Goal: Communication & Community: Participate in discussion

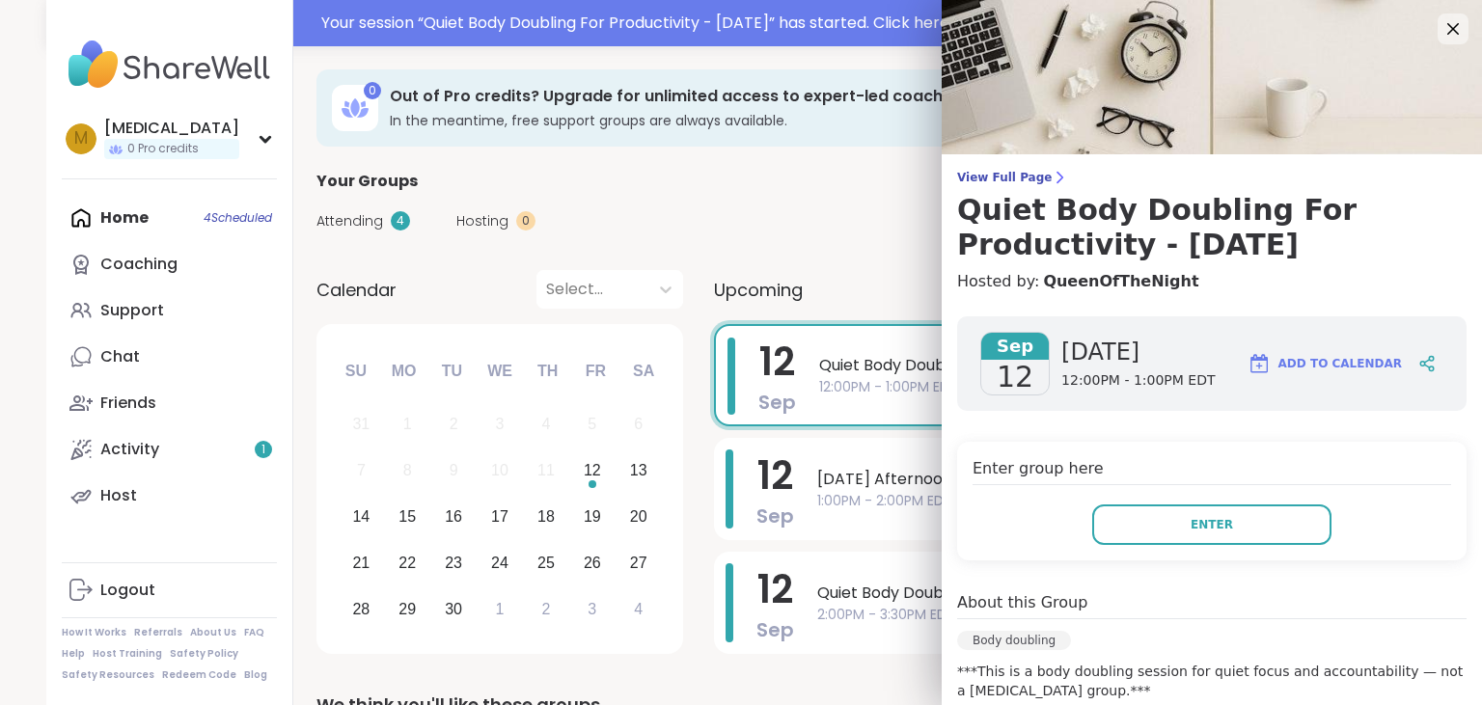
click at [1286, 504] on div "Enter group here Enter" at bounding box center [1211, 501] width 509 height 119
click at [1282, 519] on button "Enter" at bounding box center [1211, 525] width 239 height 41
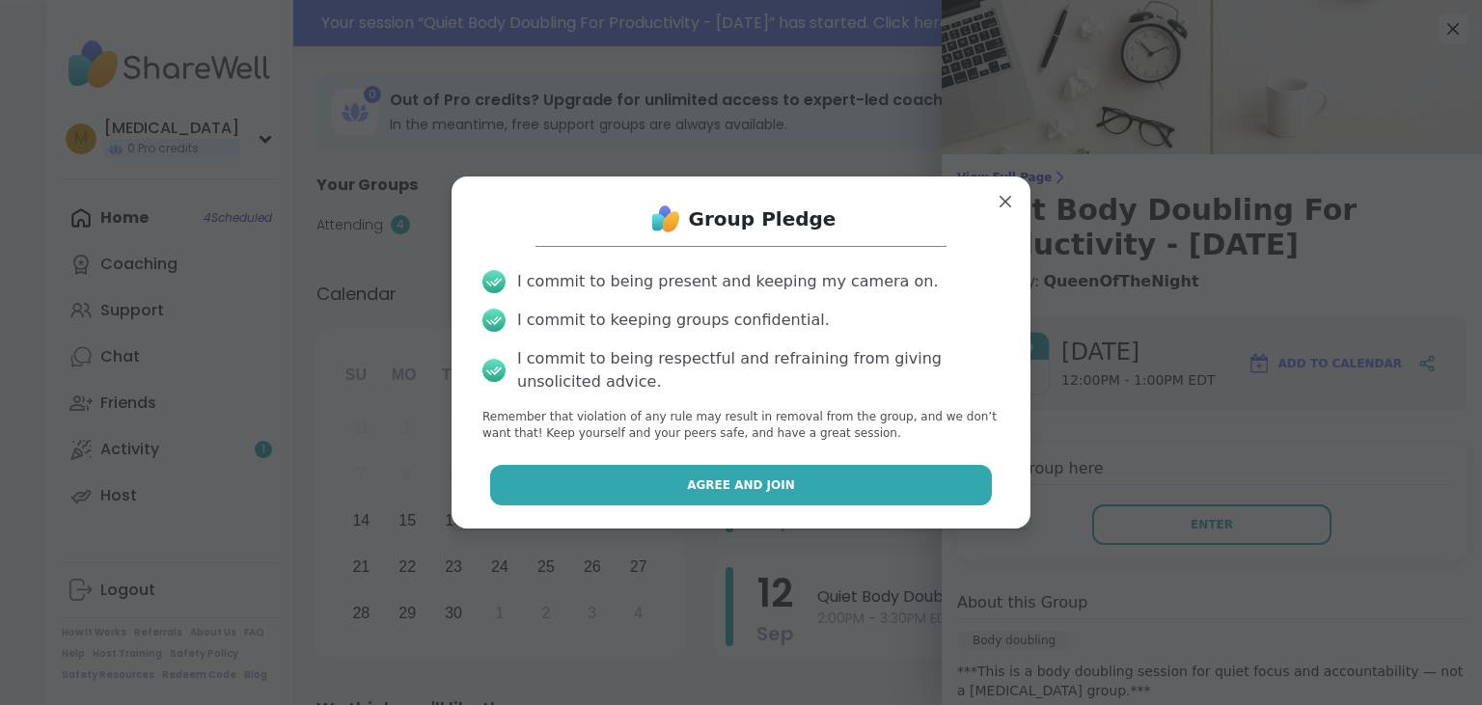
click at [679, 473] on button "Agree and Join" at bounding box center [741, 485] width 503 height 41
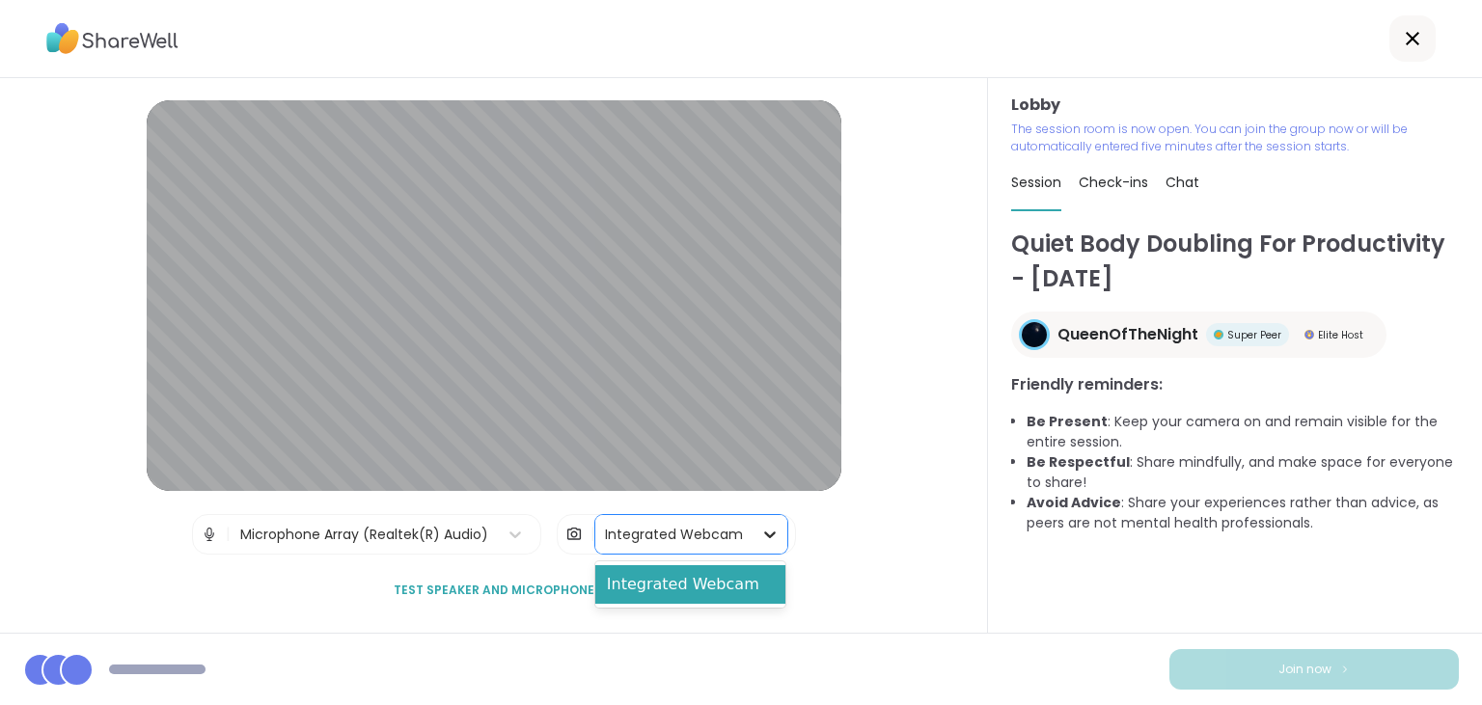
click at [767, 530] on icon at bounding box center [769, 534] width 19 height 19
click at [883, 595] on div "Lobby | Microphone Array (Realtek(R) Audio) | 1 result available. Use Up and Do…" at bounding box center [494, 355] width 988 height 555
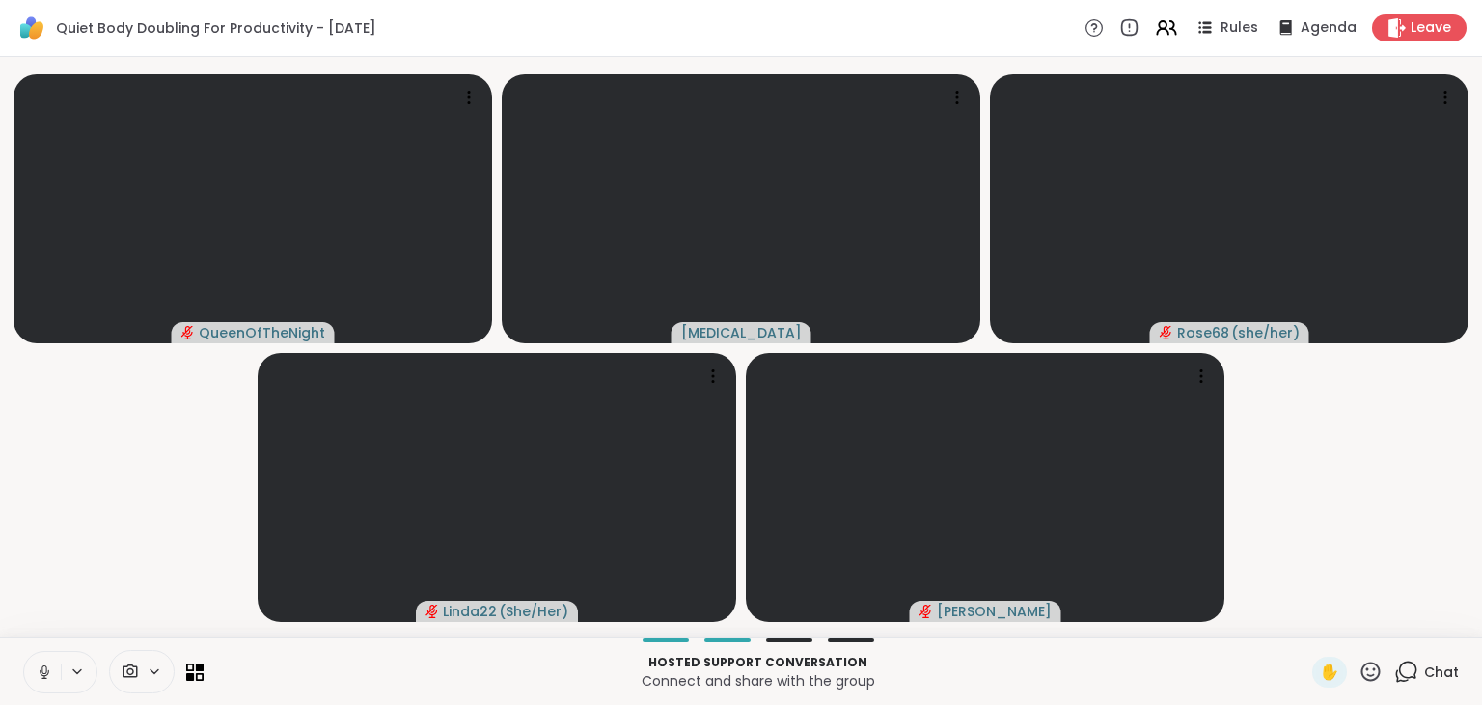
click at [41, 673] on icon at bounding box center [44, 672] width 17 height 17
click at [1425, 676] on div "Chat" at bounding box center [1426, 672] width 65 height 31
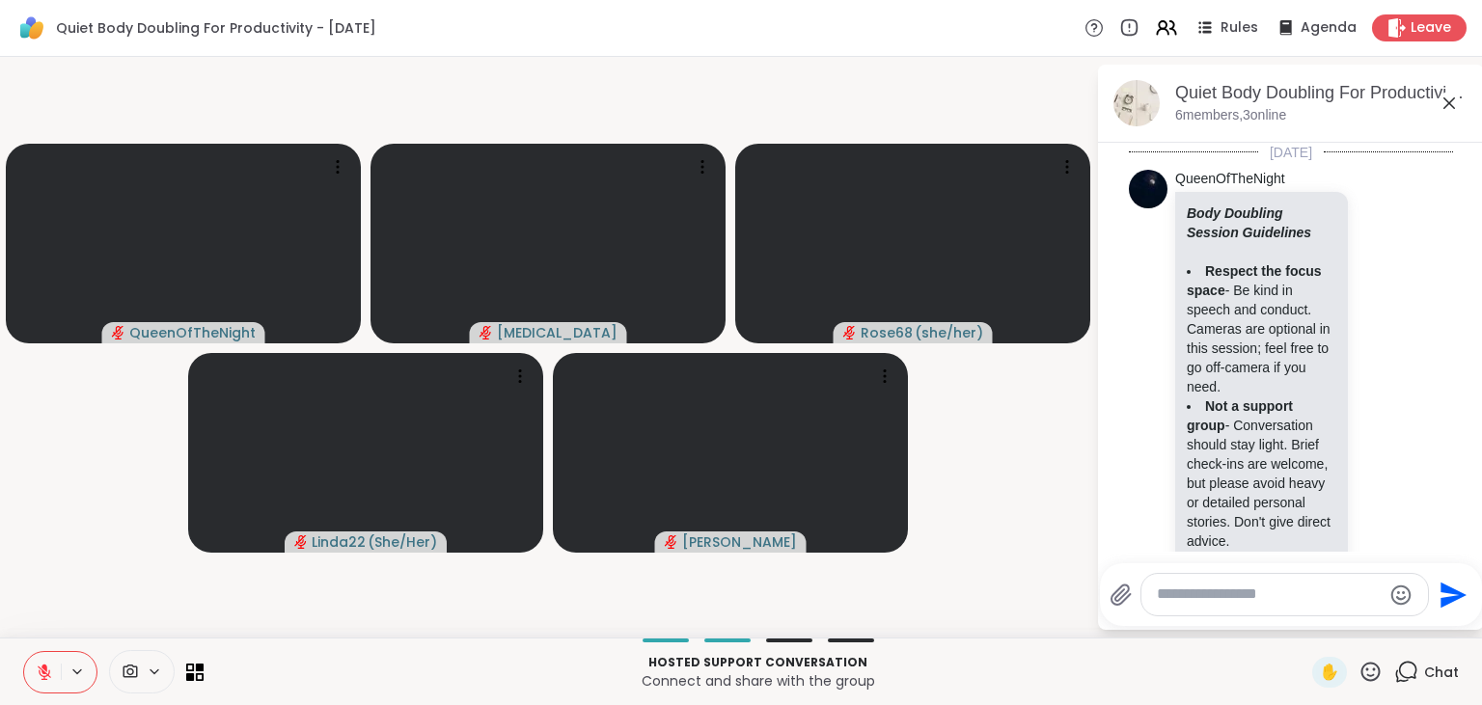
scroll to position [1023, 0]
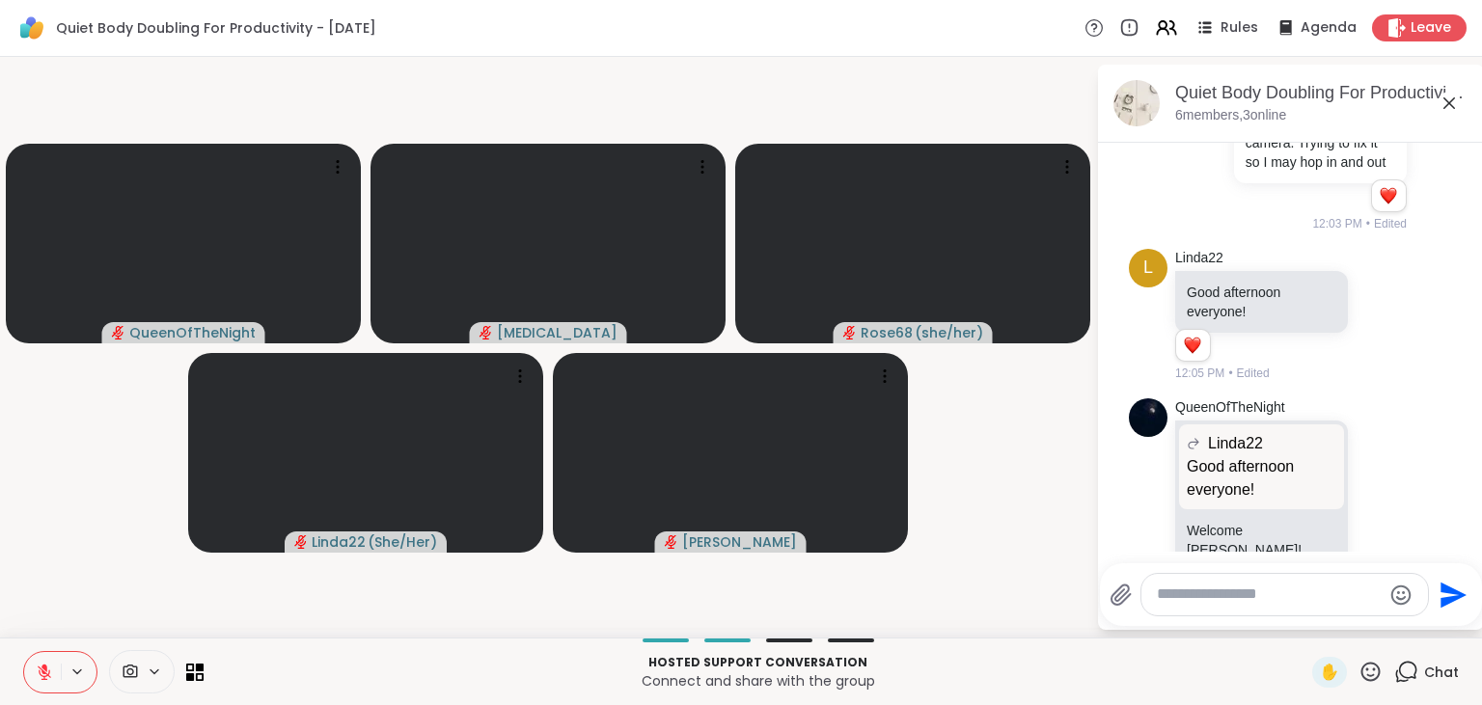
click at [1445, 105] on icon at bounding box center [1449, 103] width 23 height 23
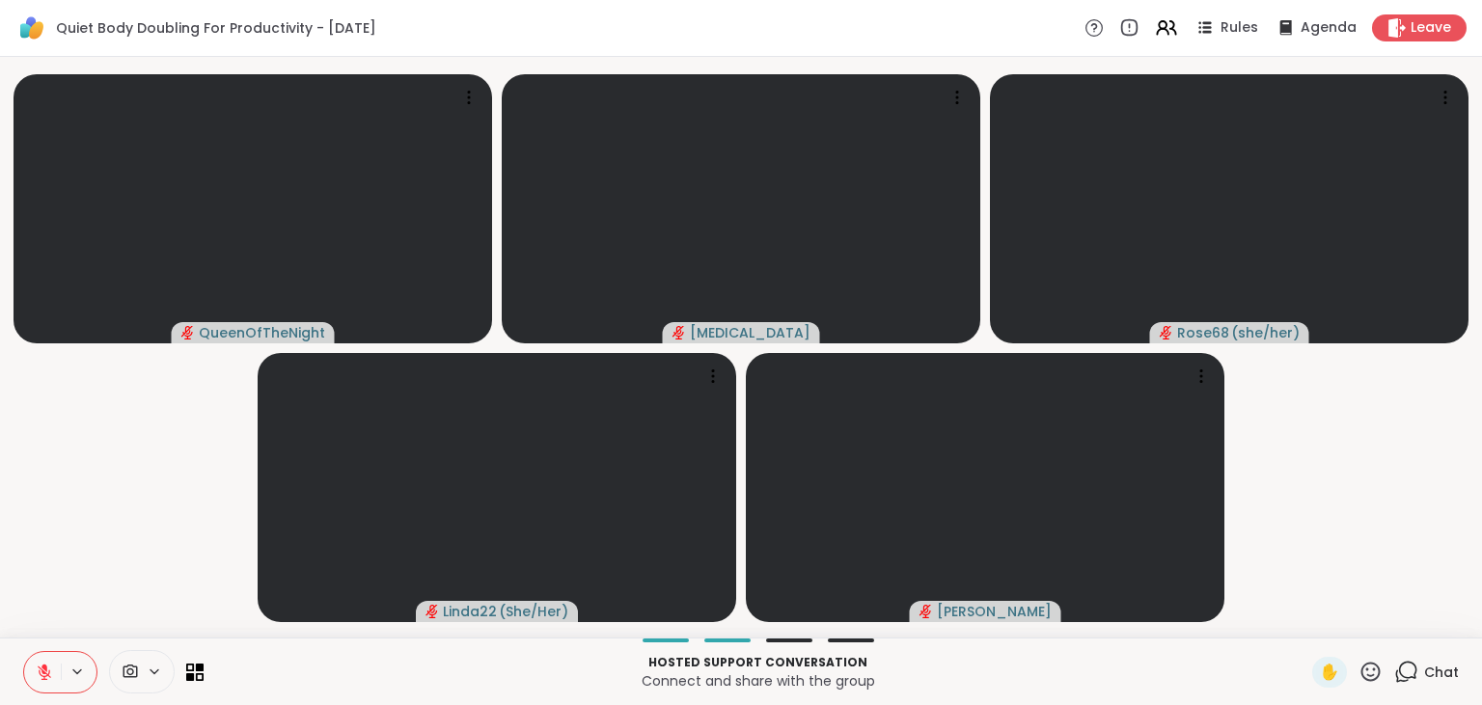
click at [41, 673] on icon at bounding box center [44, 672] width 17 height 17
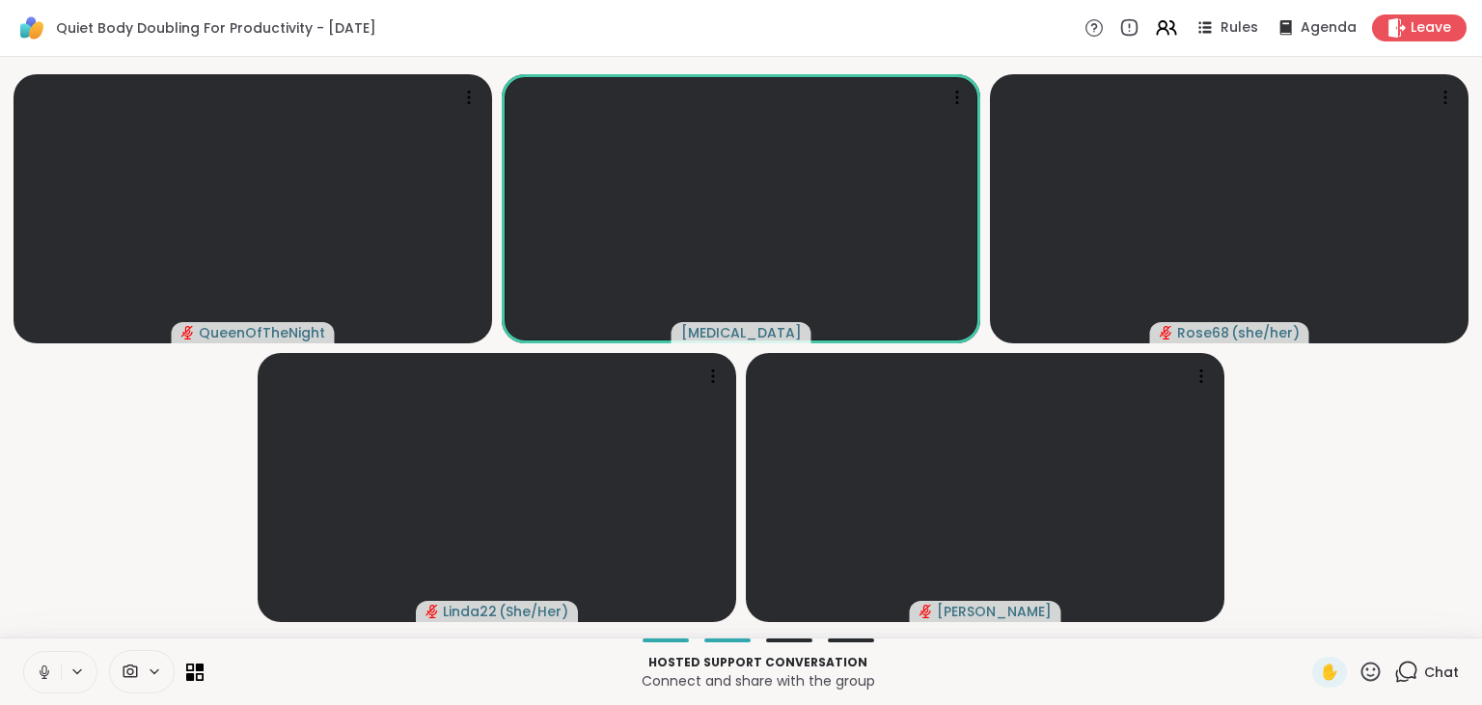
click at [50, 658] on button at bounding box center [42, 672] width 37 height 41
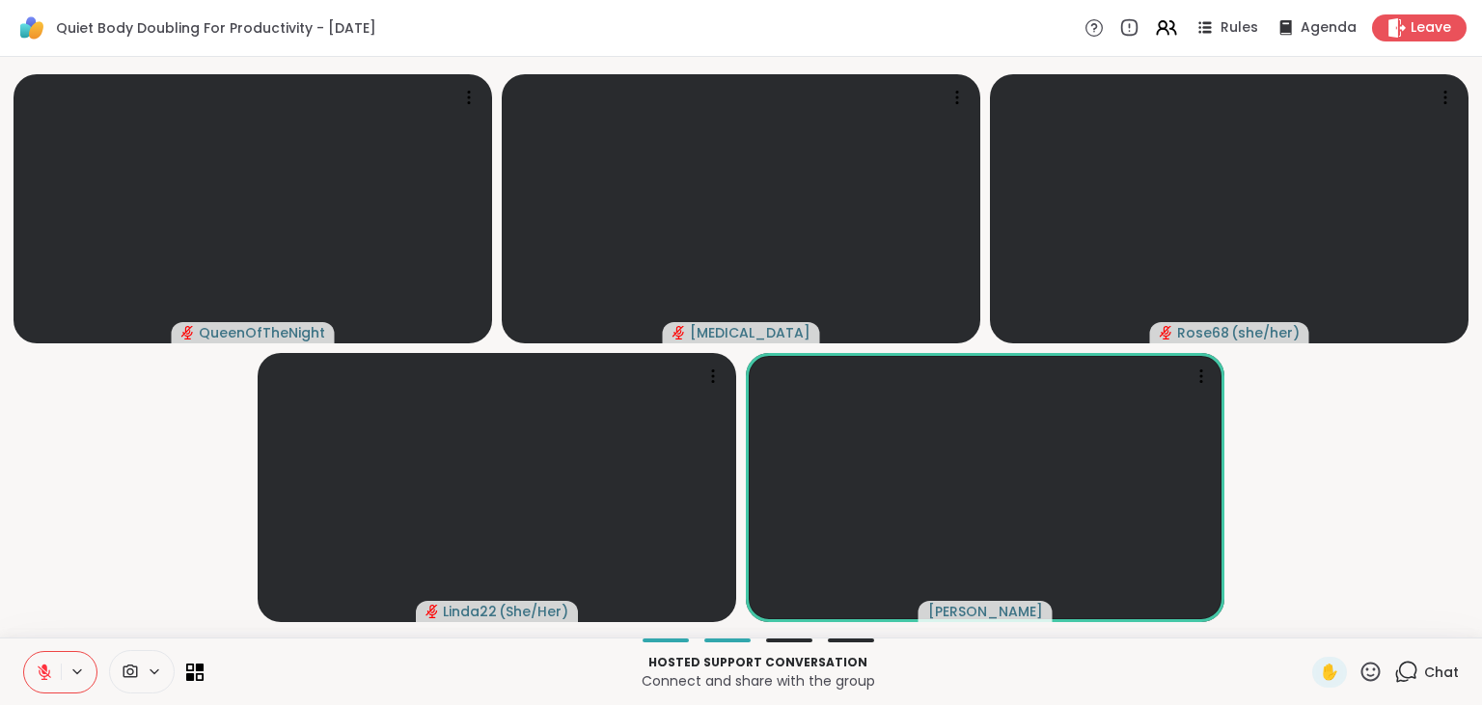
click at [40, 673] on icon at bounding box center [45, 673] width 14 height 14
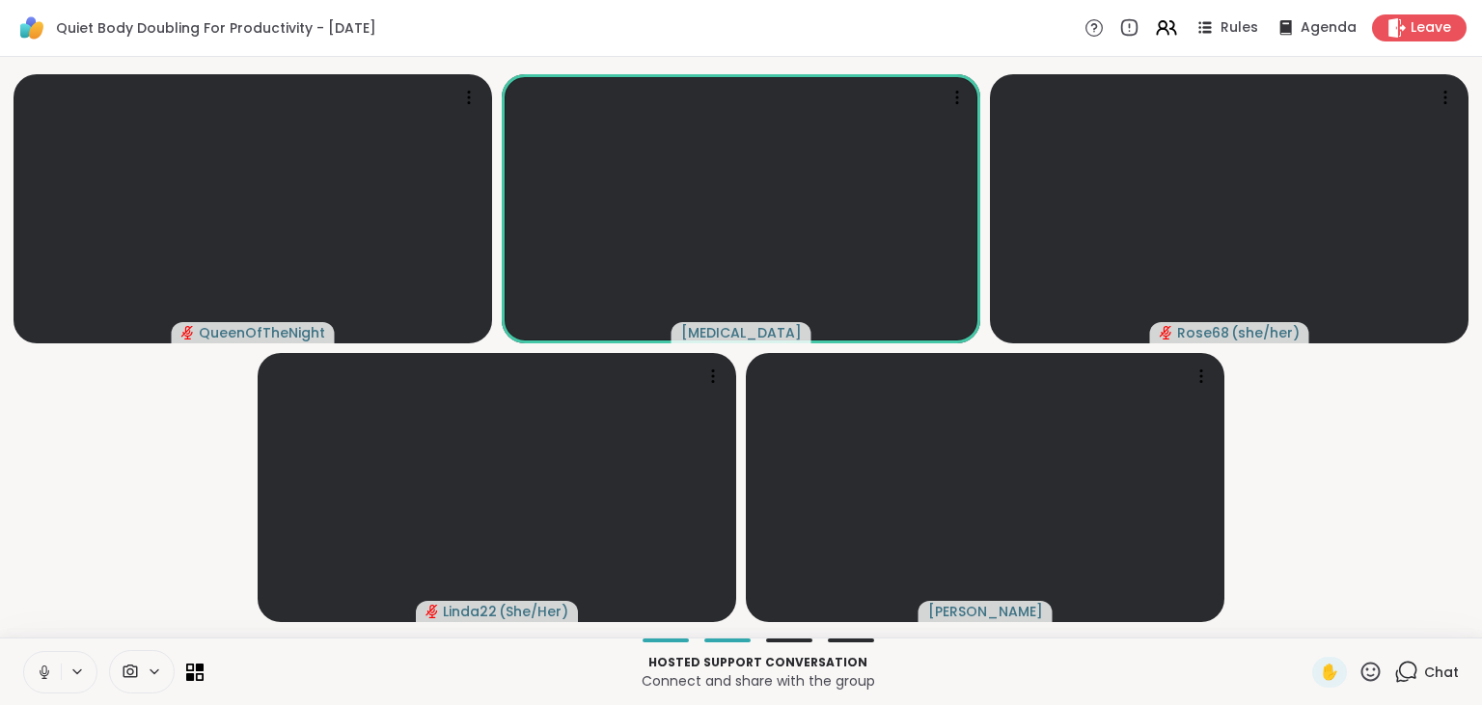
click at [27, 682] on button at bounding box center [42, 672] width 37 height 41
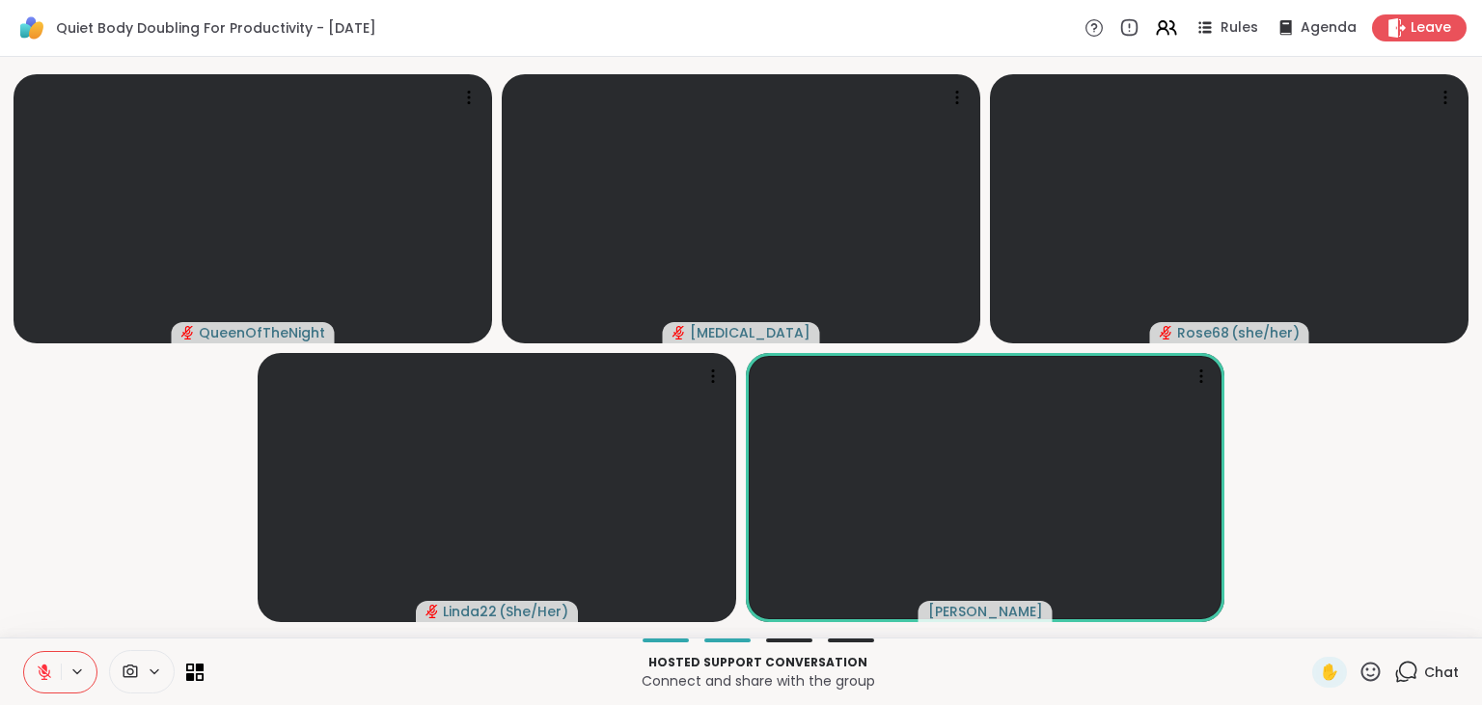
click at [35, 675] on button at bounding box center [42, 672] width 37 height 41
click at [37, 670] on icon at bounding box center [44, 672] width 17 height 17
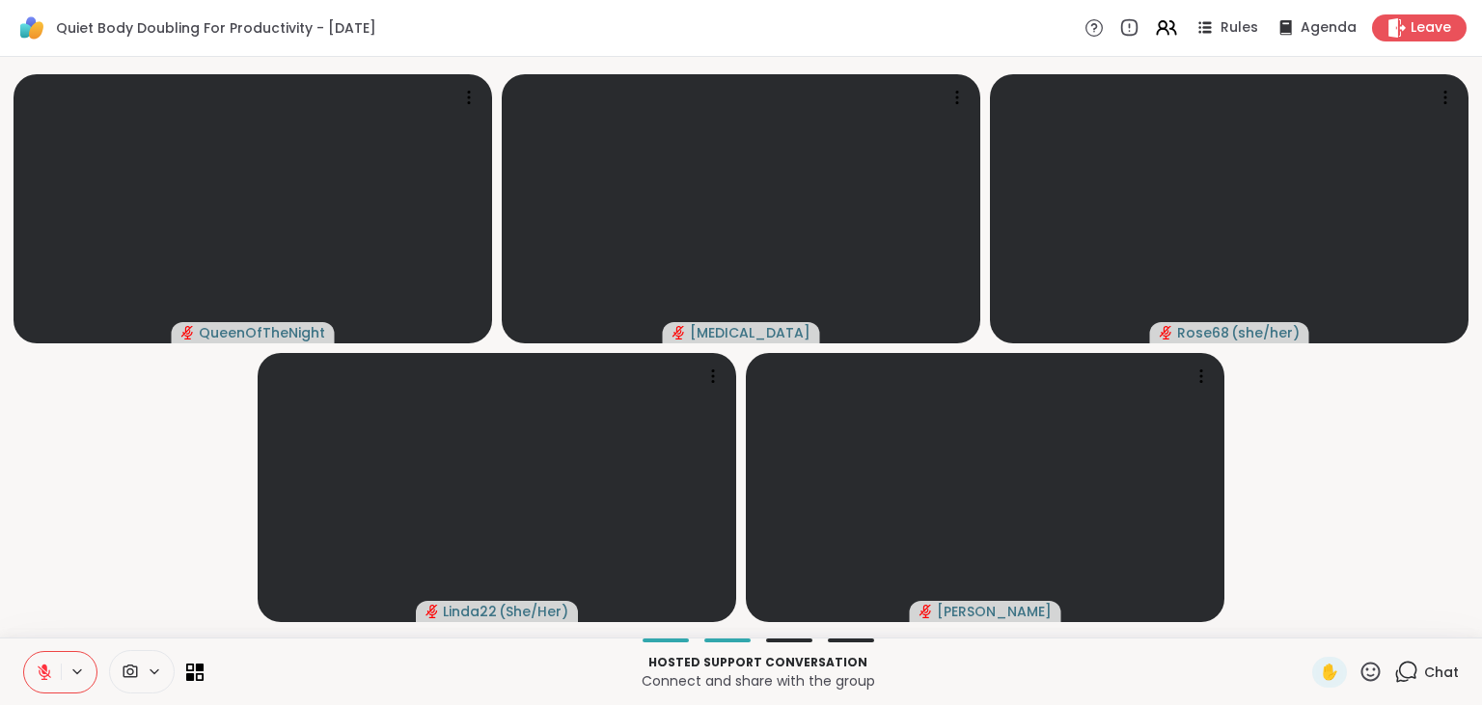
click at [1418, 672] on icon at bounding box center [1406, 672] width 24 height 24
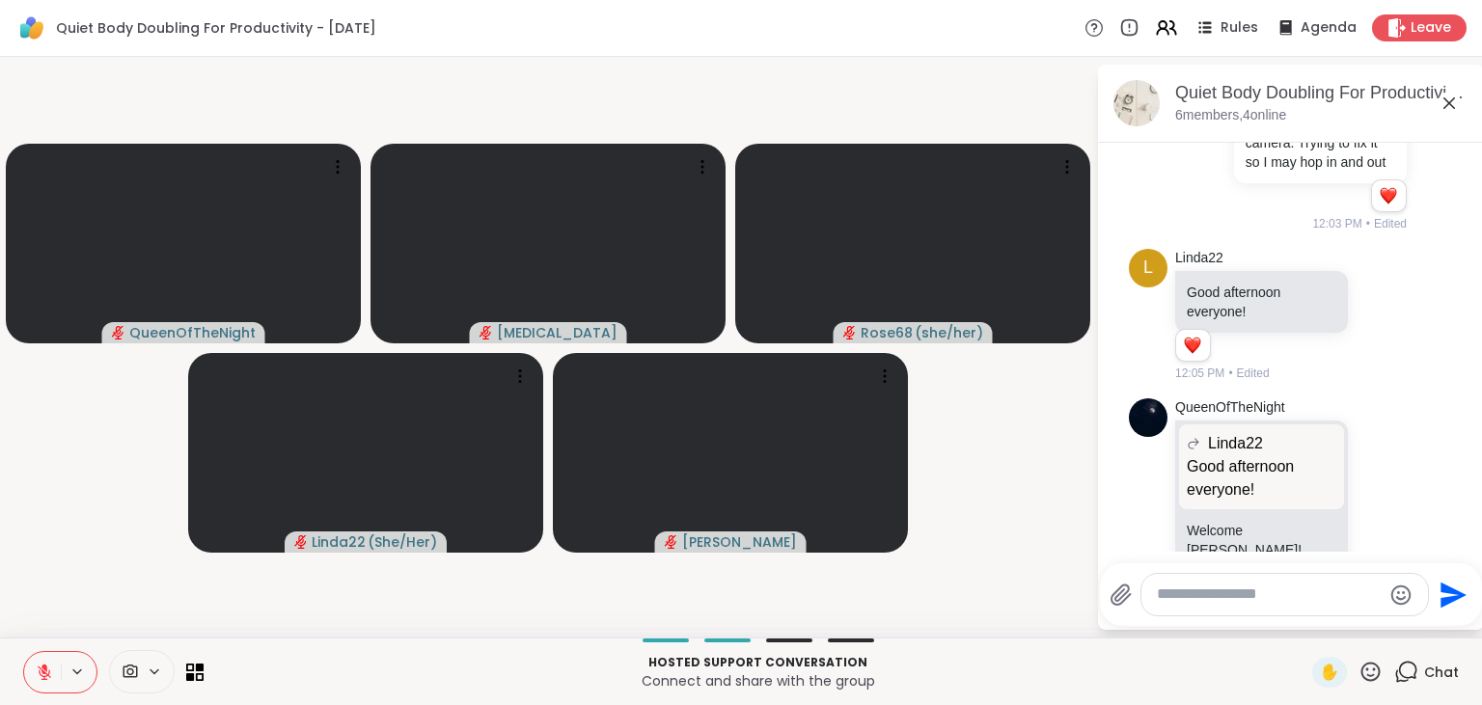
click at [1339, 600] on textarea "Type your message" at bounding box center [1269, 595] width 225 height 20
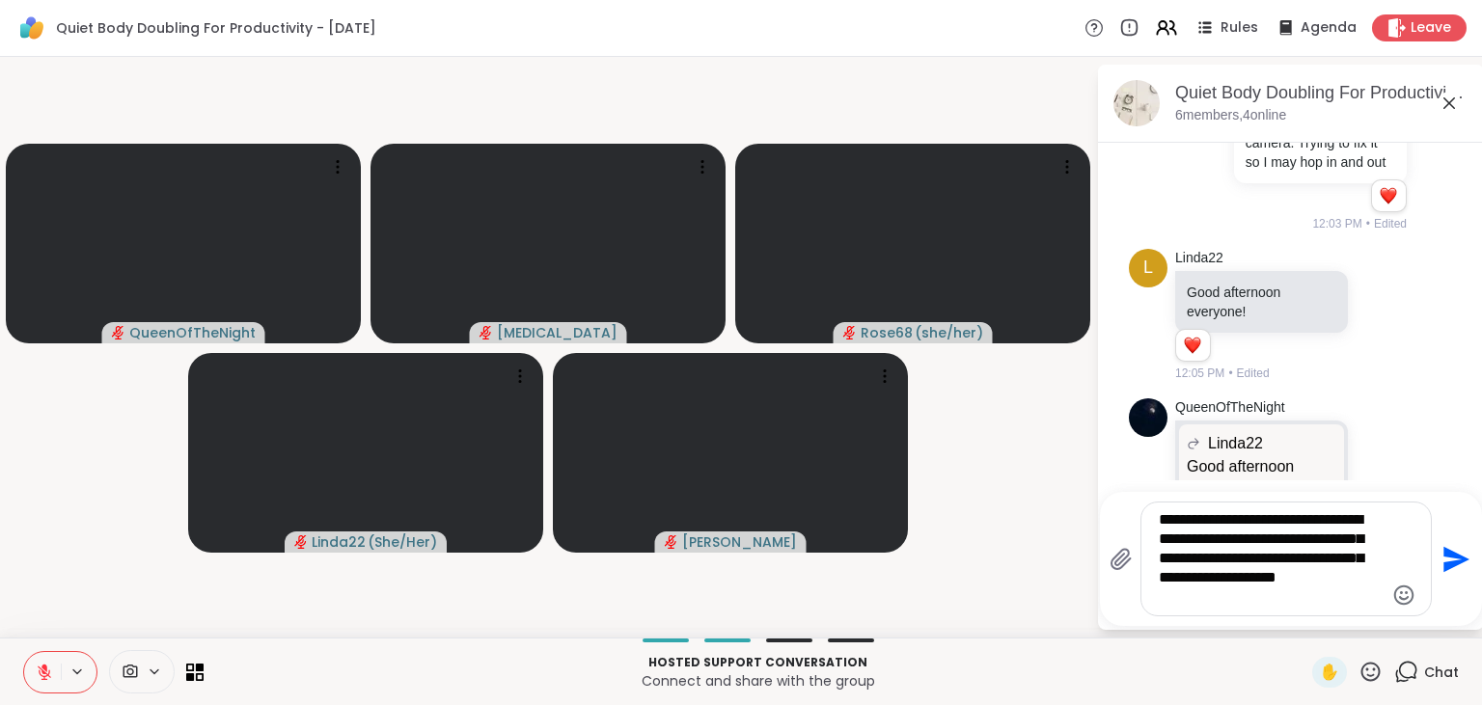
type textarea "**********"
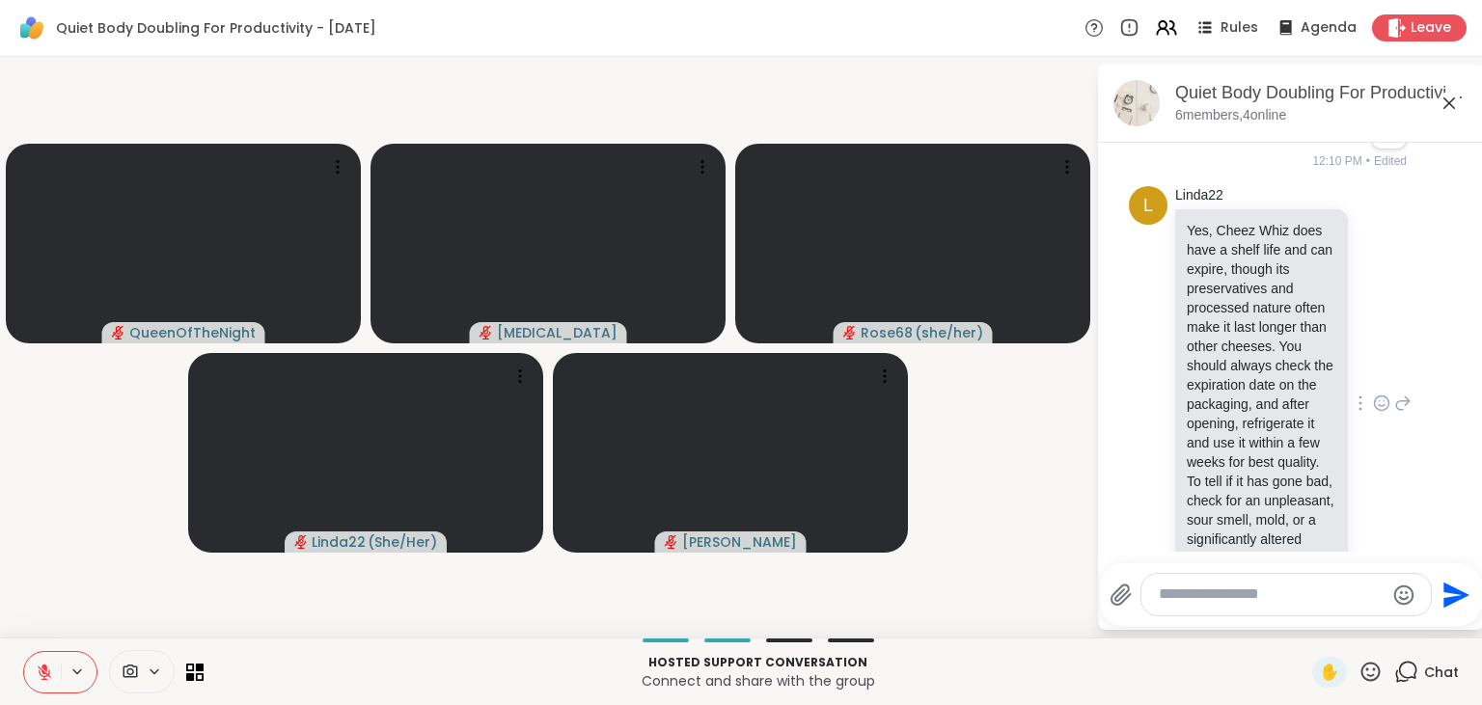
scroll to position [1700, 0]
click at [1245, 608] on div at bounding box center [1285, 594] width 289 height 41
click at [1281, 584] on div at bounding box center [1285, 594] width 289 height 41
click at [1300, 601] on textarea "Type your message" at bounding box center [1271, 595] width 225 height 20
click at [1402, 594] on icon "Emoji picker" at bounding box center [1403, 595] width 23 height 23
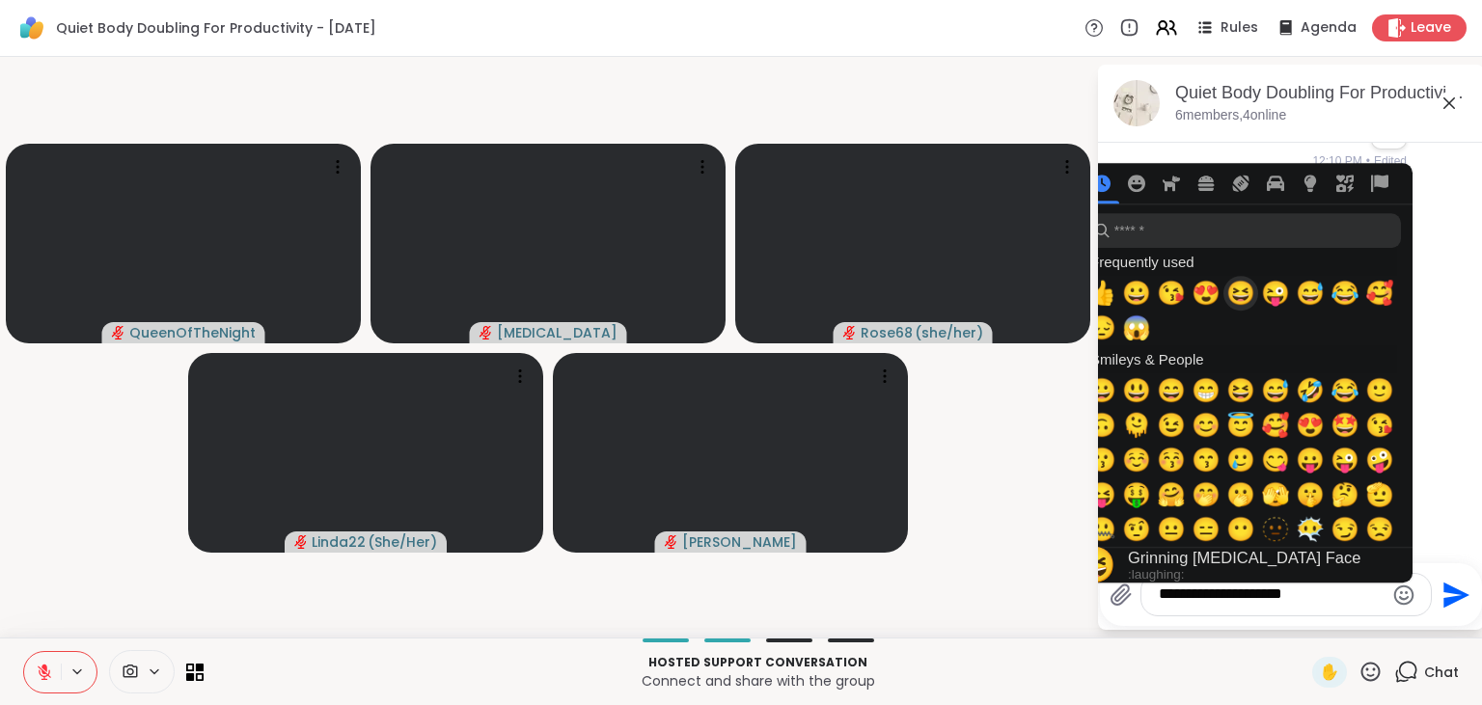
click at [1239, 304] on span "😆" at bounding box center [1240, 293] width 29 height 27
type textarea "**********"
click at [1444, 596] on icon "Send" at bounding box center [1454, 595] width 31 height 31
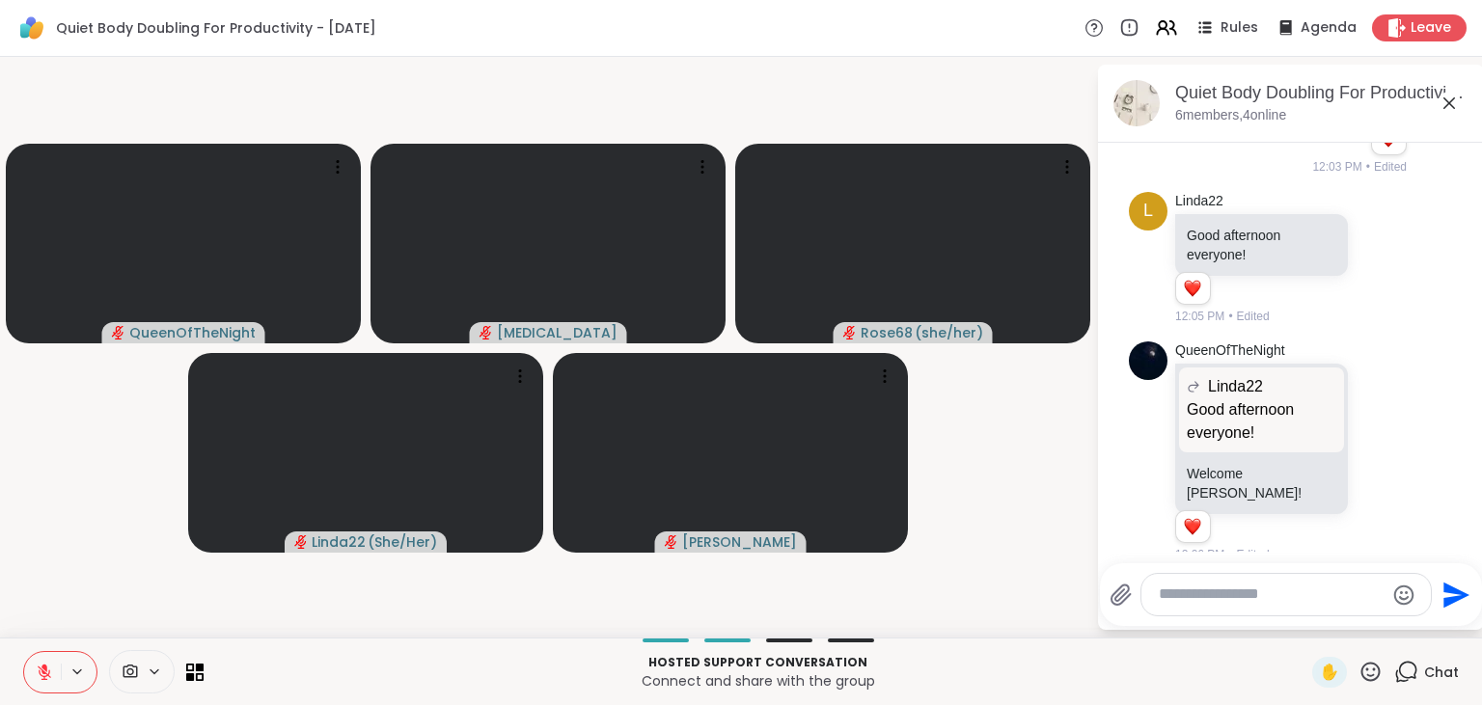
scroll to position [1829, 0]
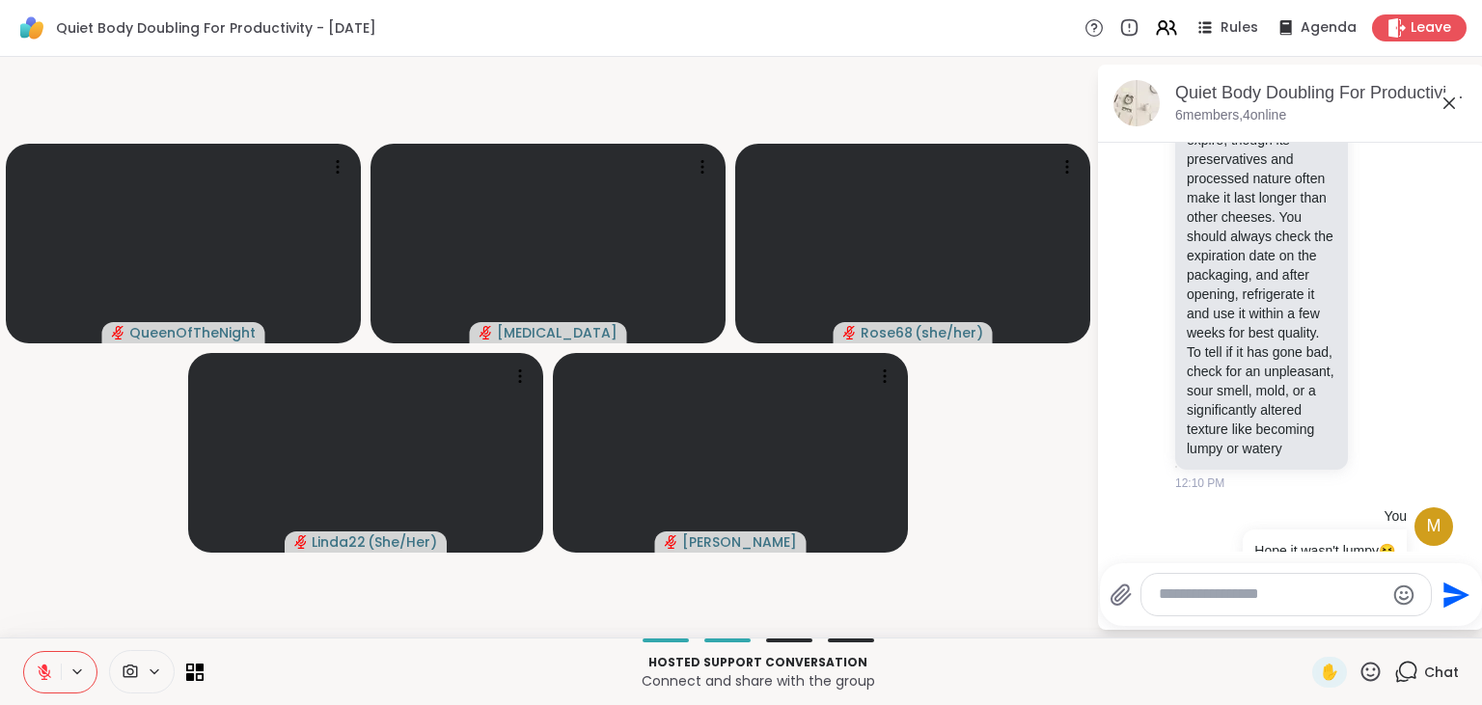
click at [1175, 593] on textarea "Type your message" at bounding box center [1271, 595] width 225 height 20
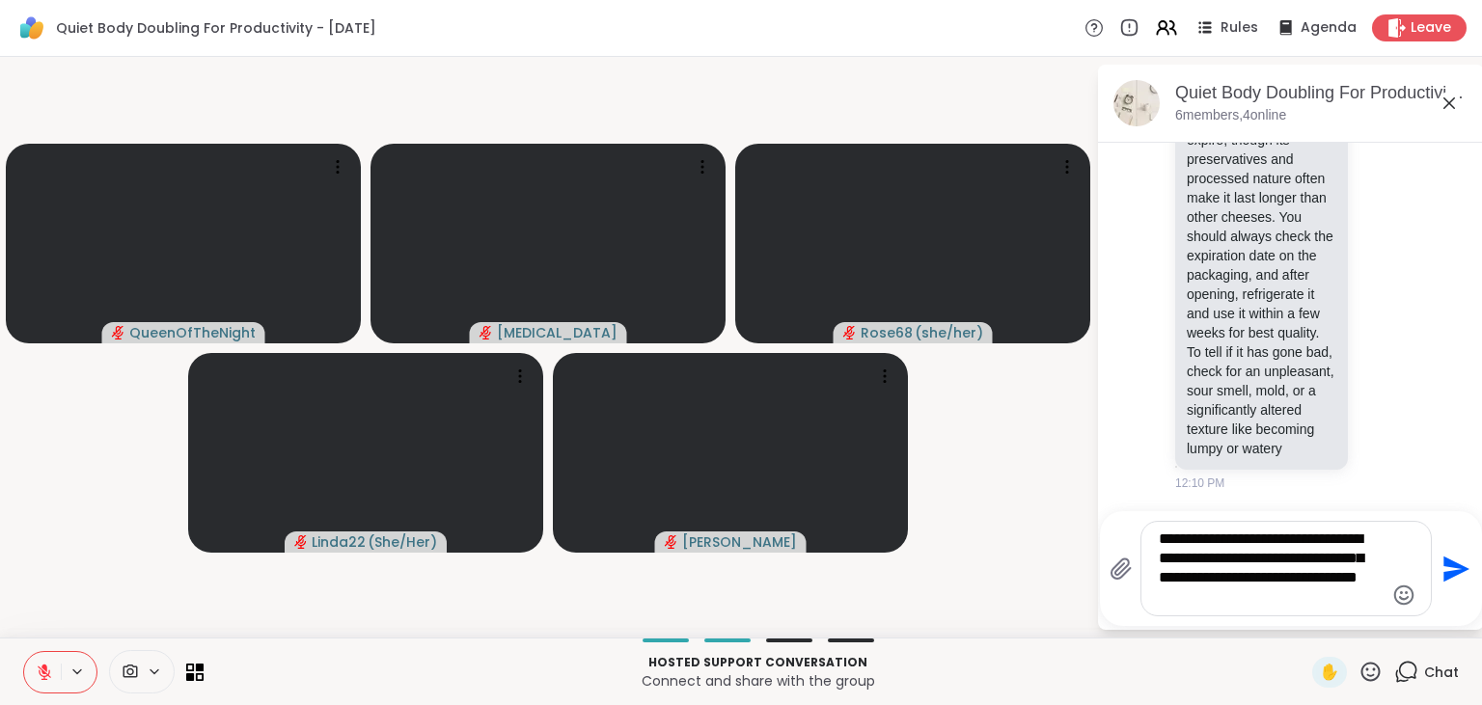
type textarea "**********"
click at [1453, 573] on icon "Send" at bounding box center [1456, 569] width 26 height 26
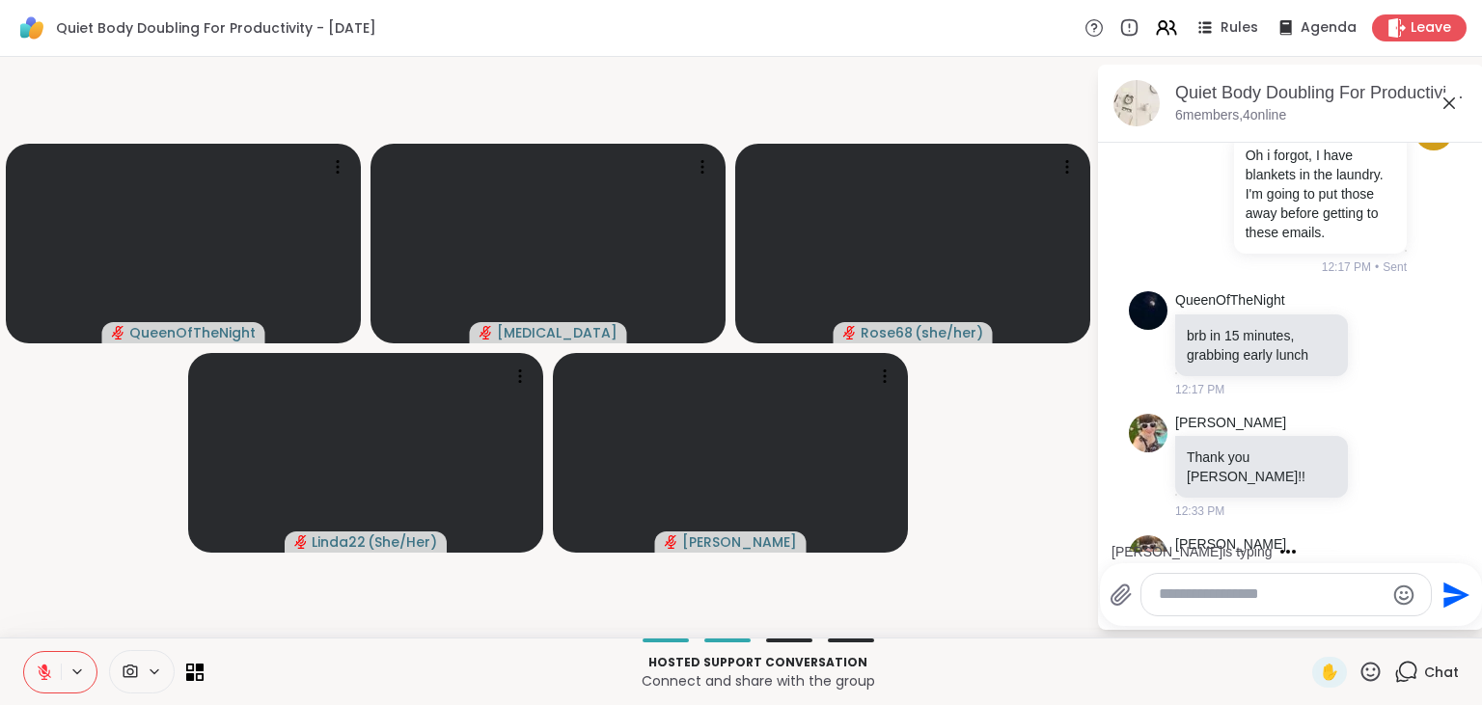
scroll to position [2524, 0]
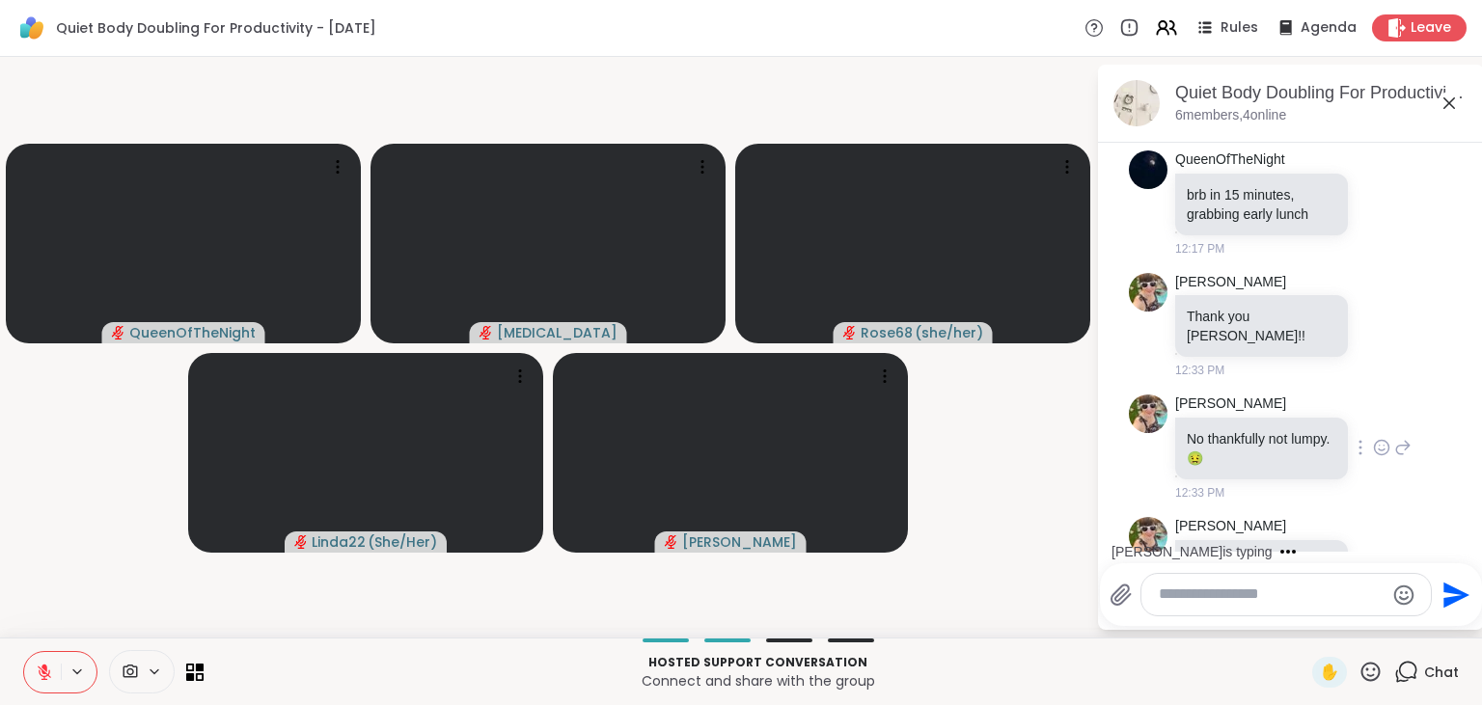
click at [1376, 517] on div "Adrienne_QueenOfTheDawn Tastes like it always tastes.. like melted plastic 12:3…" at bounding box center [1293, 580] width 236 height 126
click at [1380, 449] on icon at bounding box center [1382, 450] width 6 height 2
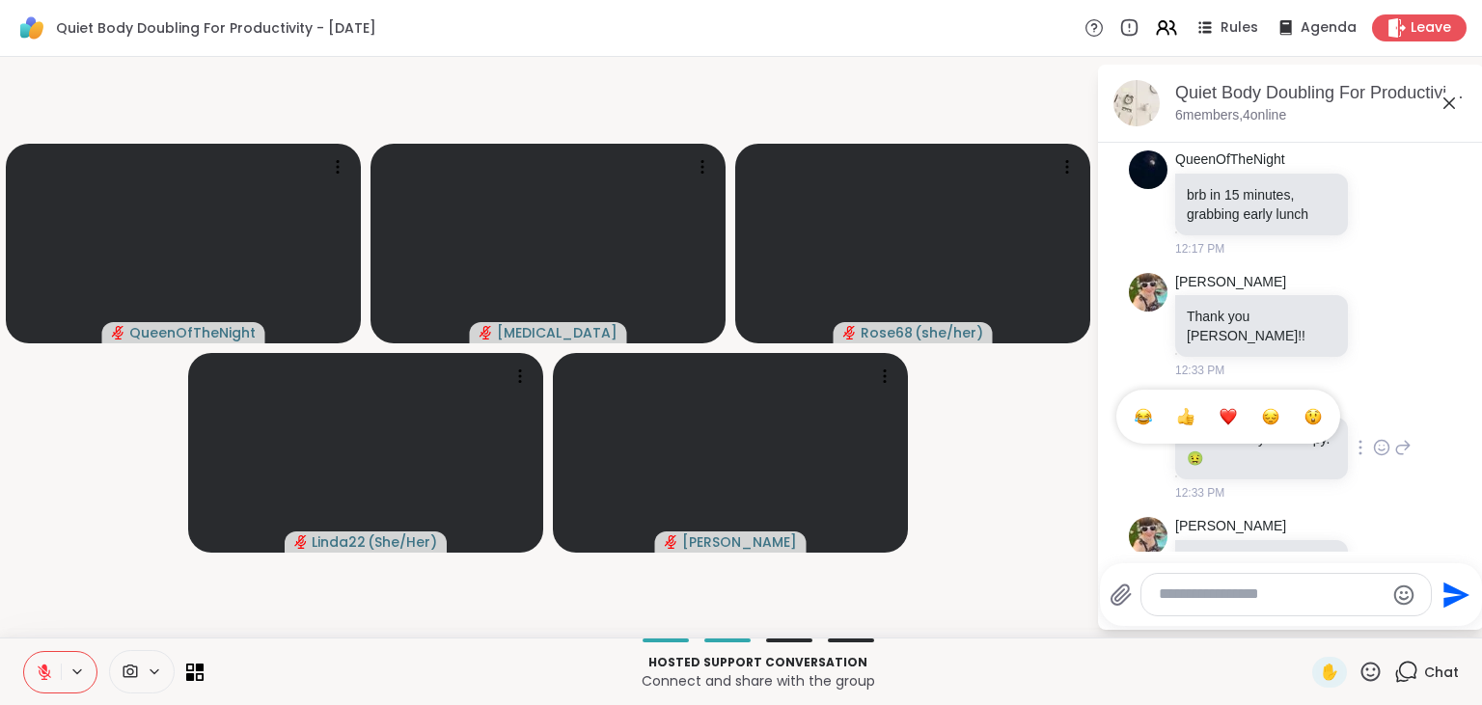
click at [1153, 398] on button "Select Reaction: Joy" at bounding box center [1143, 417] width 39 height 39
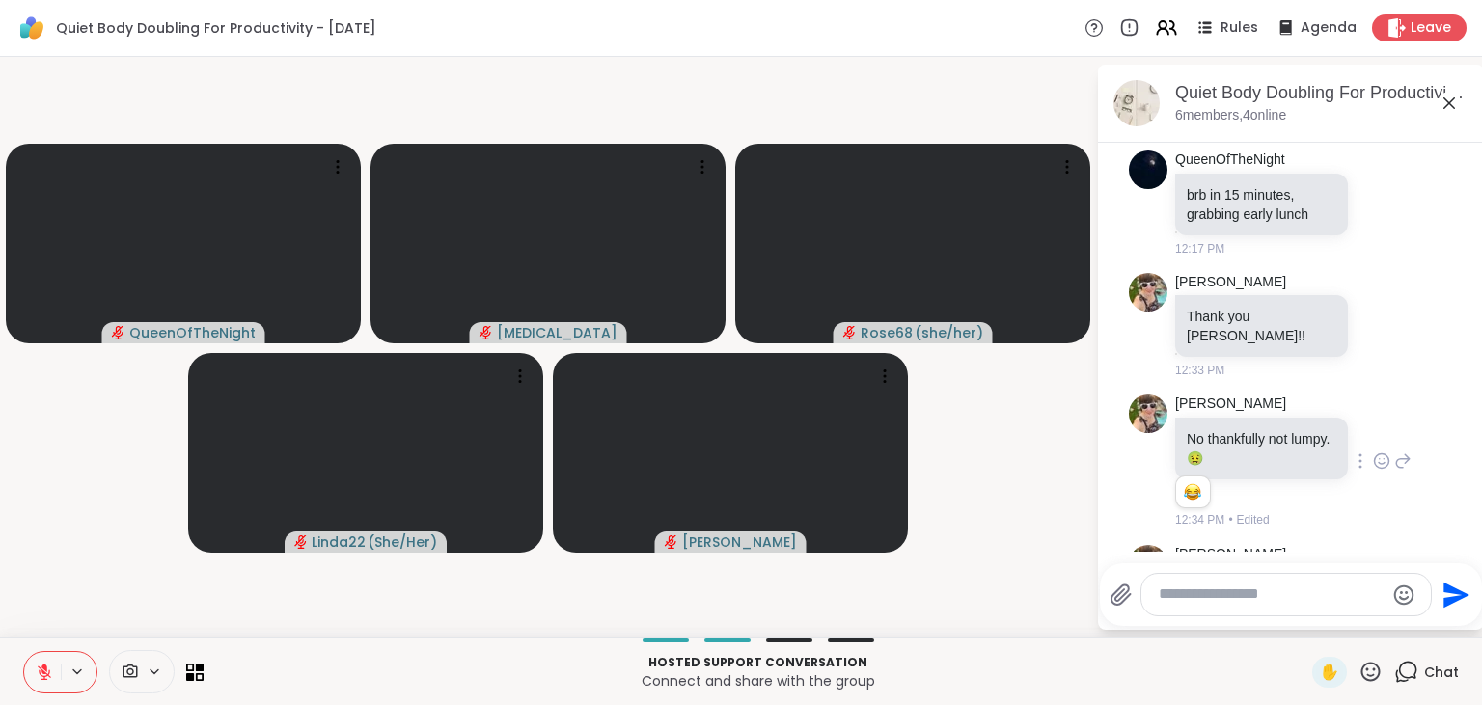
scroll to position [2579, 0]
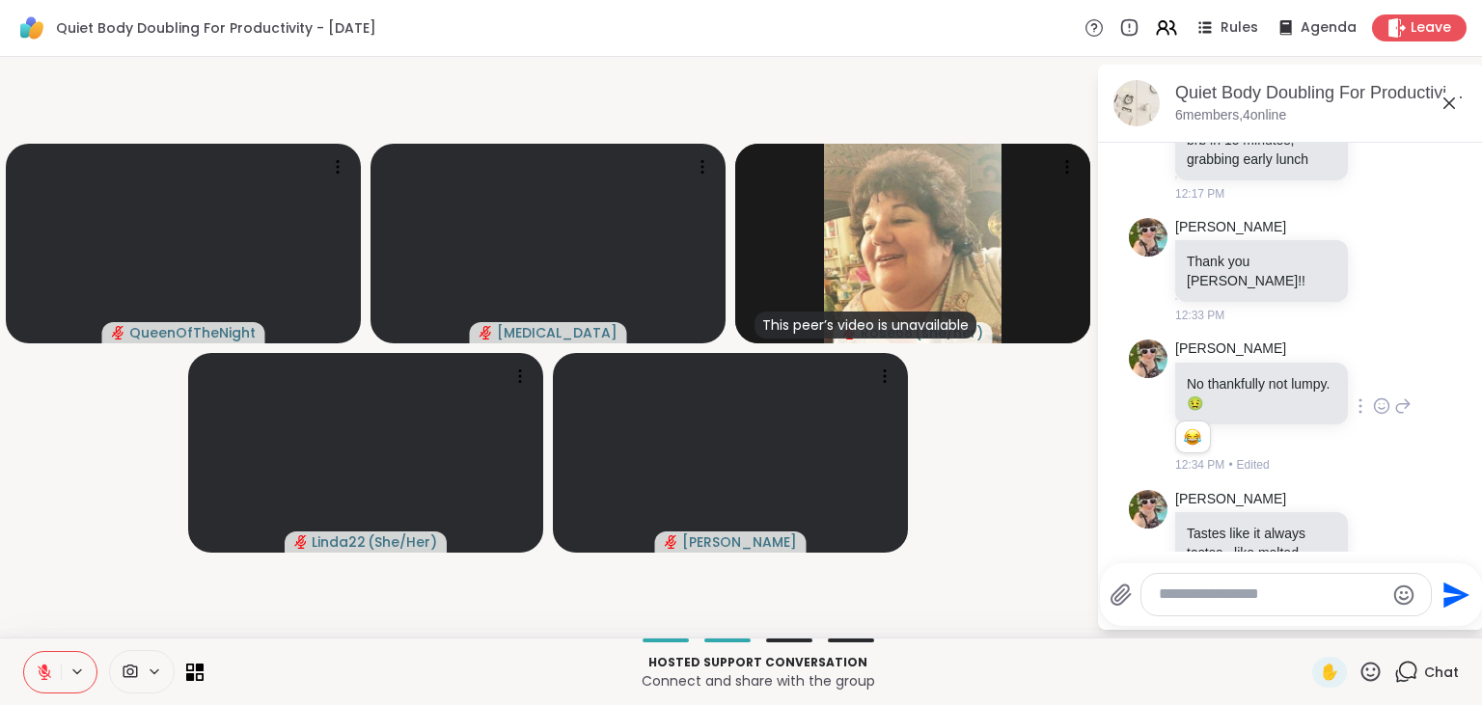
click at [1199, 612] on div at bounding box center [1285, 594] width 289 height 41
click at [1199, 591] on textarea "Type your message" at bounding box center [1271, 595] width 225 height 20
type textarea "***"
click at [1443, 591] on icon "Send" at bounding box center [1456, 595] width 26 height 26
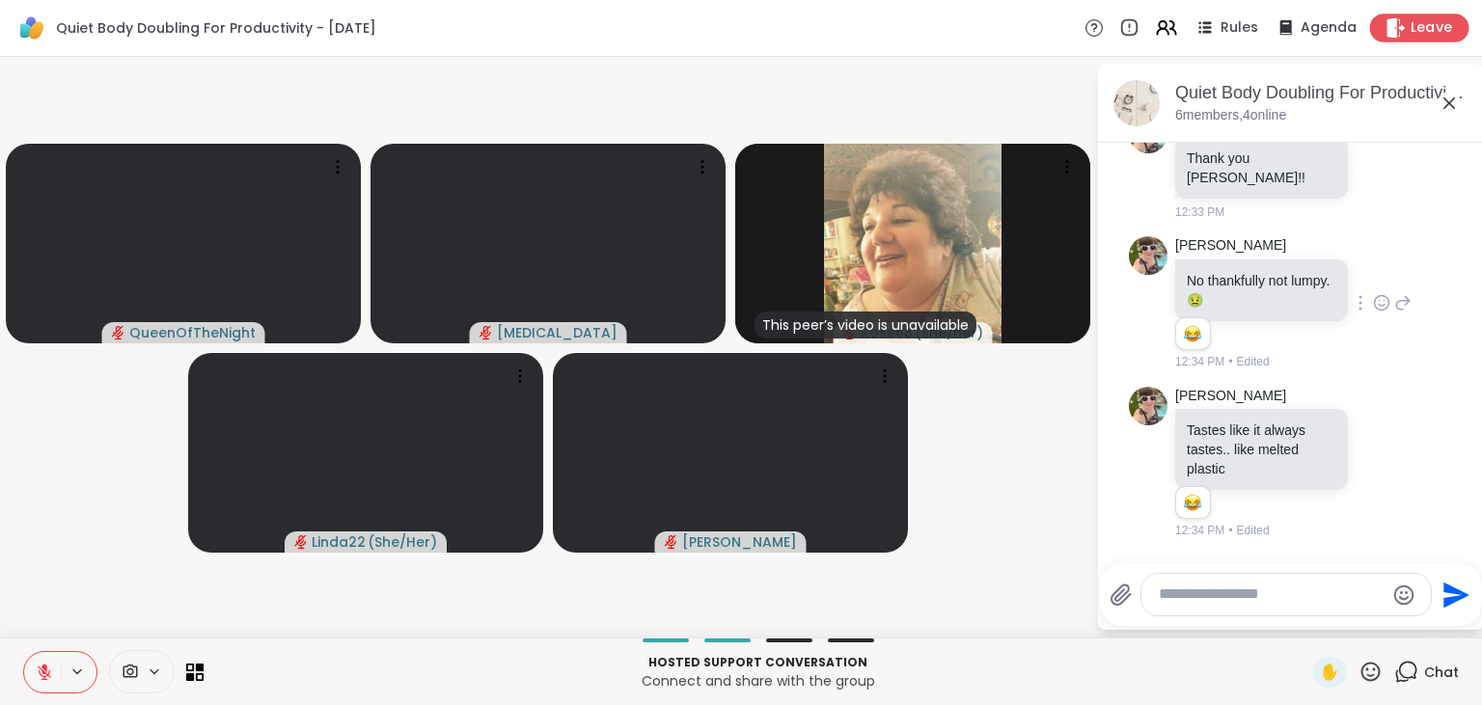
click at [1411, 21] on div "Leave" at bounding box center [1419, 28] width 99 height 28
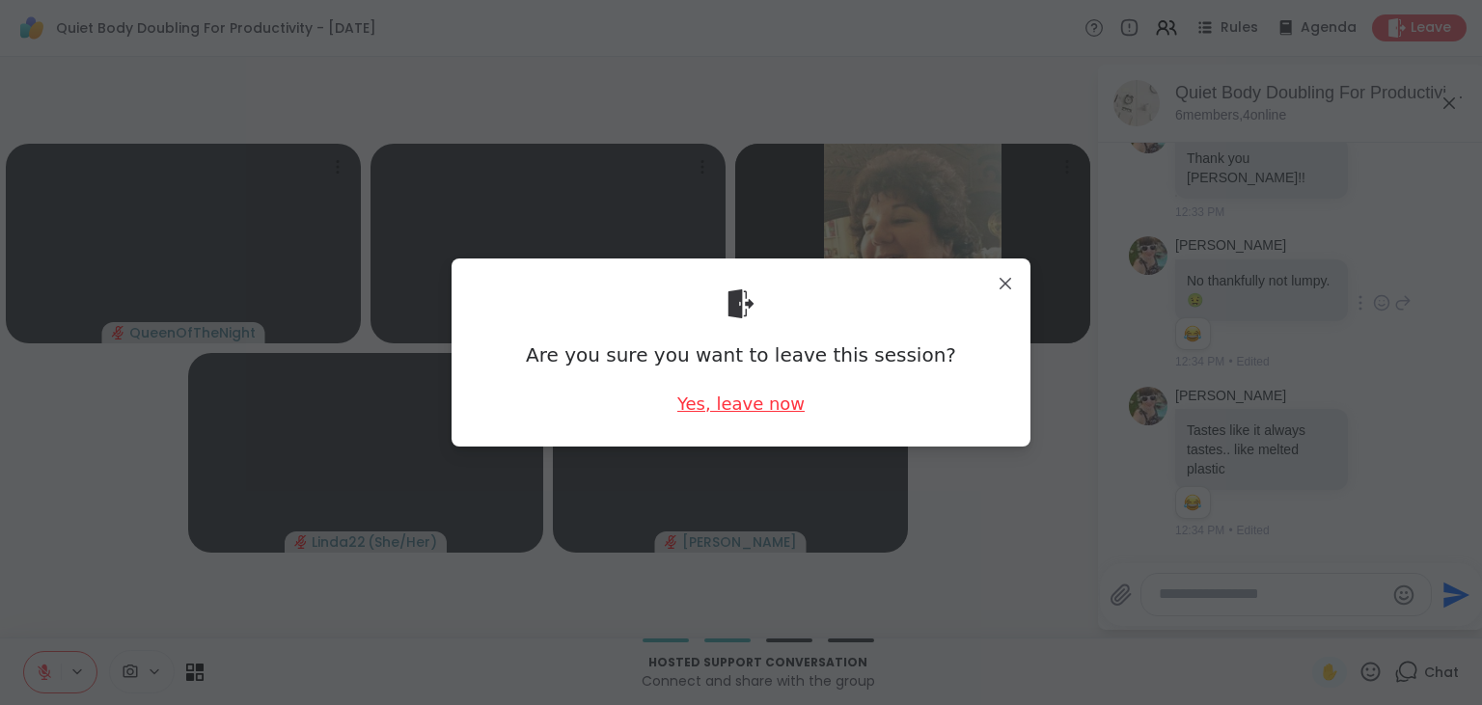
click at [786, 407] on div "Yes, leave now" at bounding box center [740, 404] width 127 height 24
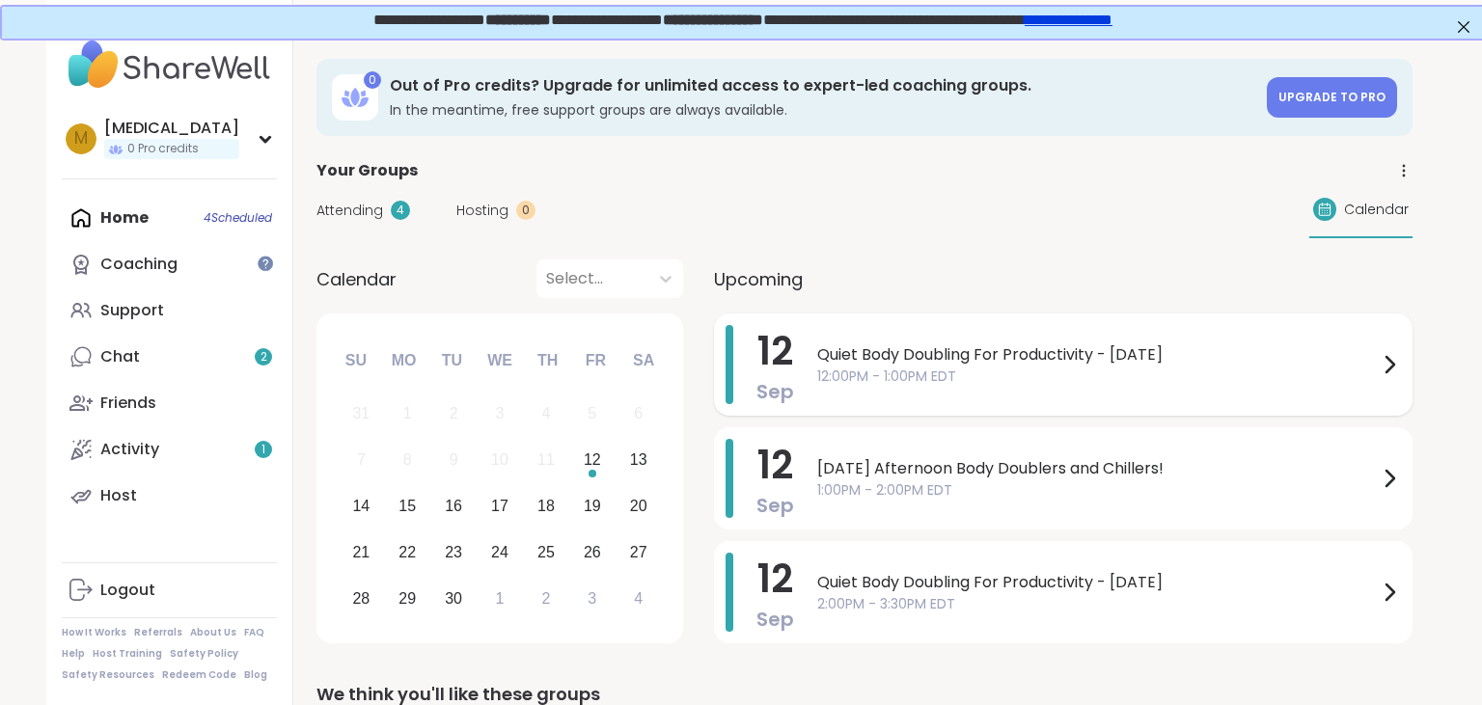
click at [1042, 384] on span "12:00PM - 1:00PM EDT" at bounding box center [1097, 377] width 561 height 20
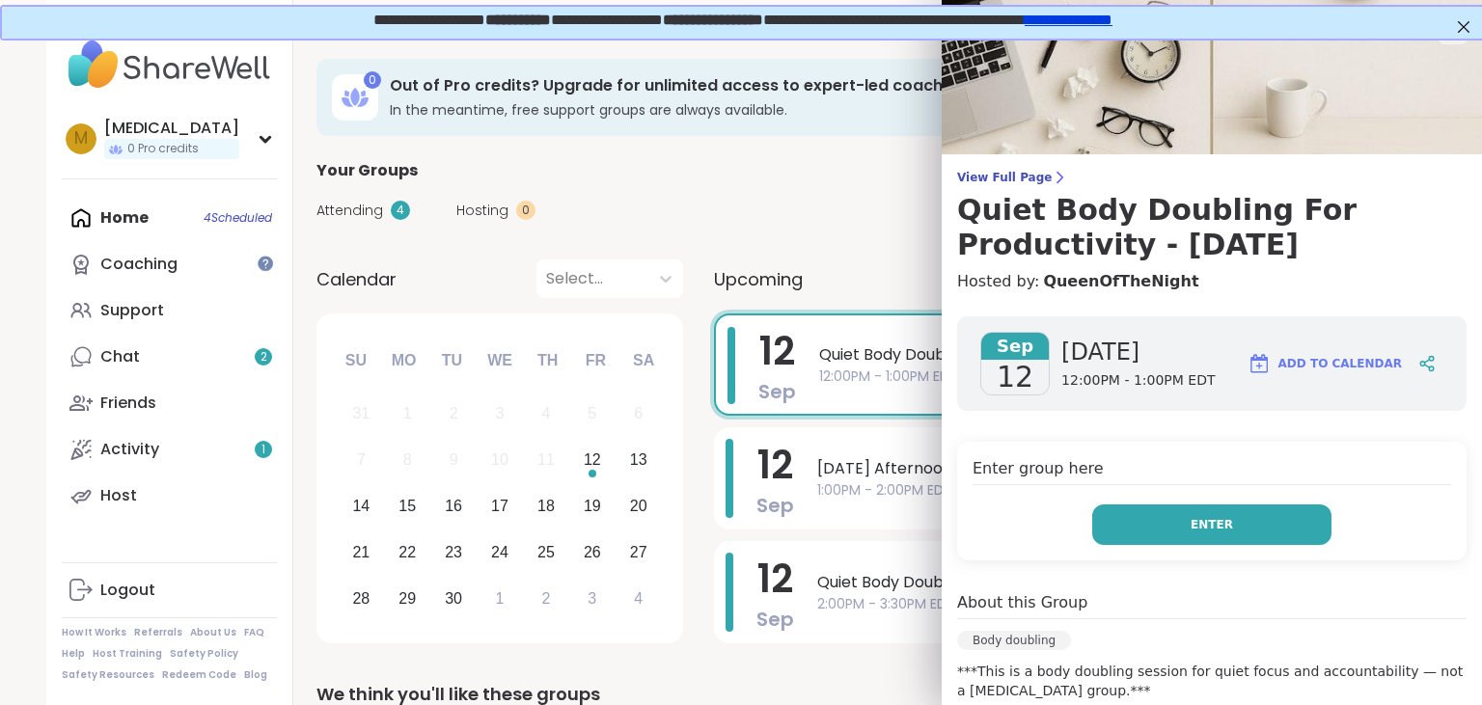
click at [1190, 517] on button "Enter" at bounding box center [1211, 525] width 239 height 41
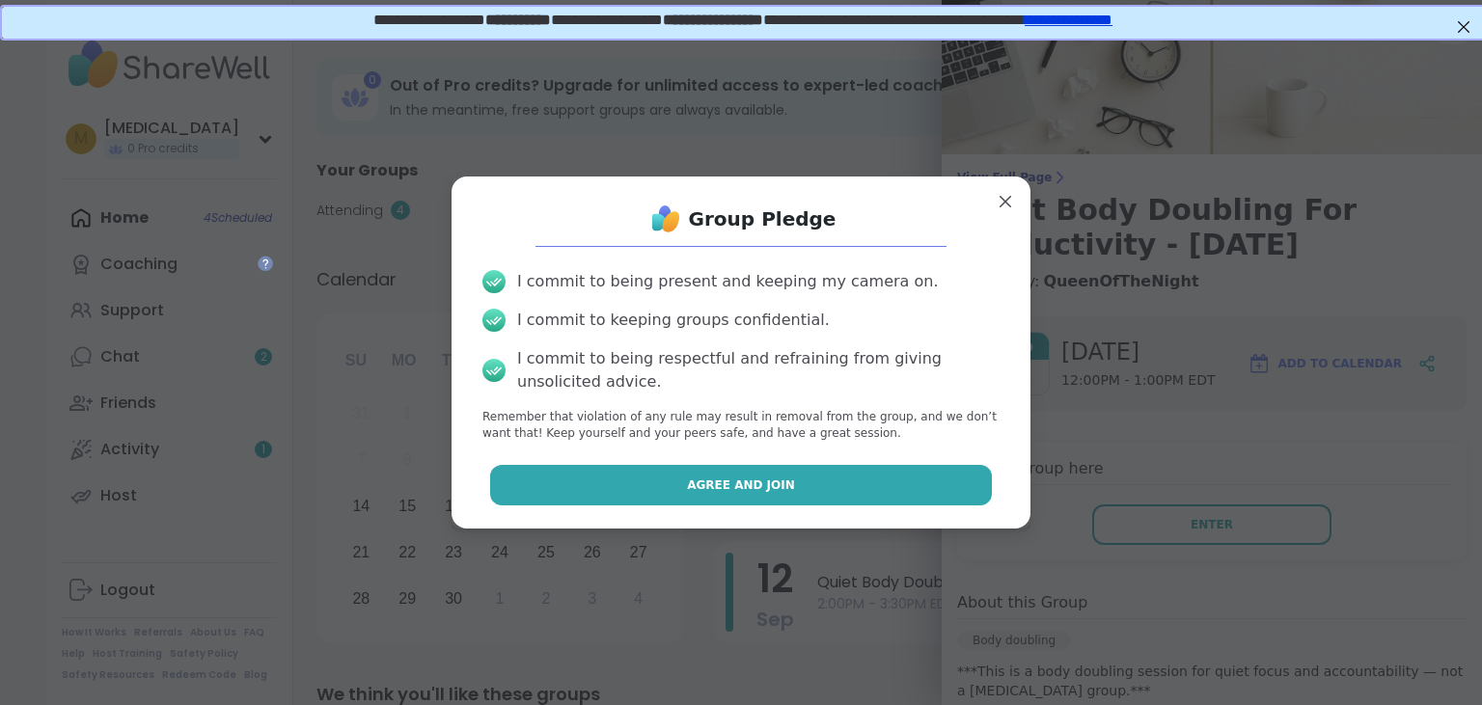
click at [754, 491] on span "Agree and Join" at bounding box center [741, 485] width 108 height 17
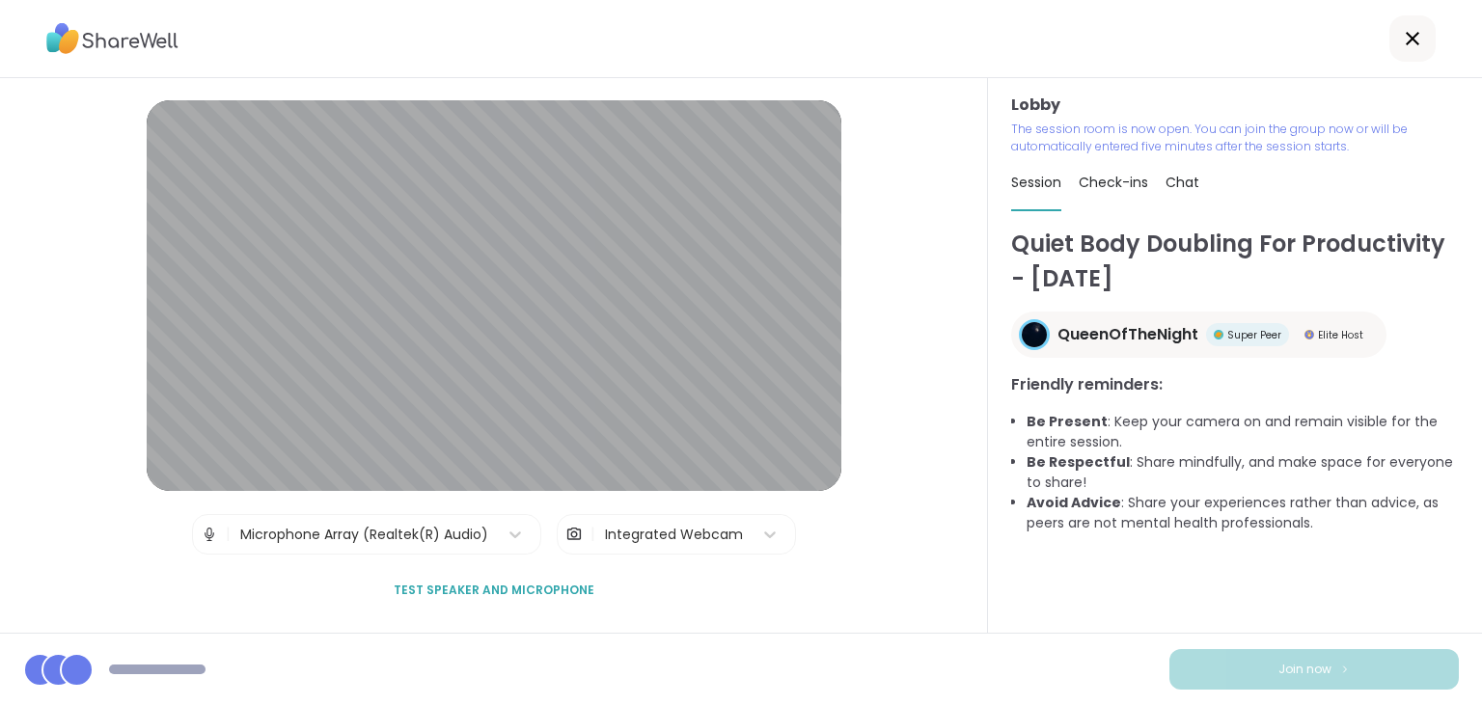
click at [684, 530] on div "Integrated Webcam" at bounding box center [674, 535] width 138 height 20
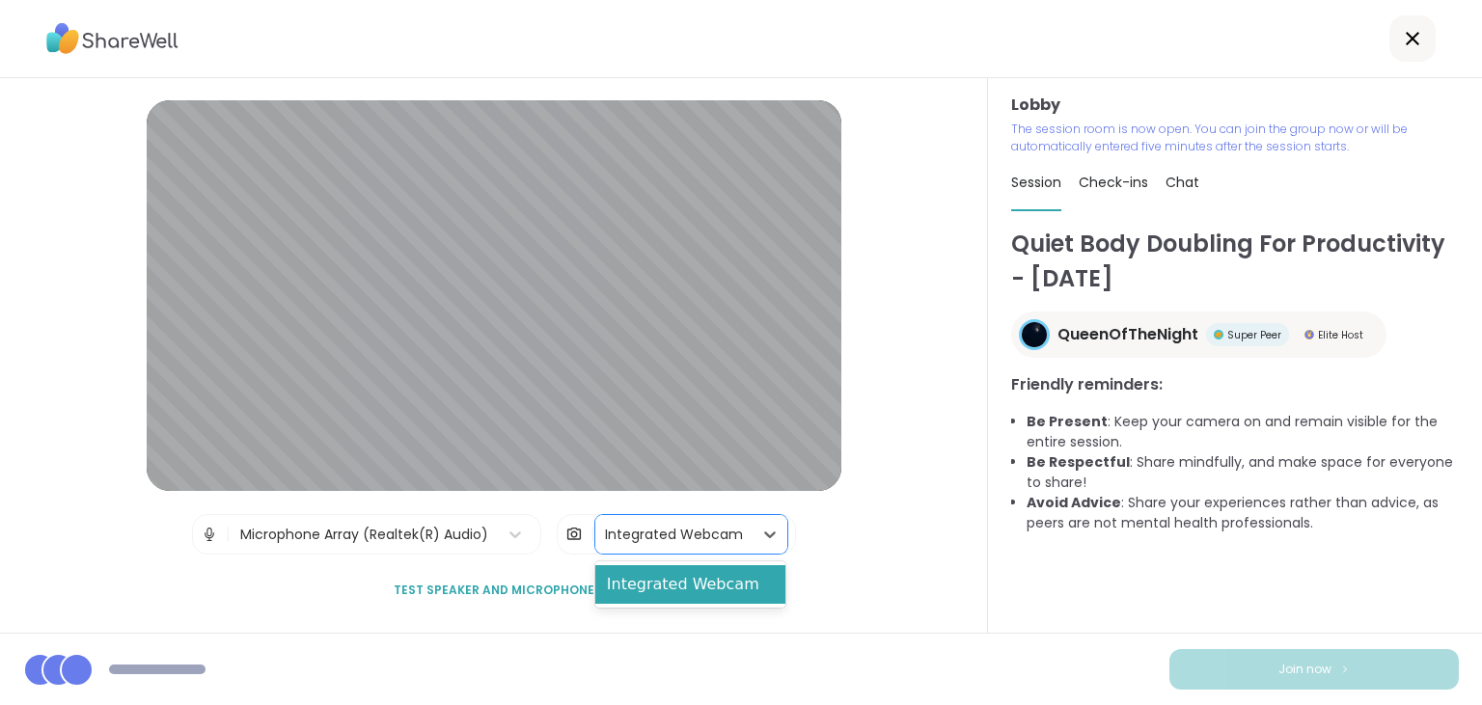
click at [865, 557] on div "Lobby | Microphone Array (Realtek(R) Audio) | 1 result available. Use Up and Do…" at bounding box center [494, 355] width 988 height 555
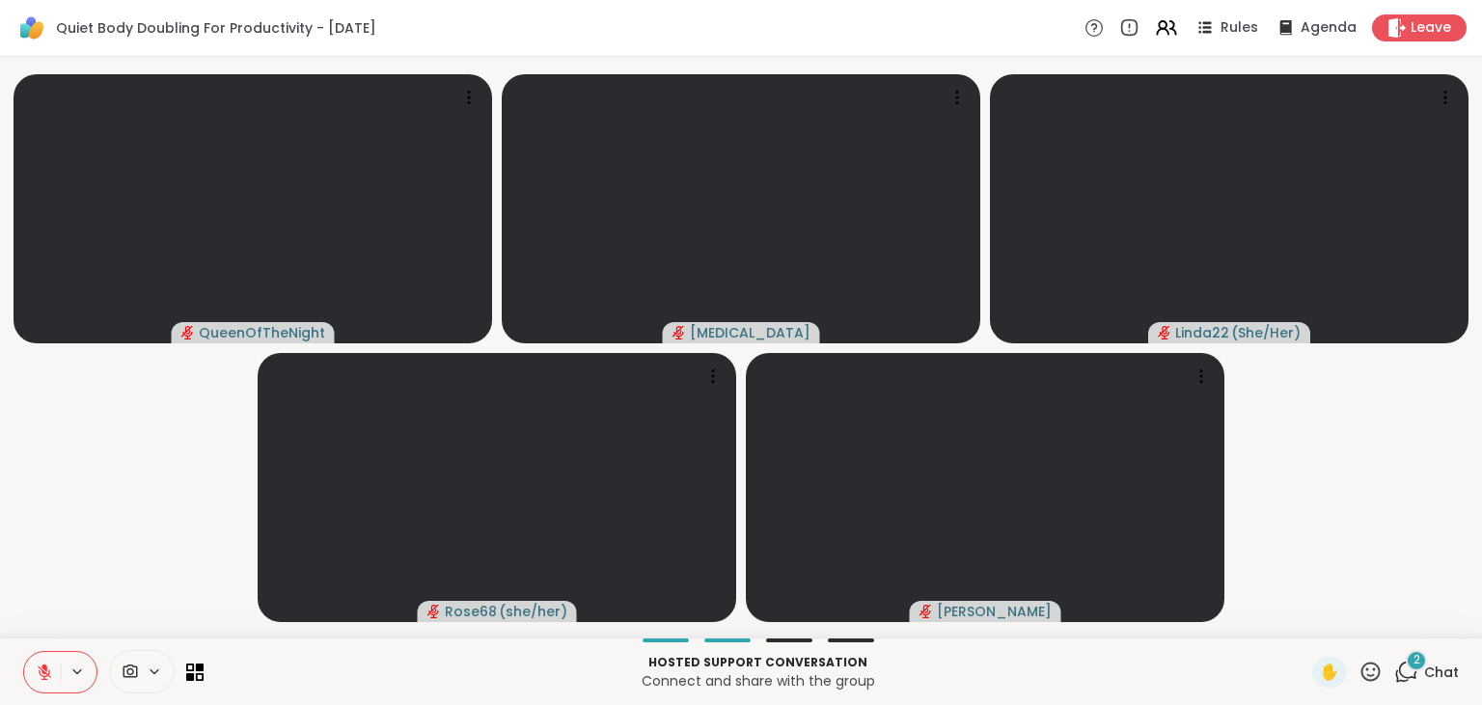
click at [1439, 674] on span "Chat" at bounding box center [1441, 672] width 35 height 19
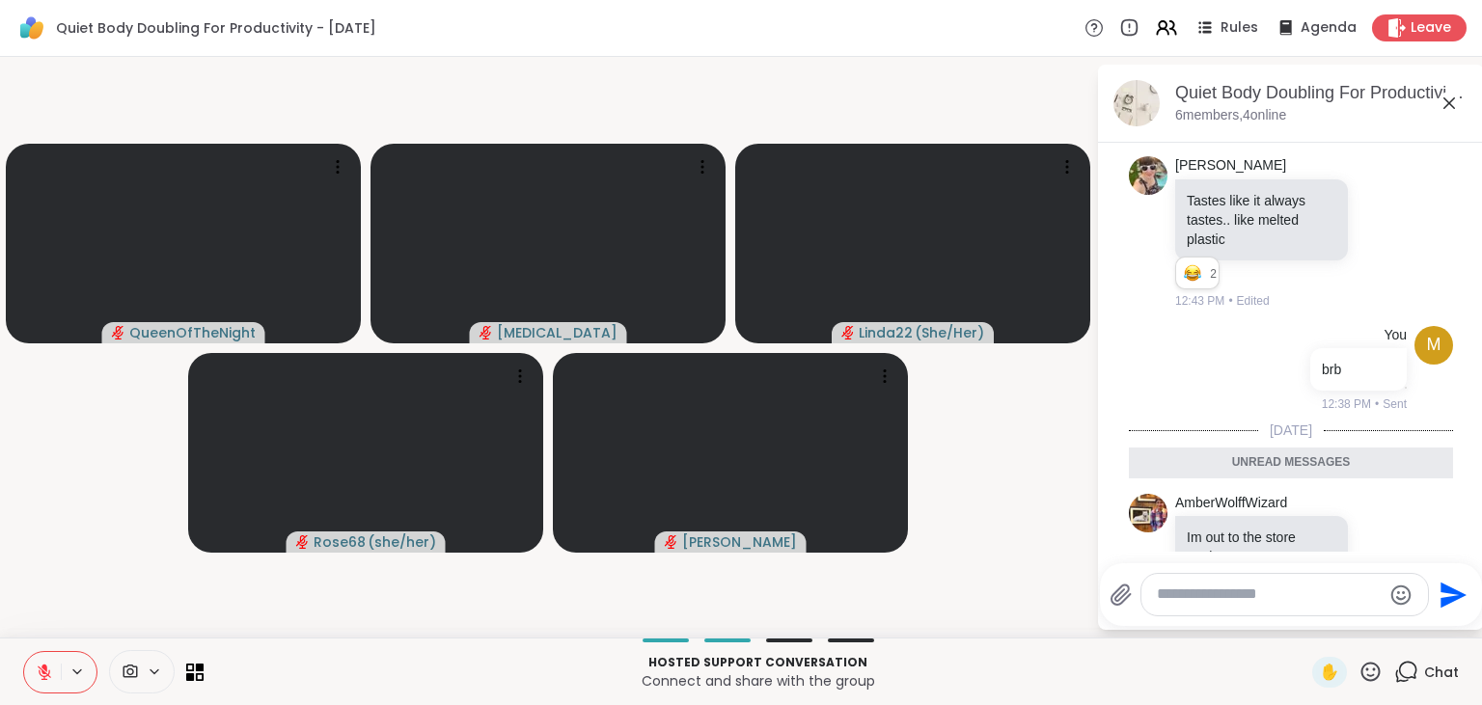
scroll to position [3120, 0]
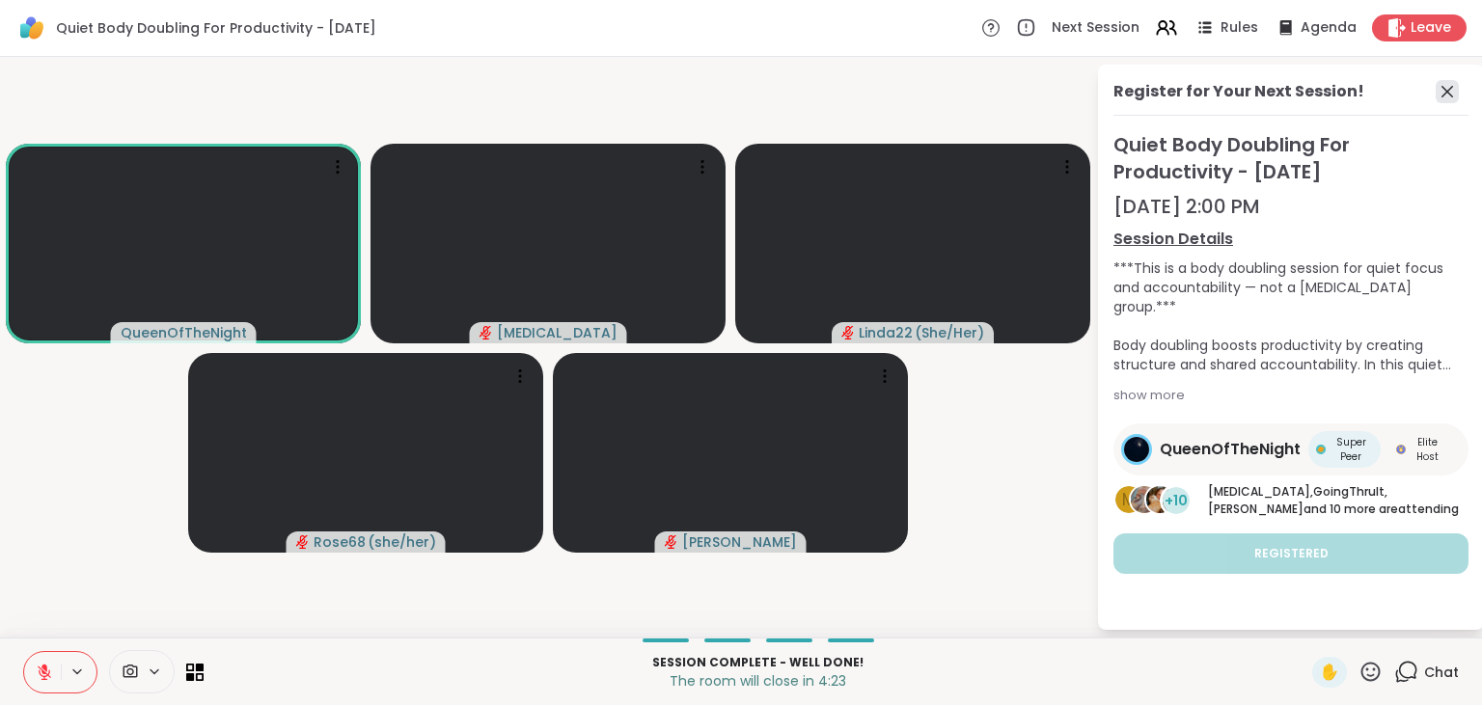
click at [1450, 90] on icon at bounding box center [1447, 92] width 12 height 12
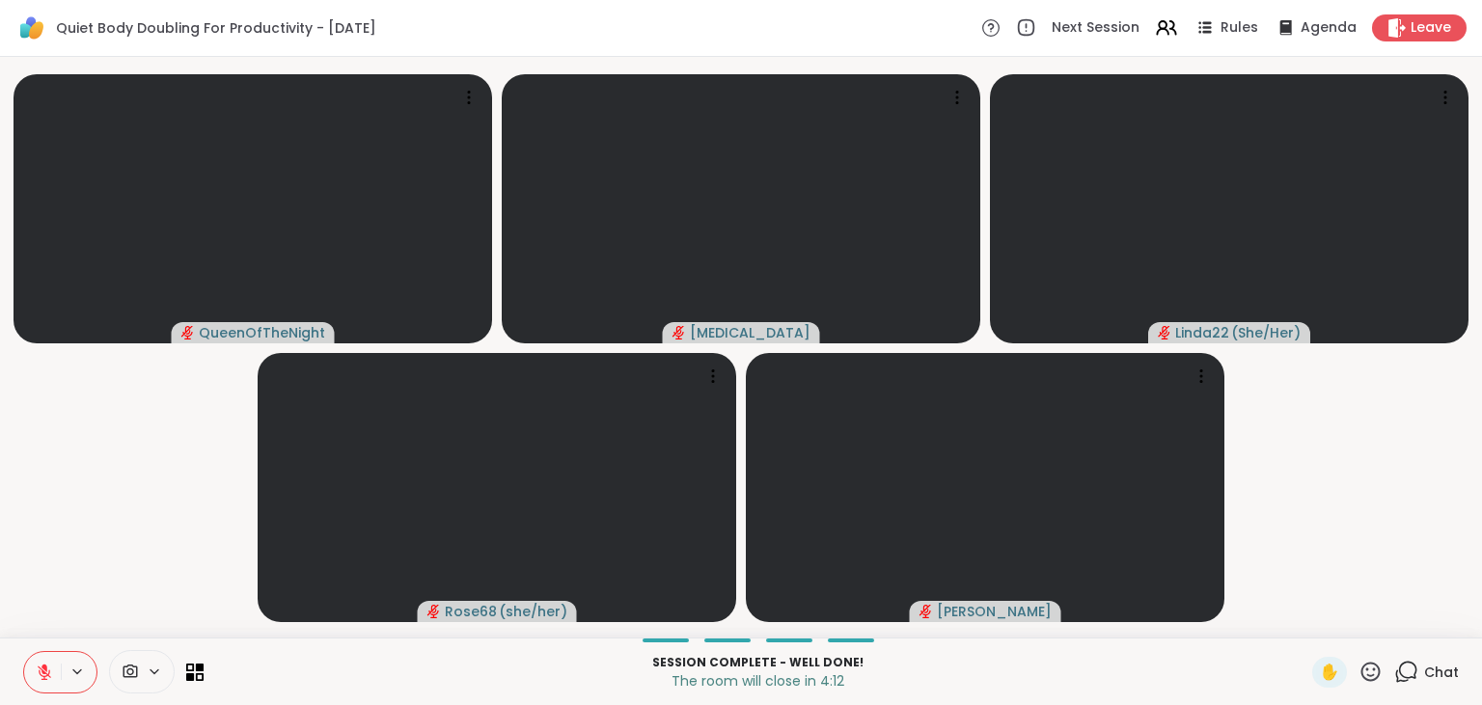
click at [1426, 675] on span "Chat" at bounding box center [1441, 672] width 35 height 19
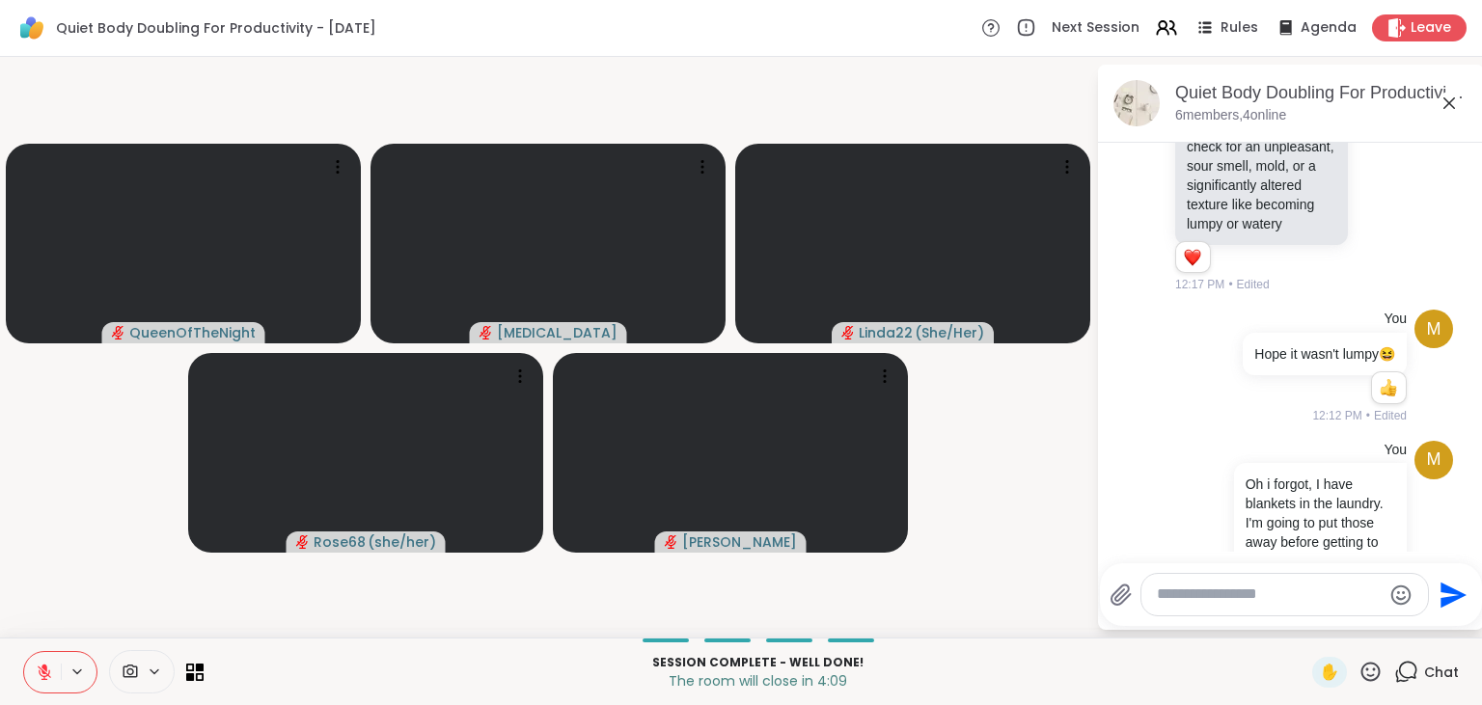
scroll to position [3055, 0]
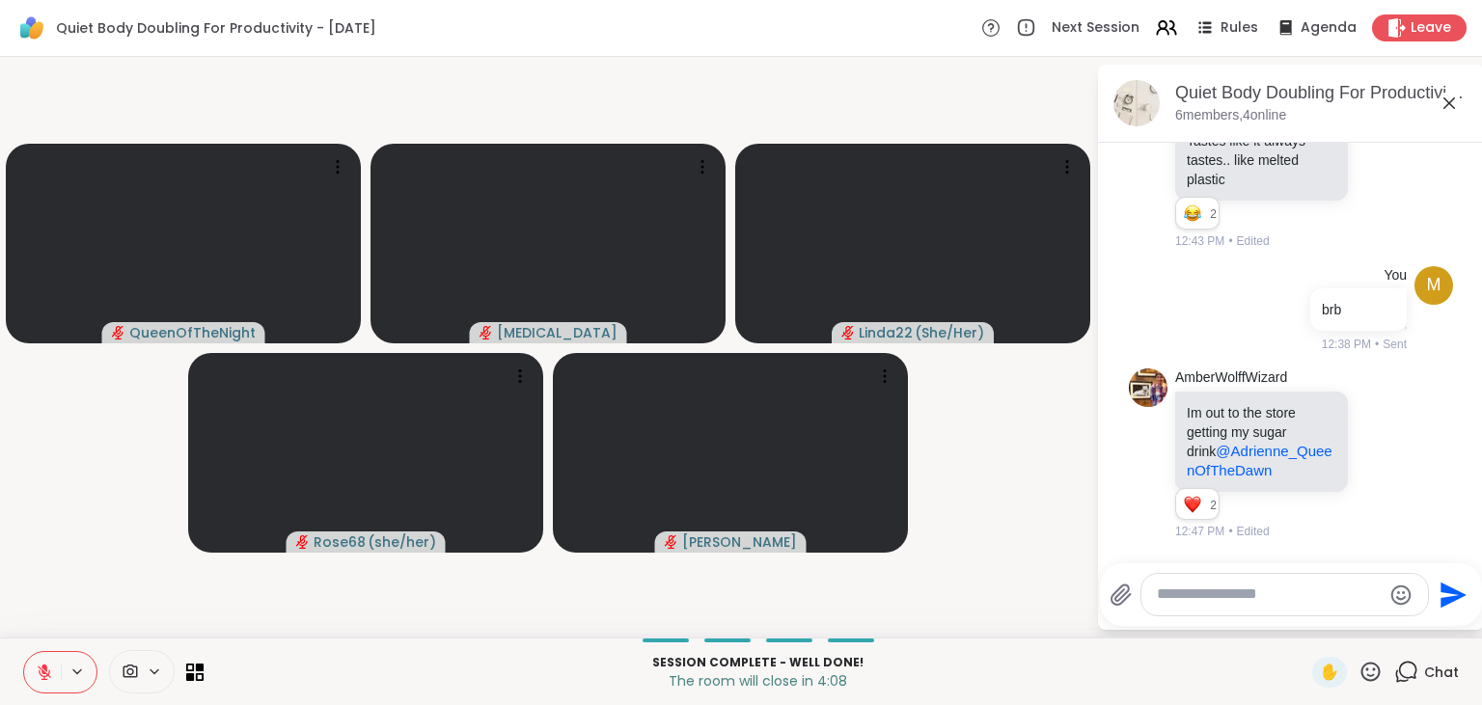
click at [1273, 595] on textarea "Type your message" at bounding box center [1269, 595] width 225 height 20
type textarea "**********"
click at [1440, 589] on icon "Send" at bounding box center [1454, 588] width 31 height 31
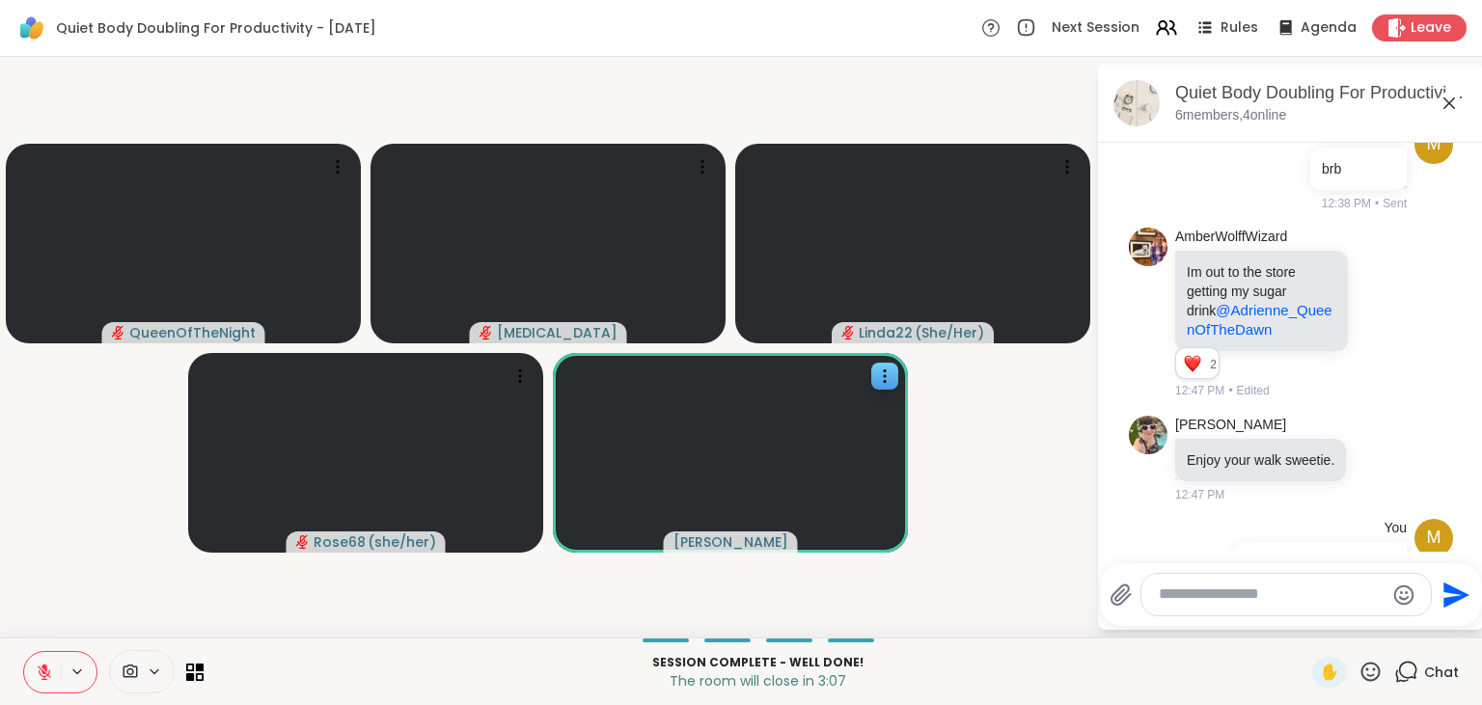
scroll to position [3223, 0]
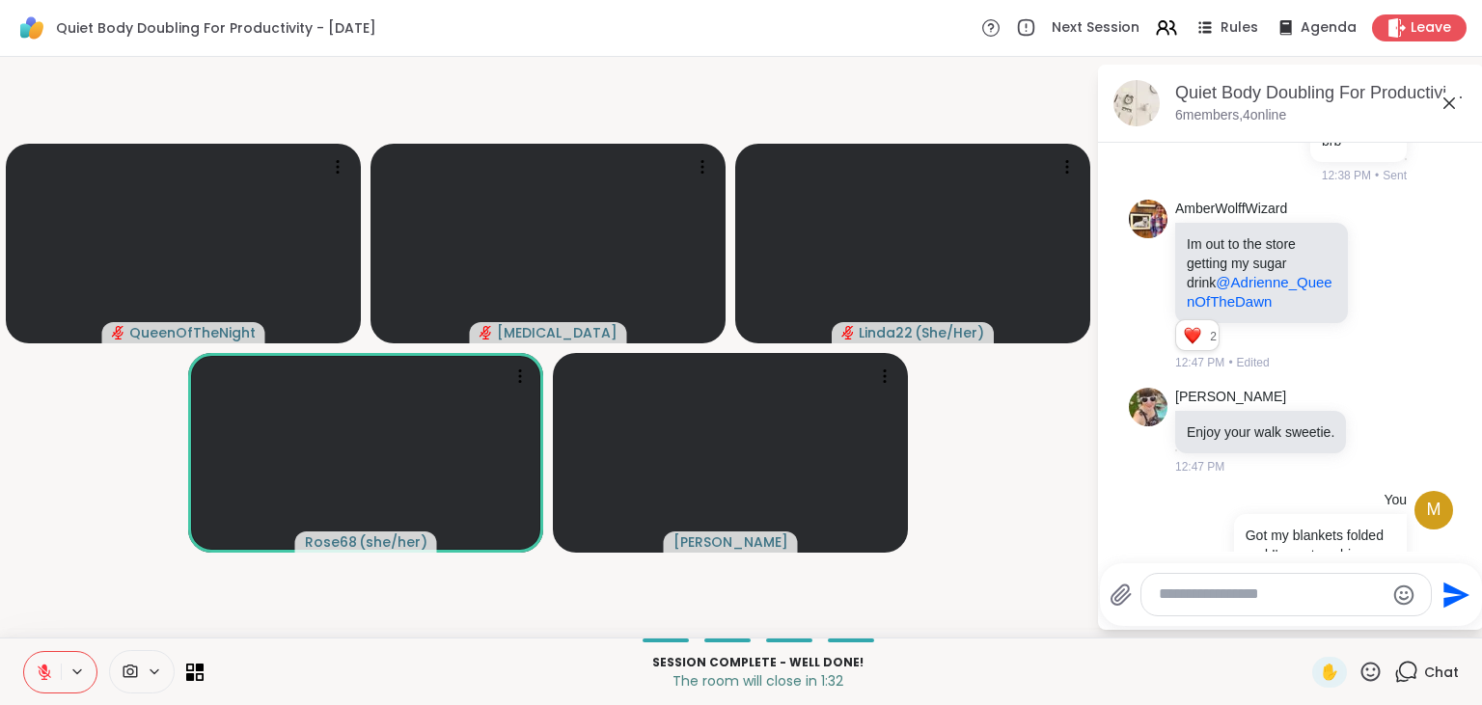
click at [42, 681] on icon at bounding box center [44, 672] width 17 height 17
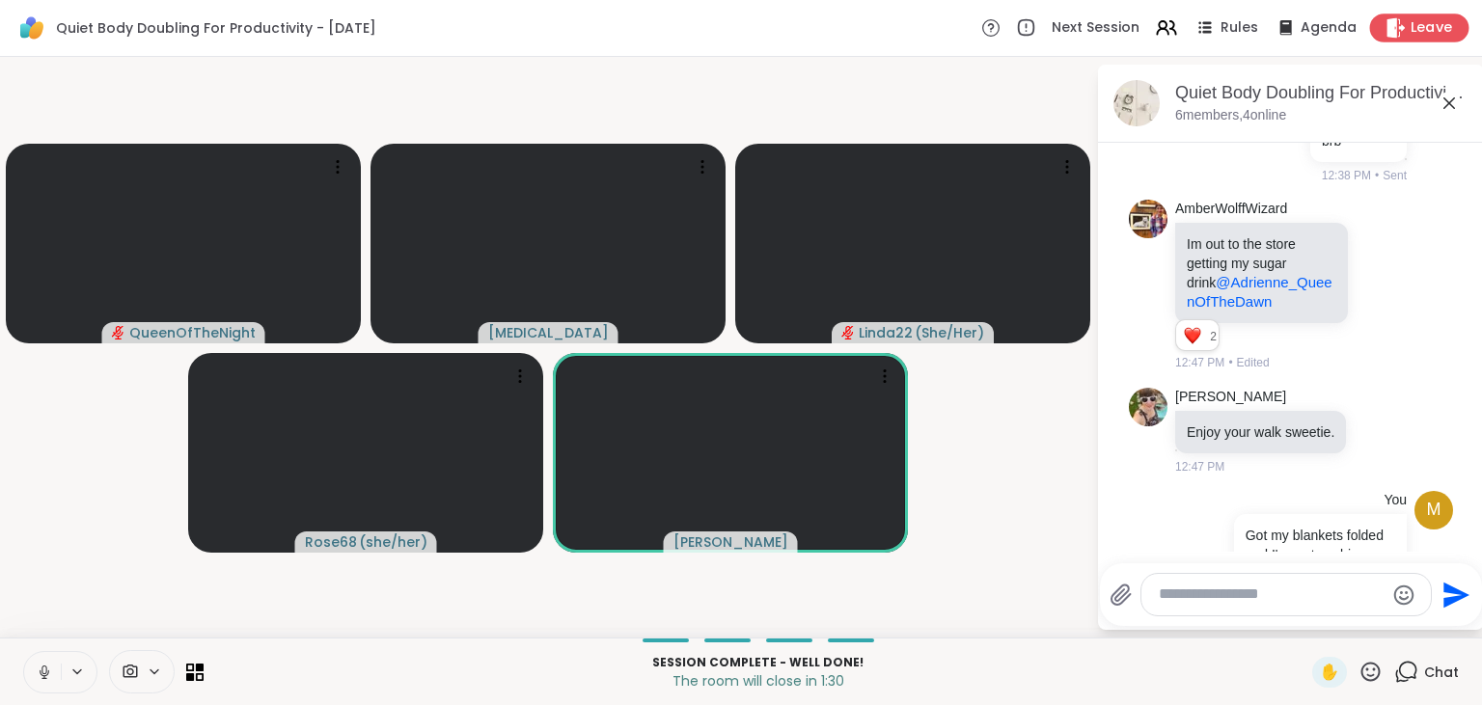
click at [1402, 31] on icon at bounding box center [1395, 27] width 20 height 20
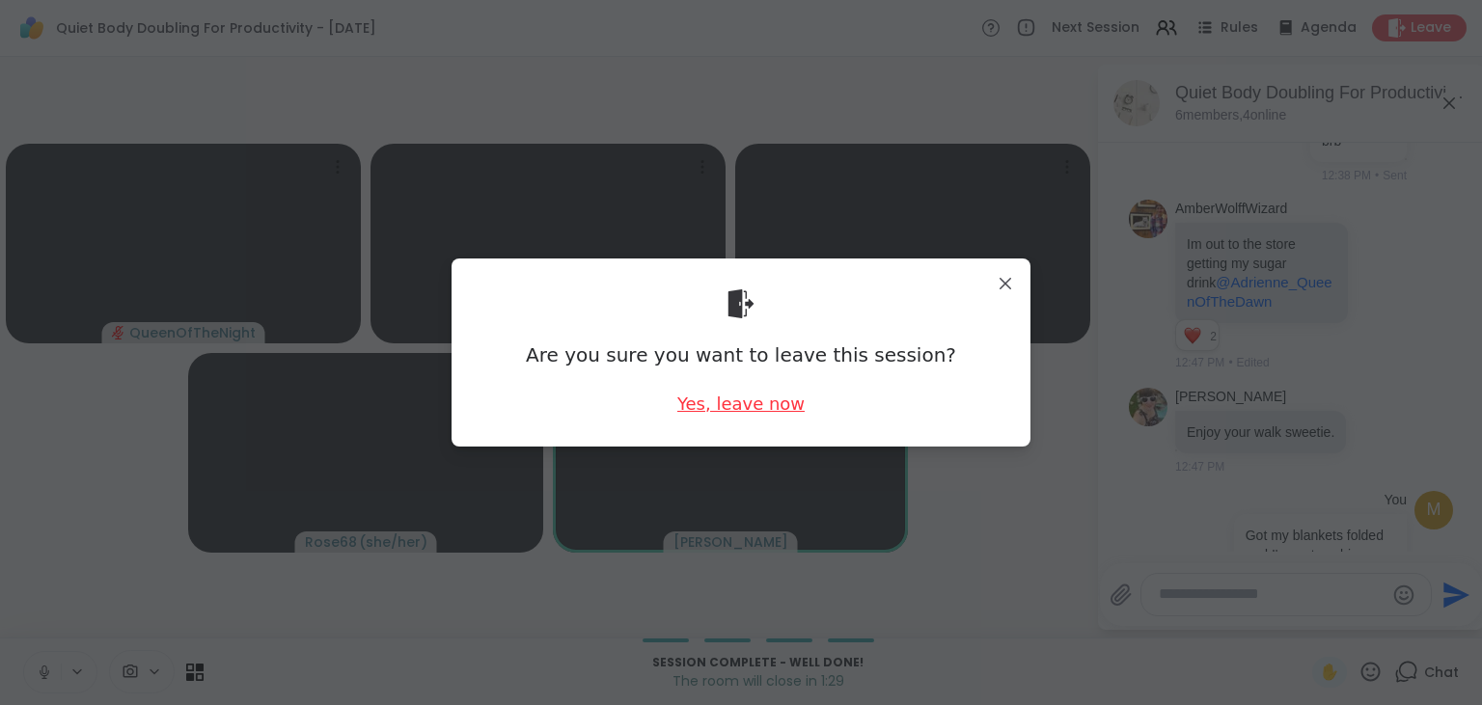
click at [774, 401] on div "Yes, leave now" at bounding box center [740, 404] width 127 height 24
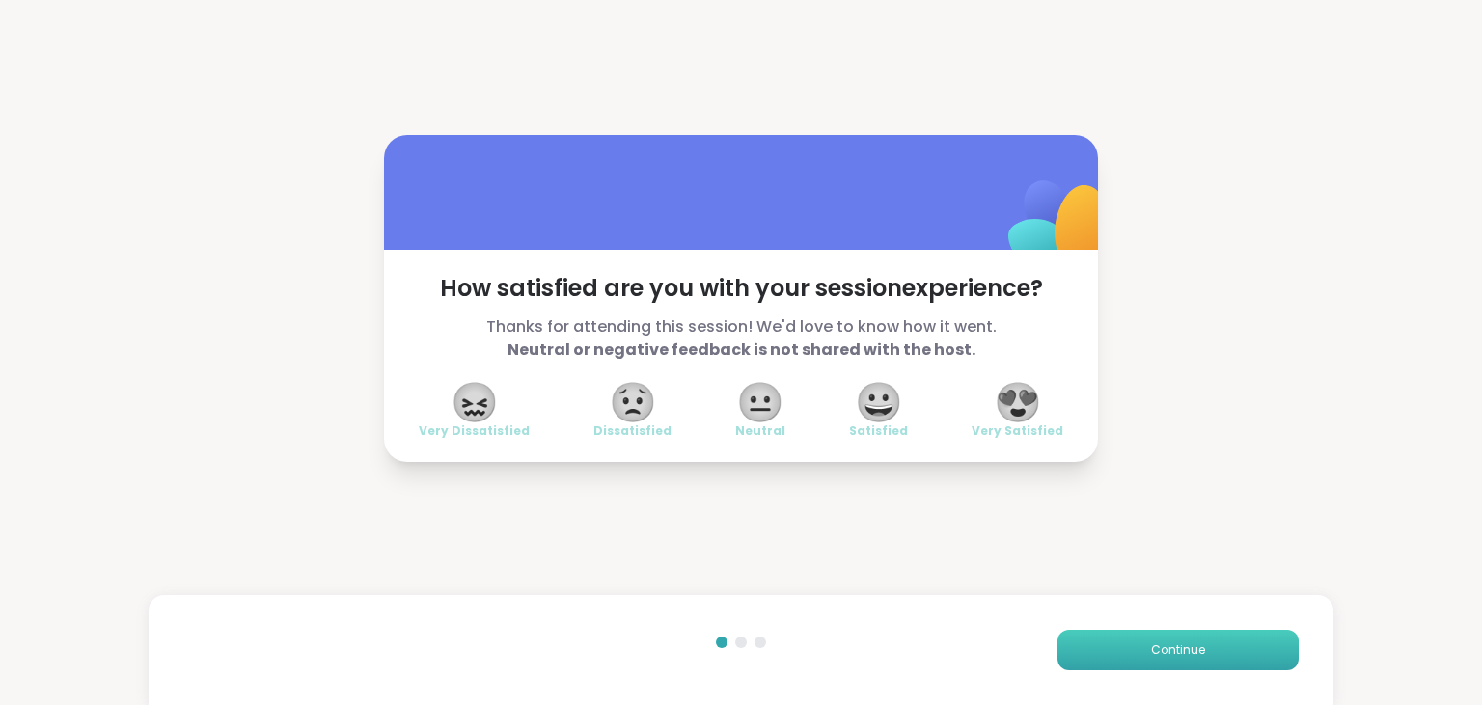
click at [1121, 648] on button "Continue" at bounding box center [1177, 650] width 241 height 41
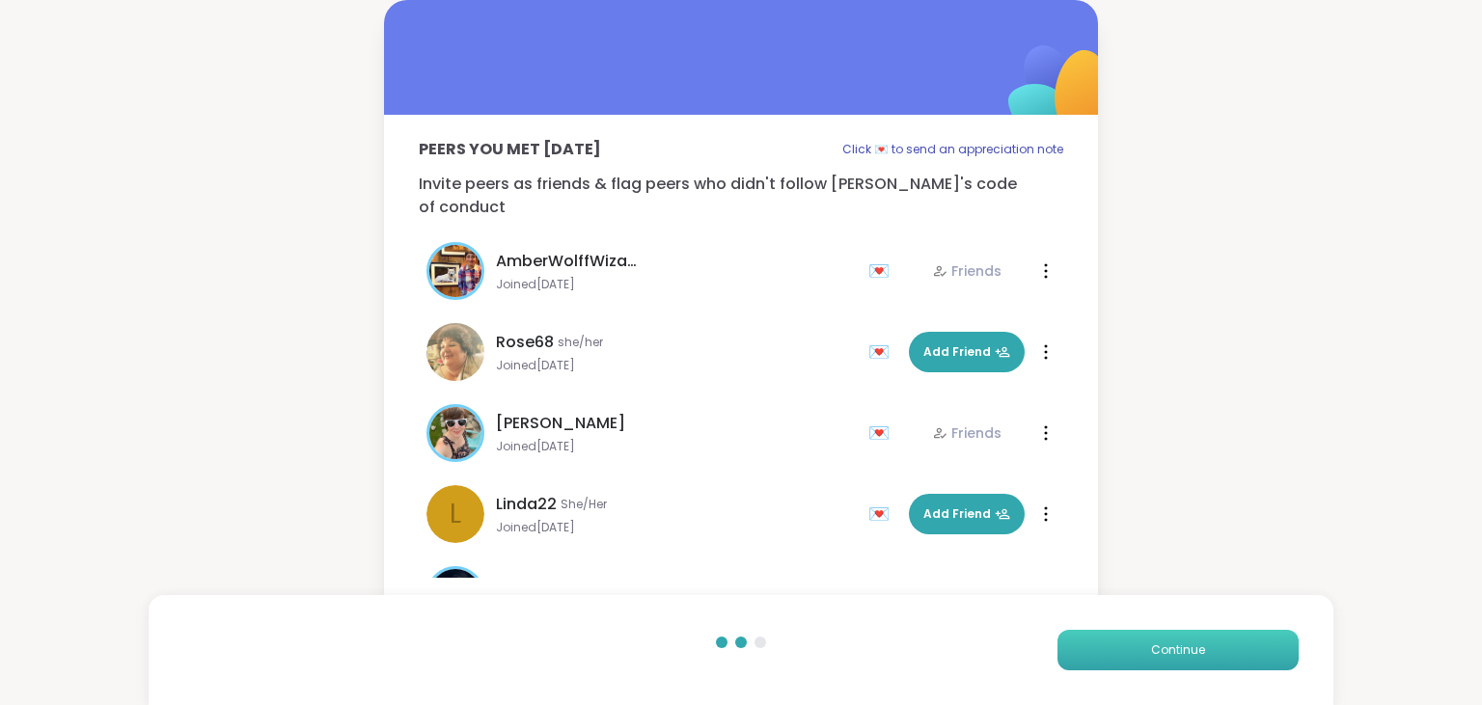
click at [1121, 648] on button "Continue" at bounding box center [1177, 650] width 241 height 41
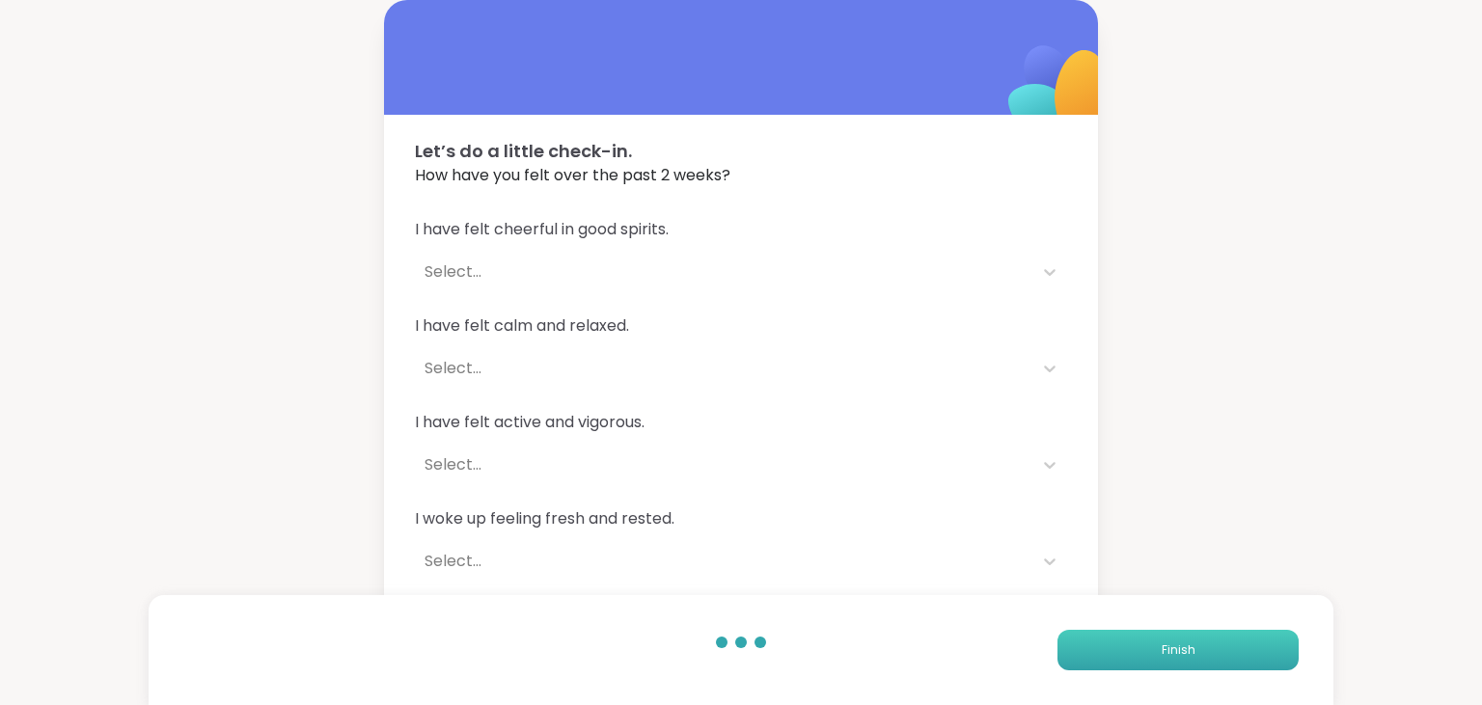
click at [1121, 648] on button "Finish" at bounding box center [1177, 650] width 241 height 41
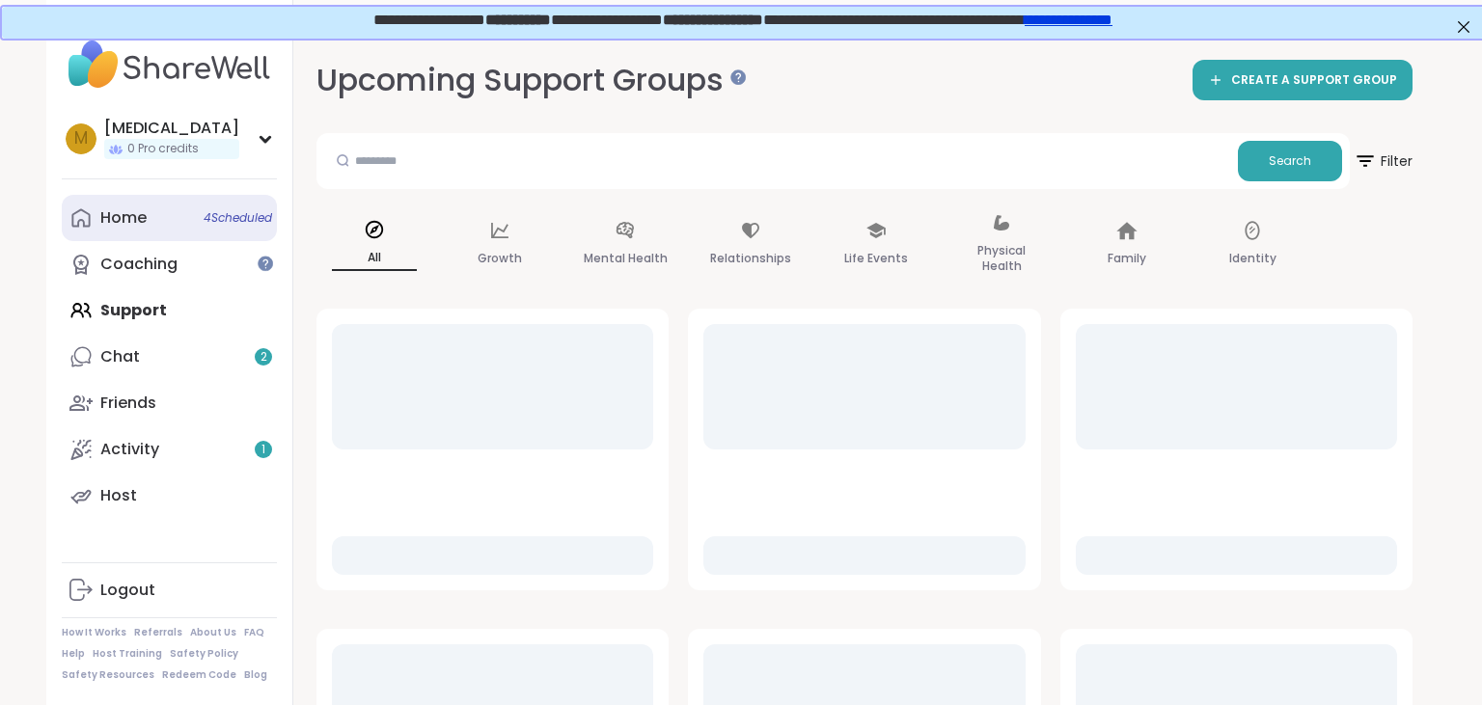
click at [144, 237] on link "Home 4 Scheduled" at bounding box center [169, 218] width 215 height 46
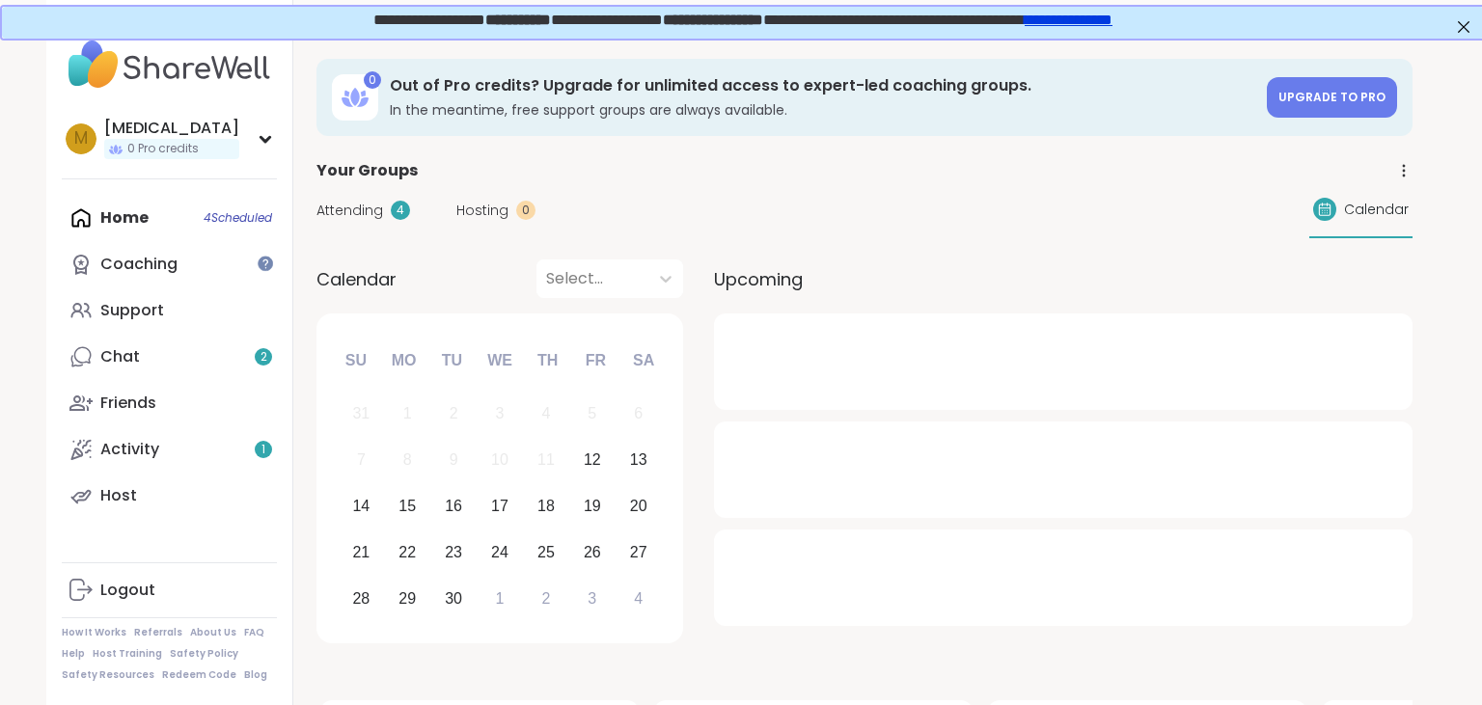
click at [372, 222] on div "Attending 4 Hosting 0 Calendar" at bounding box center [864, 210] width 1096 height 56
click at [372, 215] on span "Attending" at bounding box center [349, 211] width 67 height 20
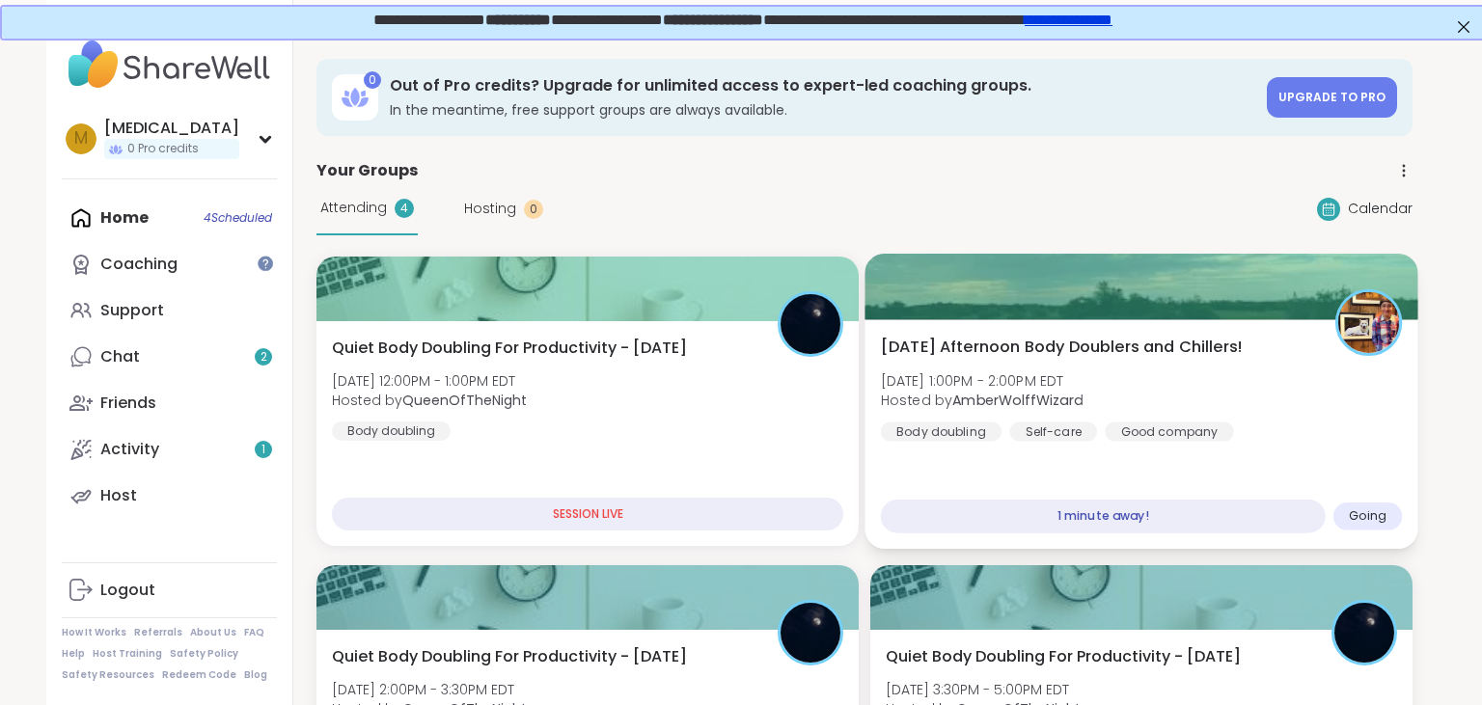
click at [1166, 384] on div "Friday Afternoon Body Doublers and Chillers! Fri, Sep 12 | 1:00PM - 2:00PM EDT …" at bounding box center [1142, 389] width 522 height 106
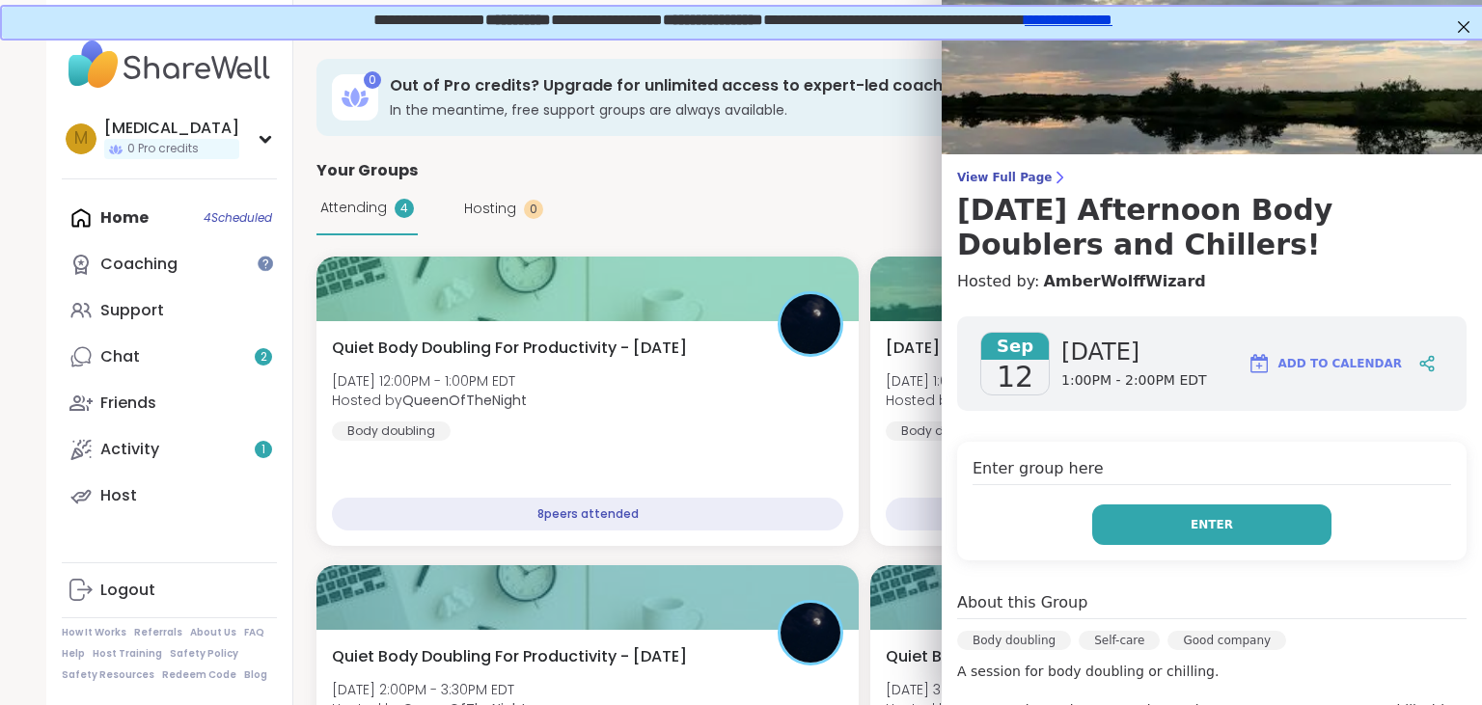
click at [1176, 513] on button "Enter" at bounding box center [1211, 525] width 239 height 41
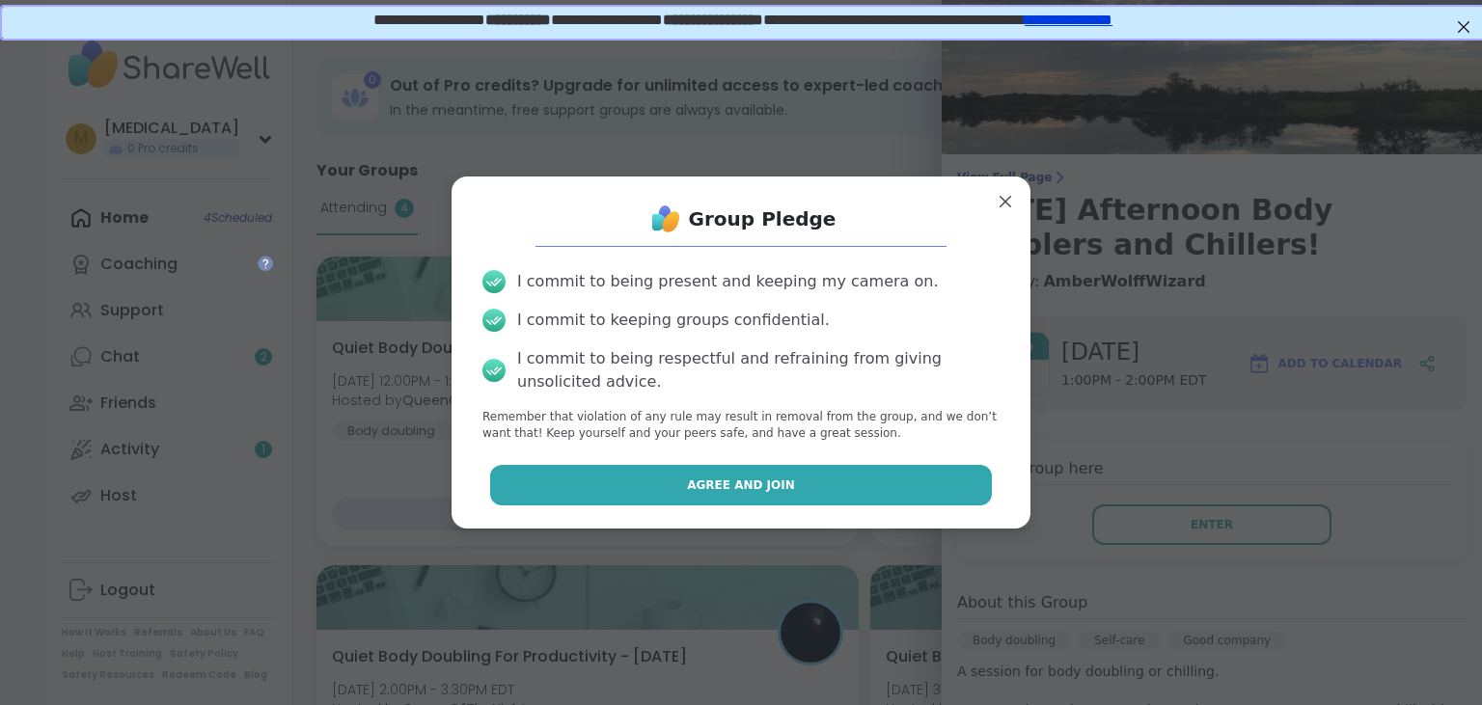
click at [705, 477] on button "Agree and Join" at bounding box center [741, 485] width 503 height 41
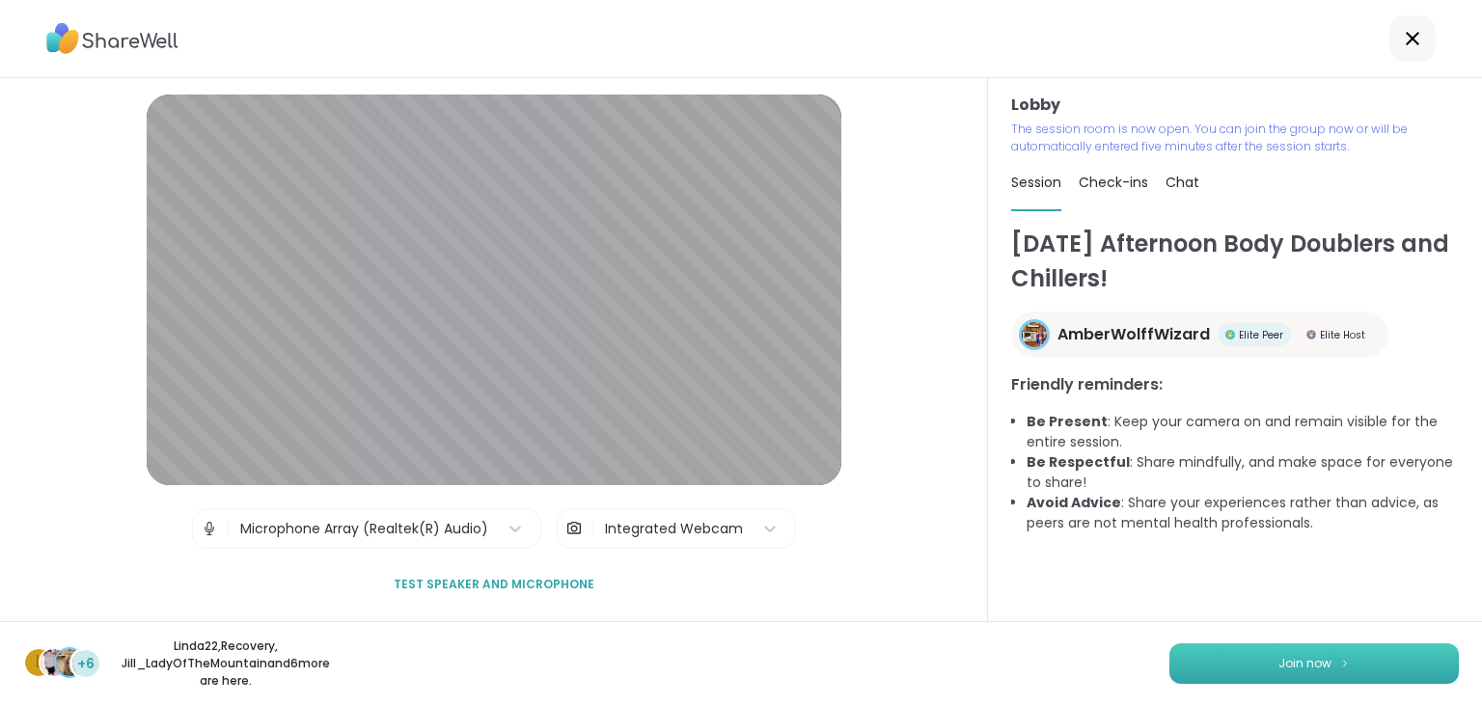
click at [1237, 660] on button "Join now" at bounding box center [1313, 664] width 289 height 41
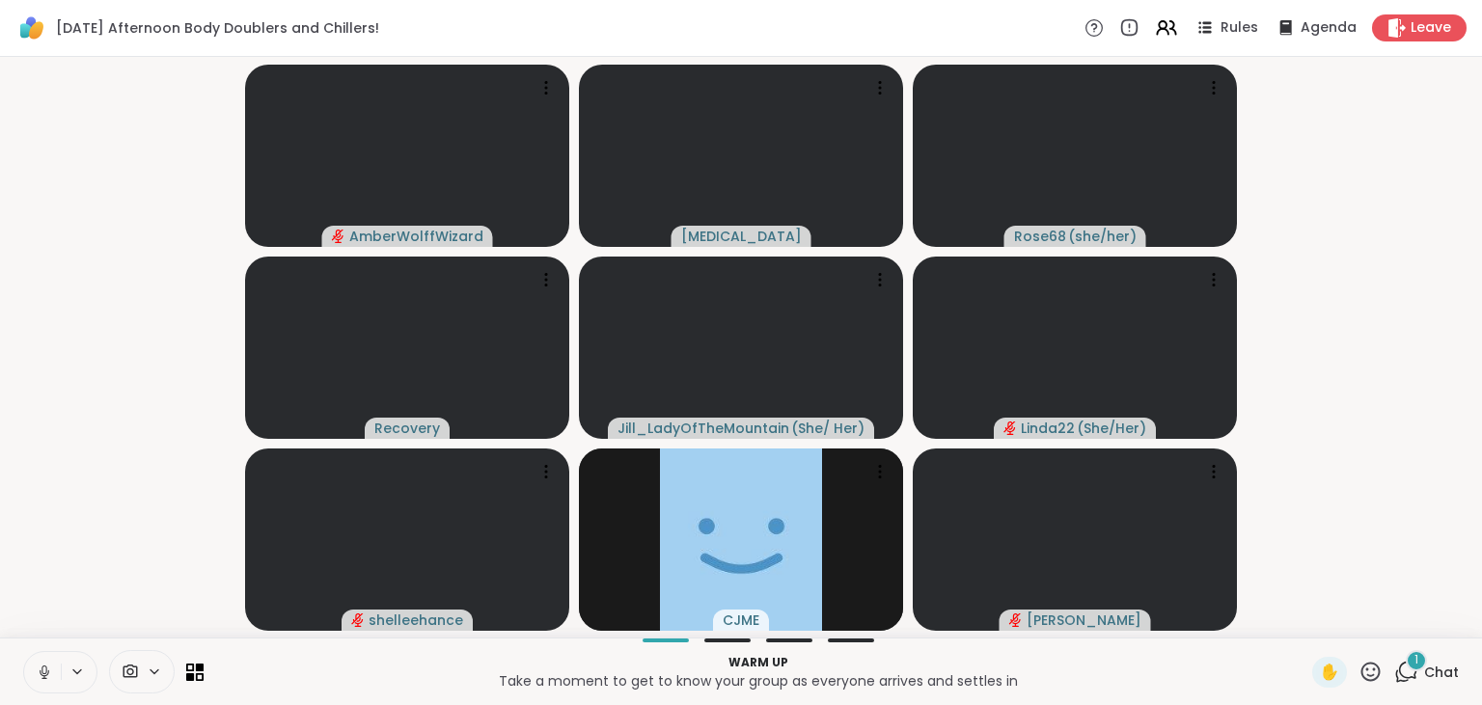
click at [48, 686] on button at bounding box center [42, 672] width 37 height 41
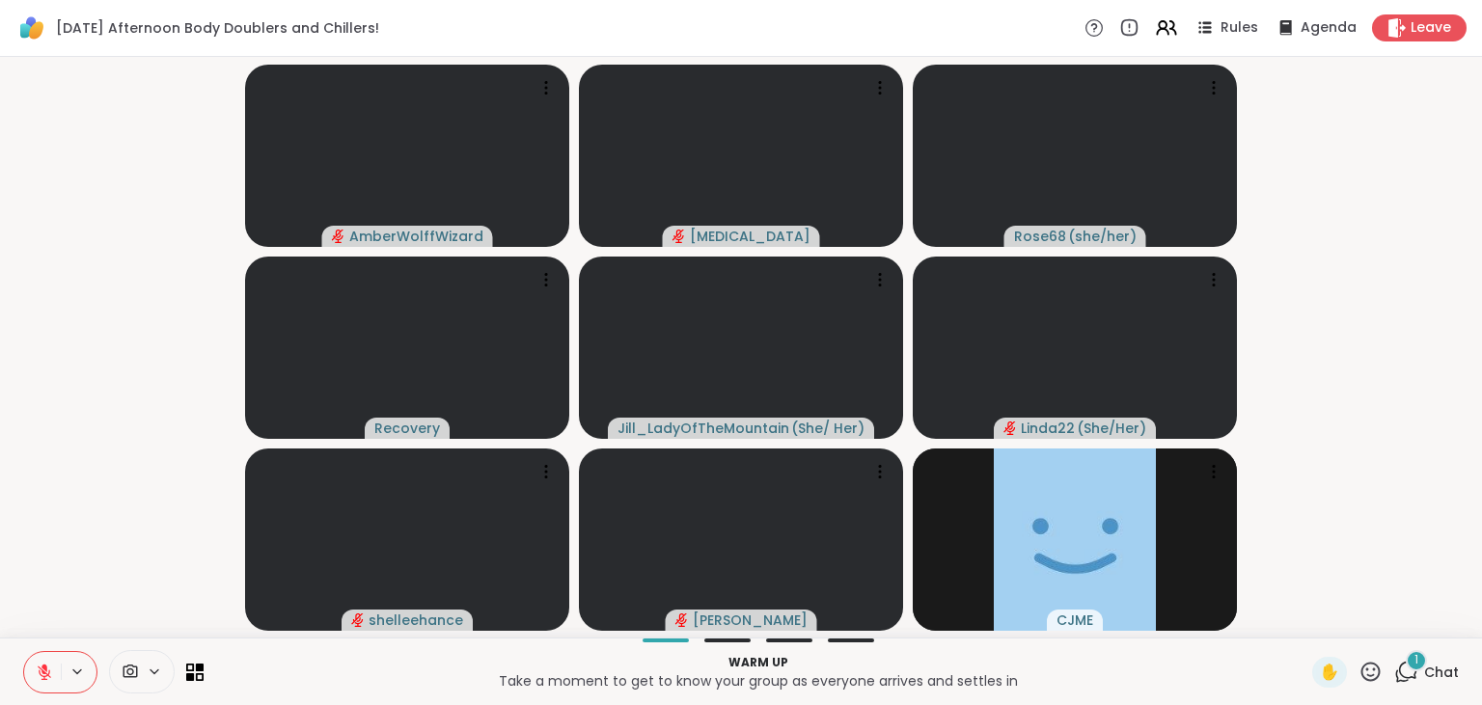
click at [1427, 665] on div "1" at bounding box center [1416, 660] width 21 height 21
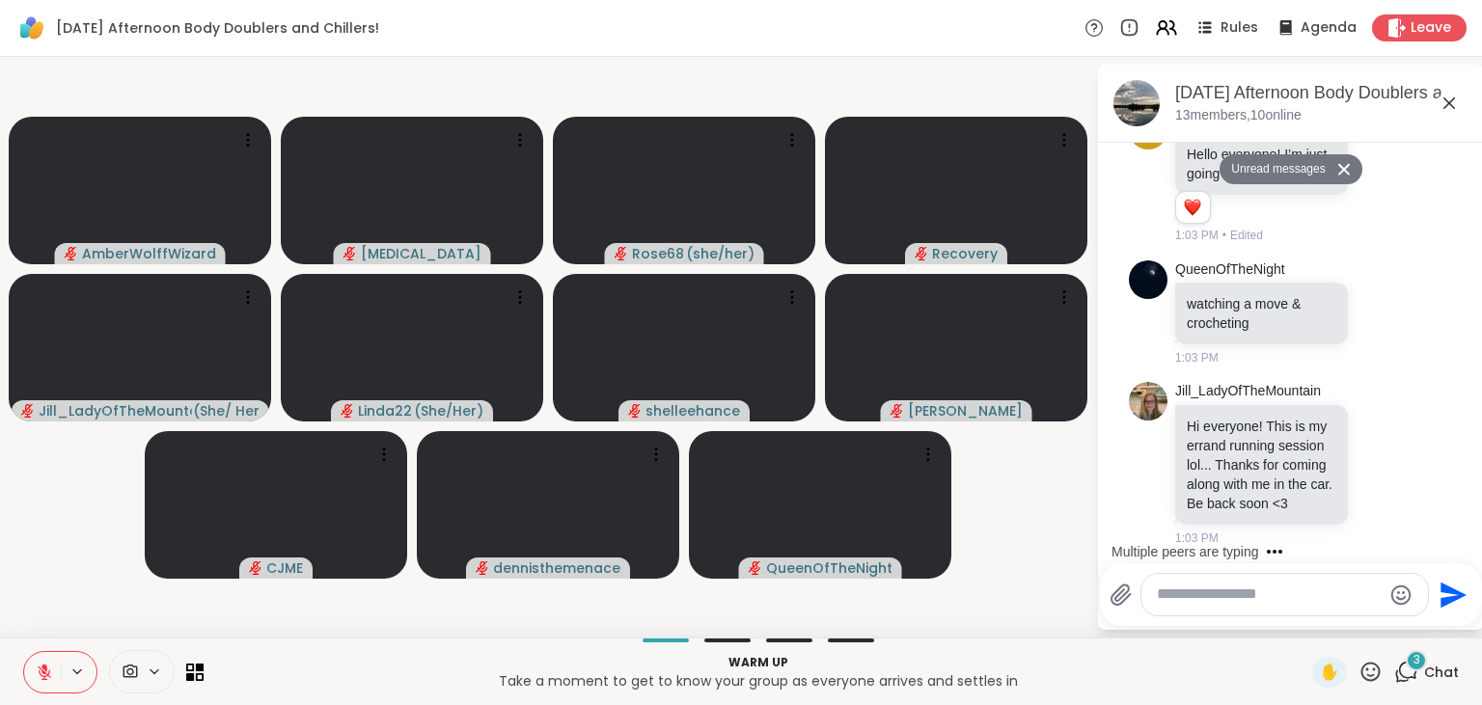
scroll to position [247, 0]
click at [1384, 466] on icon at bounding box center [1382, 467] width 6 height 2
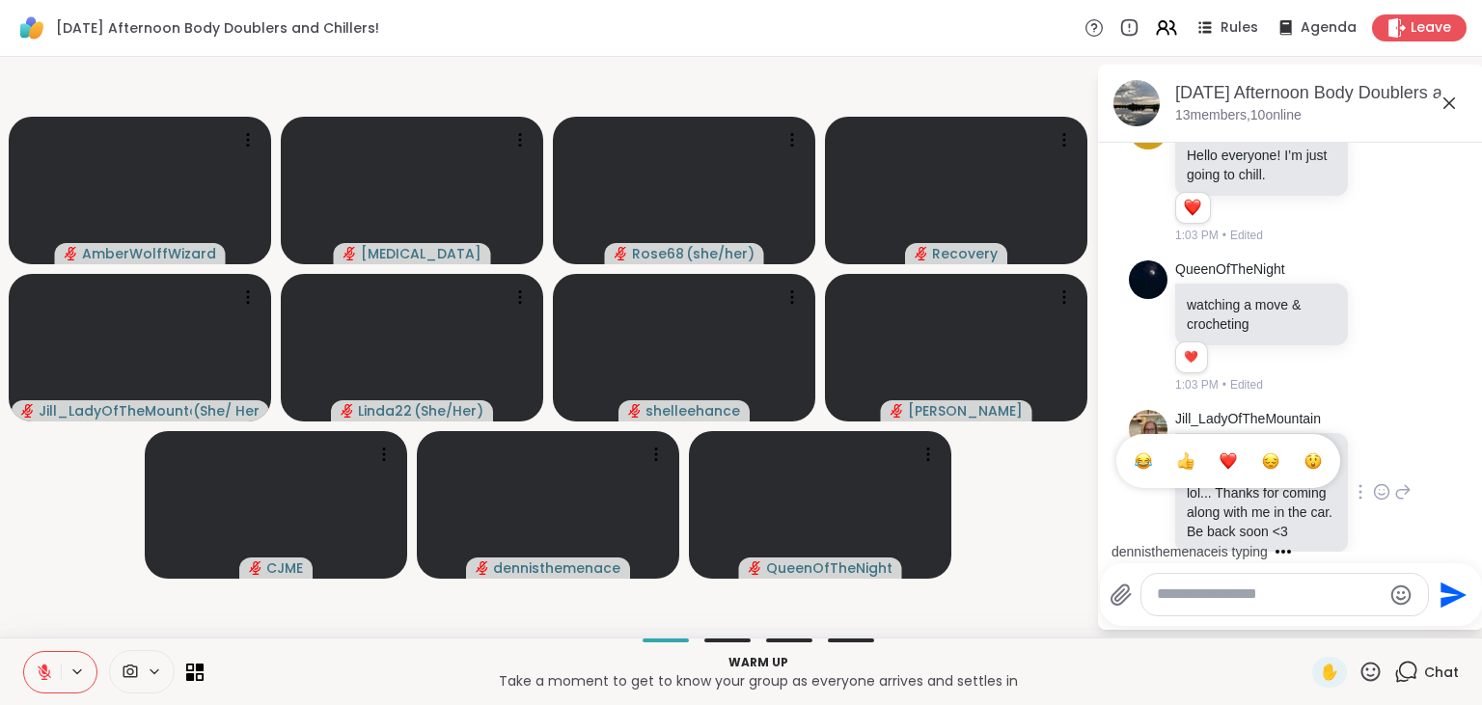
click at [1225, 438] on ul at bounding box center [1228, 461] width 224 height 54
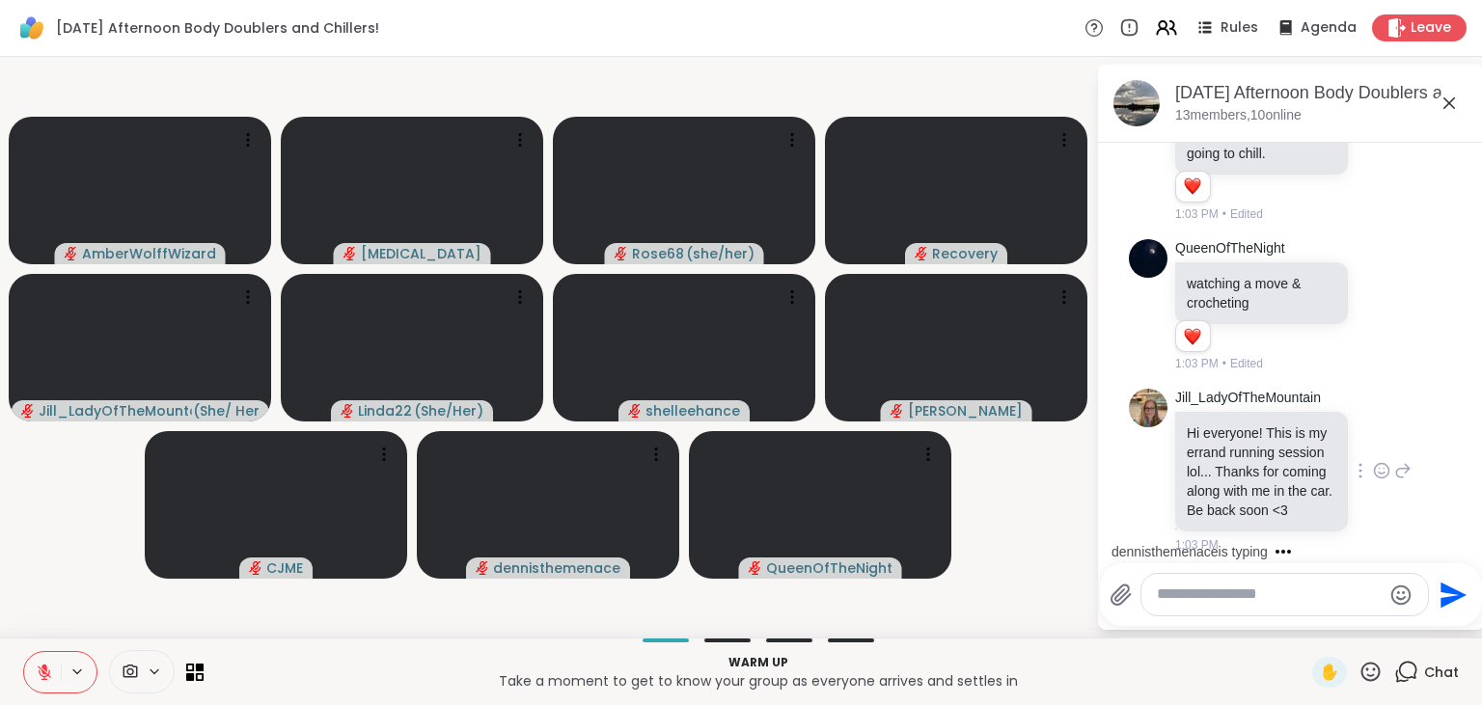
scroll to position [274, 0]
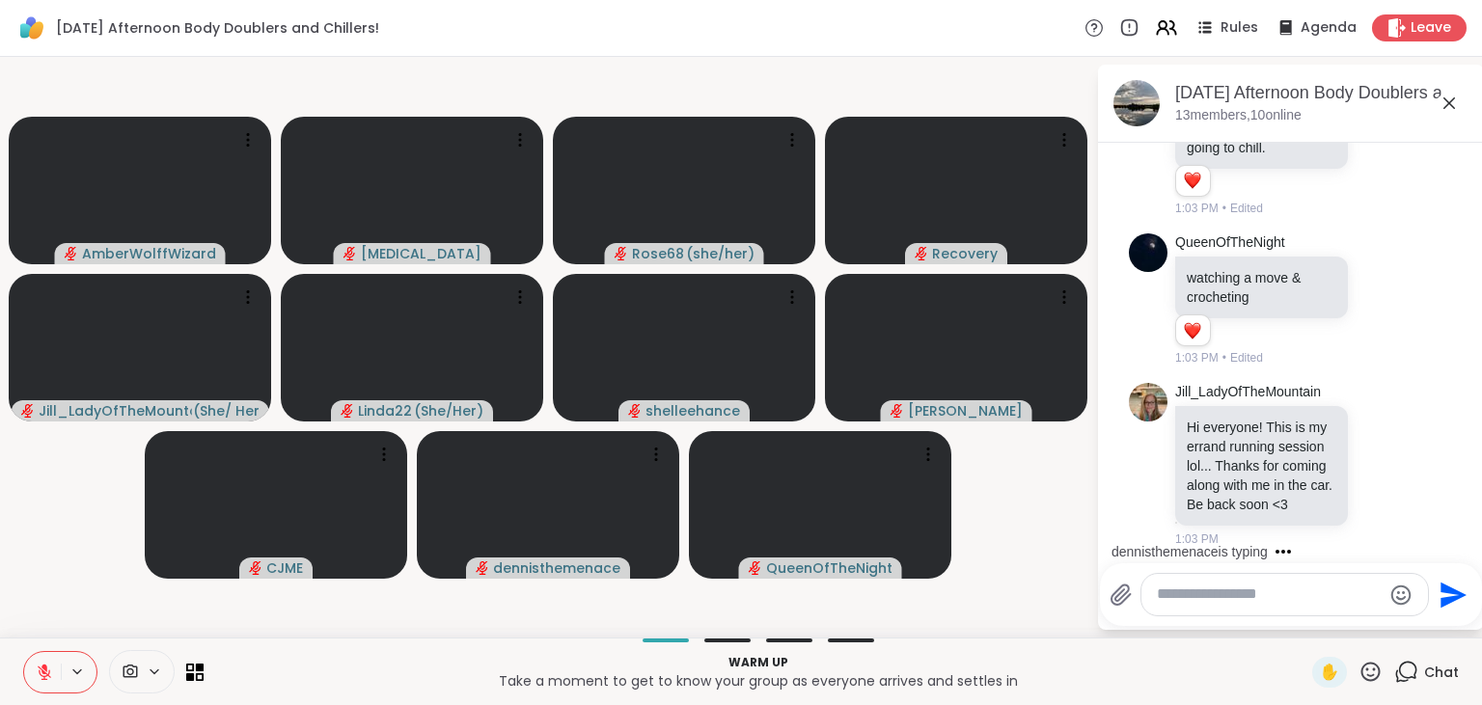
click at [1380, 466] on icon at bounding box center [1382, 467] width 6 height 2
click at [1219, 434] on button "Select Reaction: Heart" at bounding box center [1228, 434] width 39 height 39
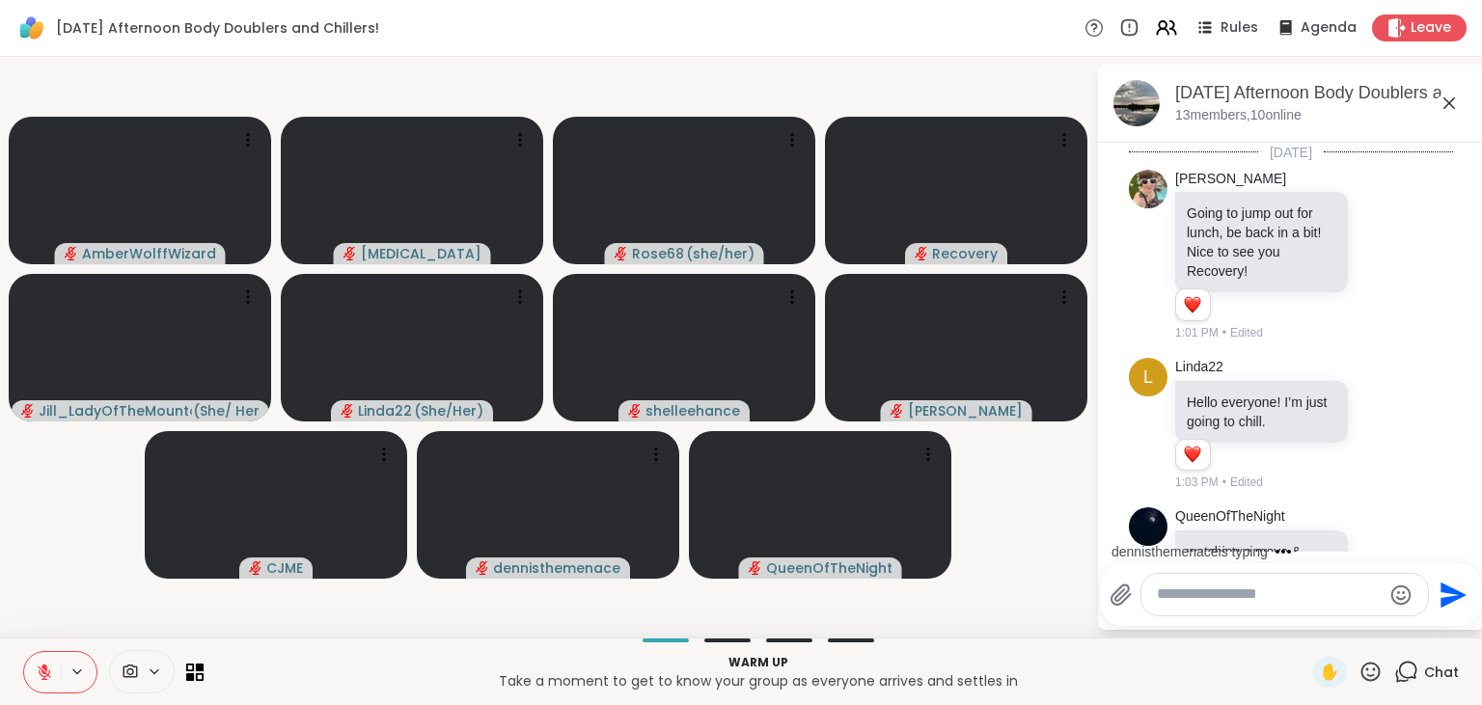
scroll to position [302, 0]
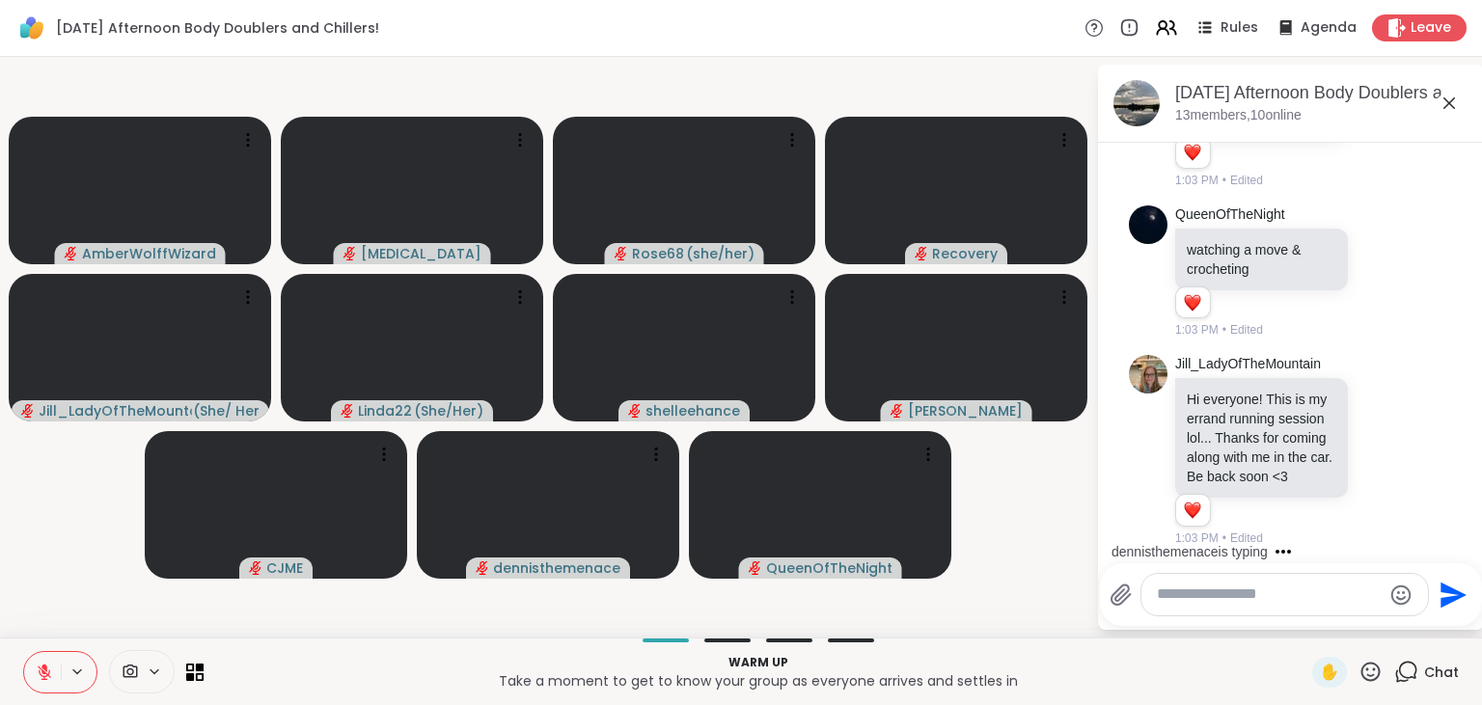
click at [1230, 598] on textarea "Type your message" at bounding box center [1269, 595] width 225 height 20
type textarea "*"
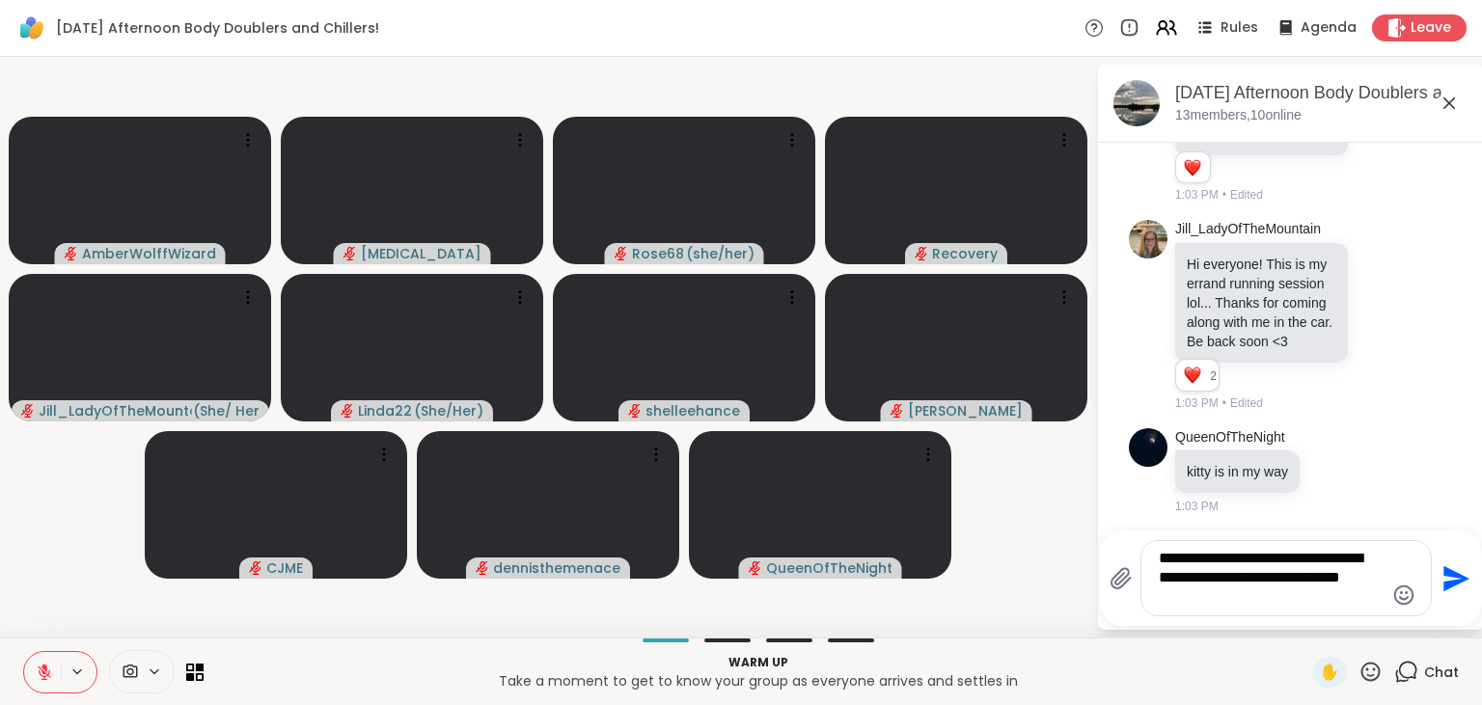
type textarea "**********"
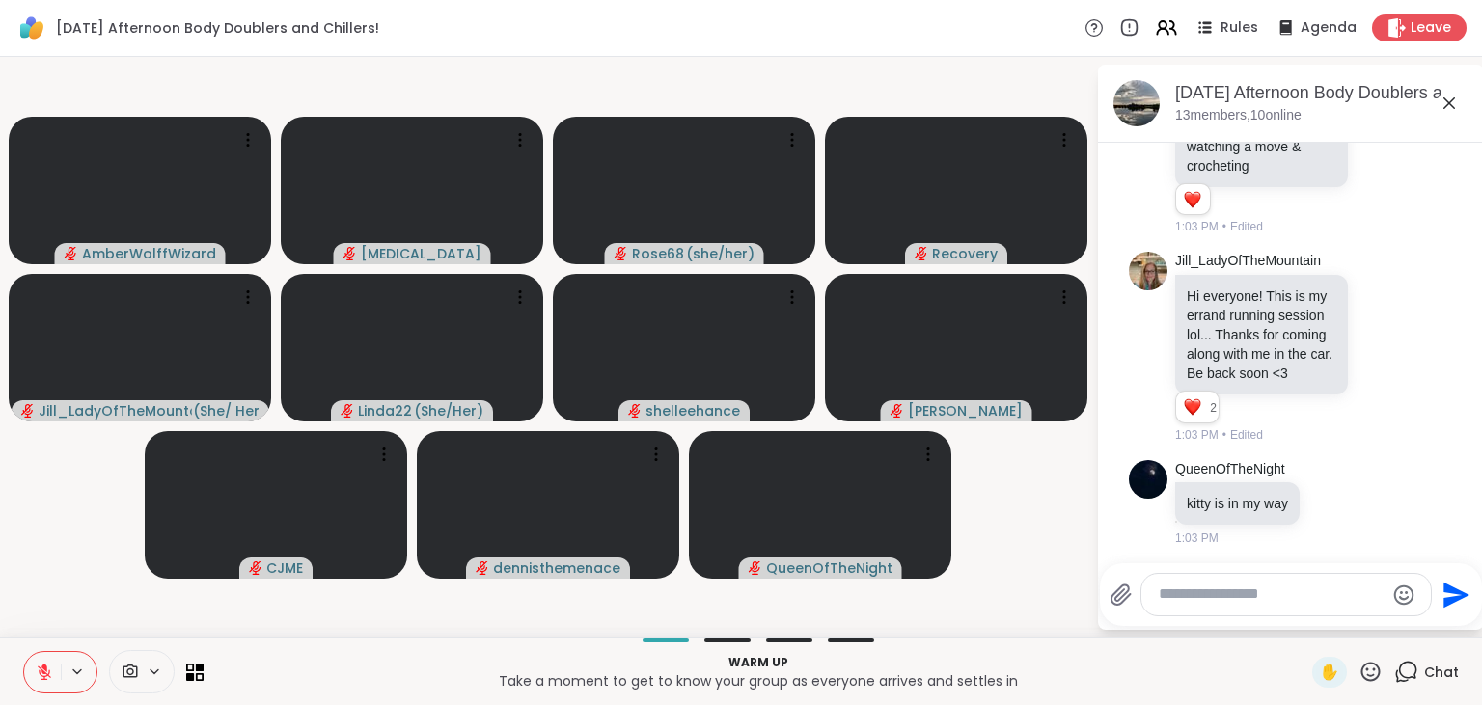
scroll to position [546, 0]
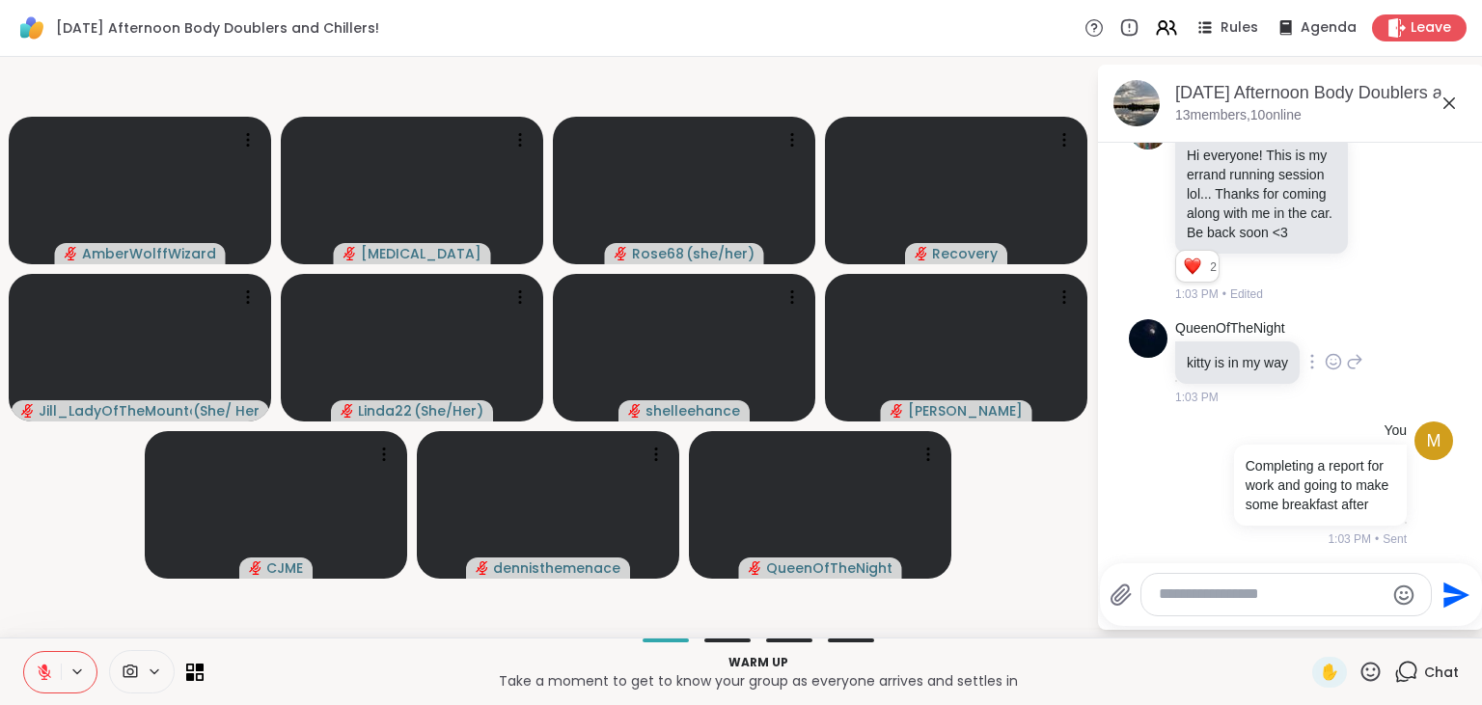
click at [1335, 360] on icon at bounding box center [1333, 361] width 17 height 19
click at [1244, 332] on div "Select Reaction: Joy" at bounding box center [1248, 330] width 17 height 17
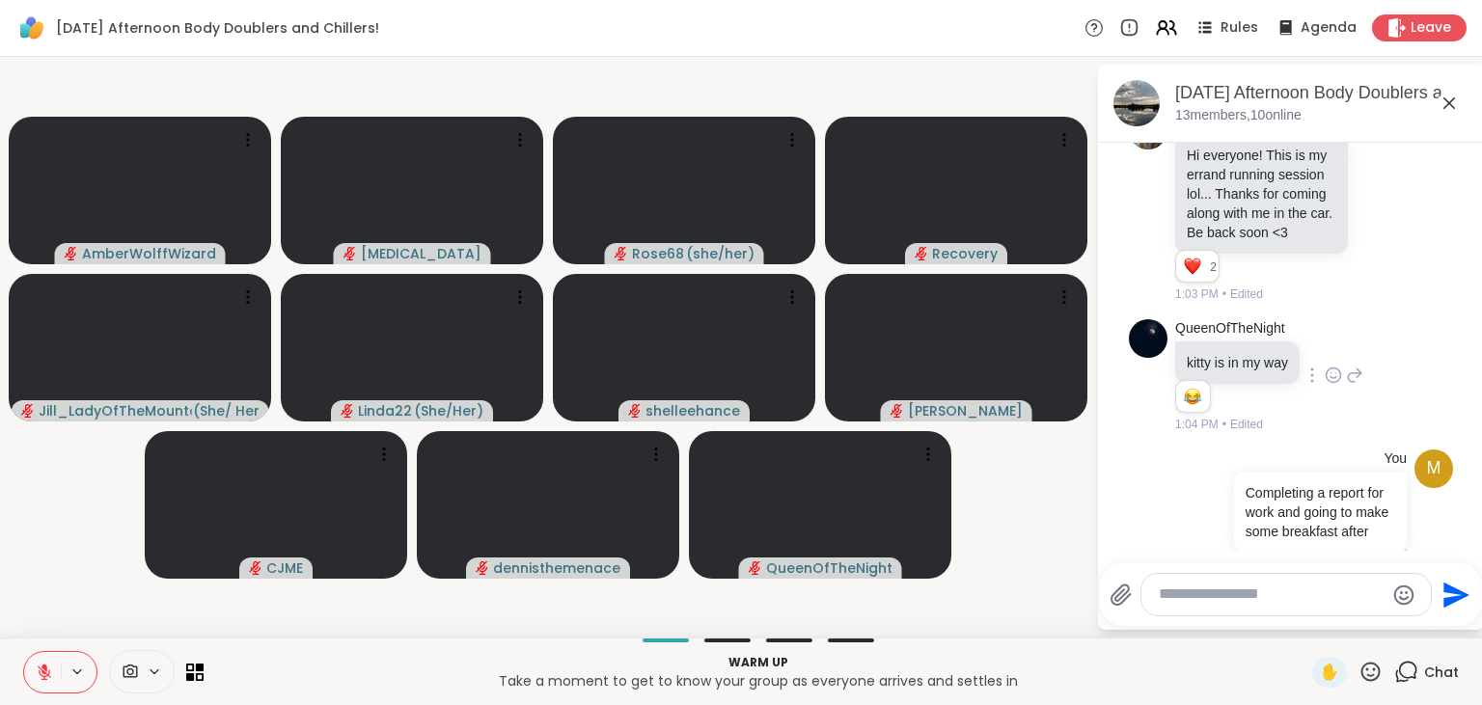
click at [1260, 590] on textarea "Type your message" at bounding box center [1271, 595] width 225 height 20
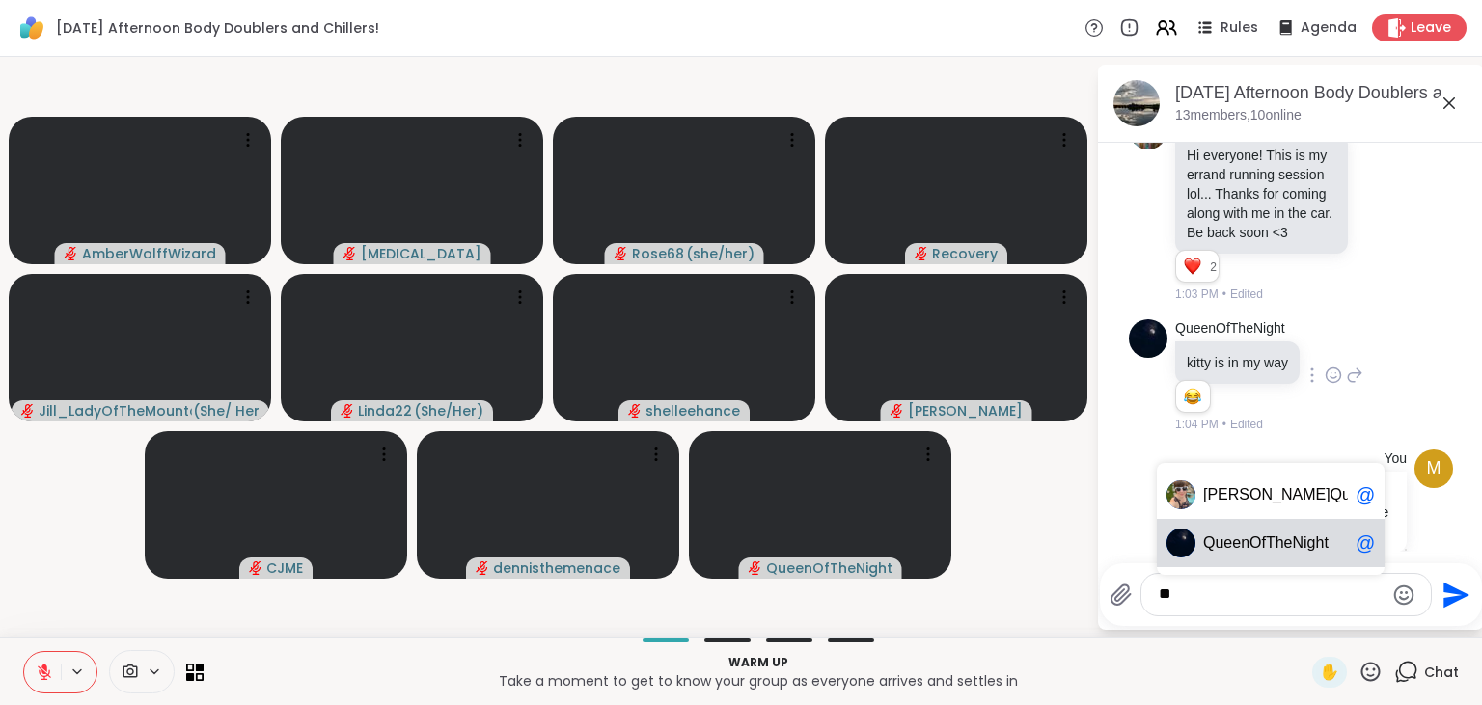
click at [1301, 533] on div "Q ueenOfTheNight @" at bounding box center [1271, 543] width 228 height 48
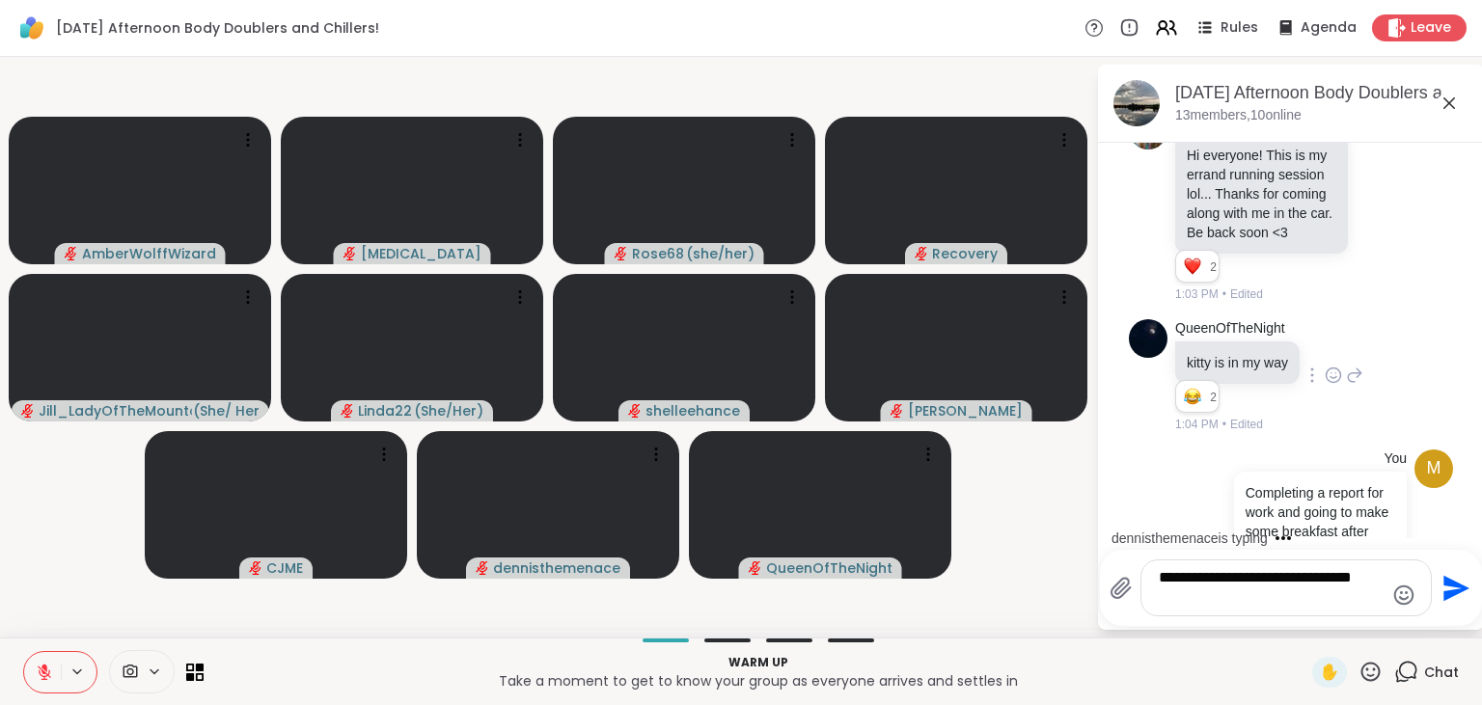
click at [1384, 596] on div "**********" at bounding box center [1285, 588] width 289 height 55
click at [1392, 596] on icon "Emoji picker" at bounding box center [1403, 595] width 23 height 23
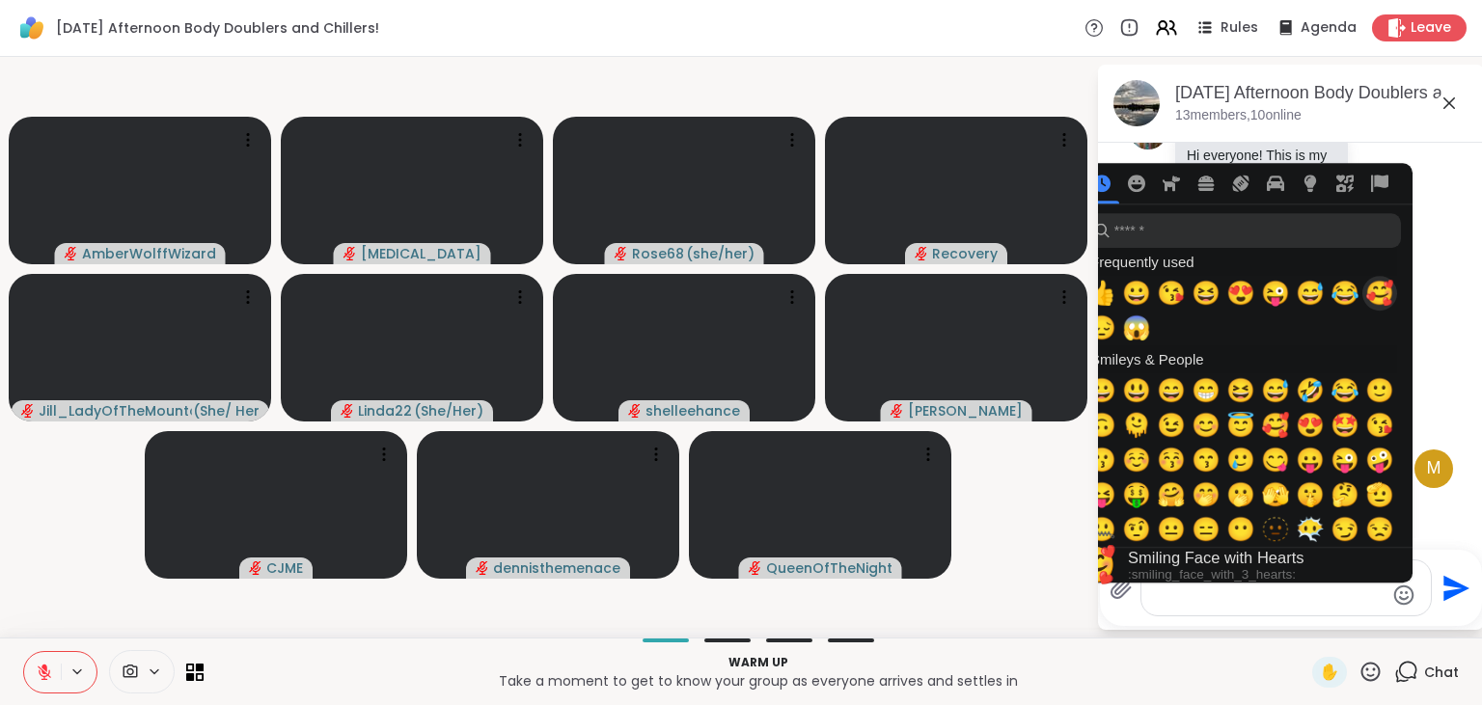
click at [1372, 296] on span "🥰" at bounding box center [1379, 293] width 29 height 27
type textarea "**********"
click at [1451, 589] on icon "Send" at bounding box center [1454, 588] width 31 height 31
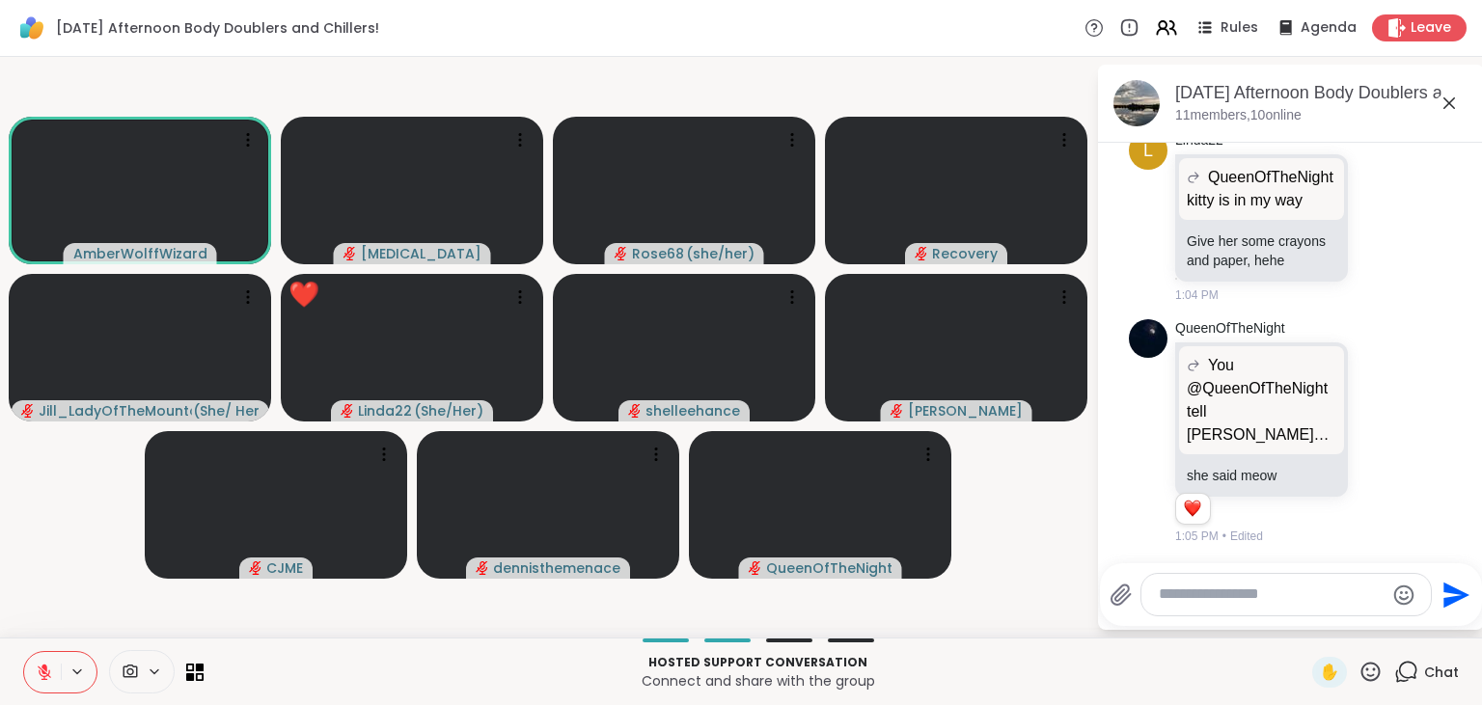
scroll to position [1305, 0]
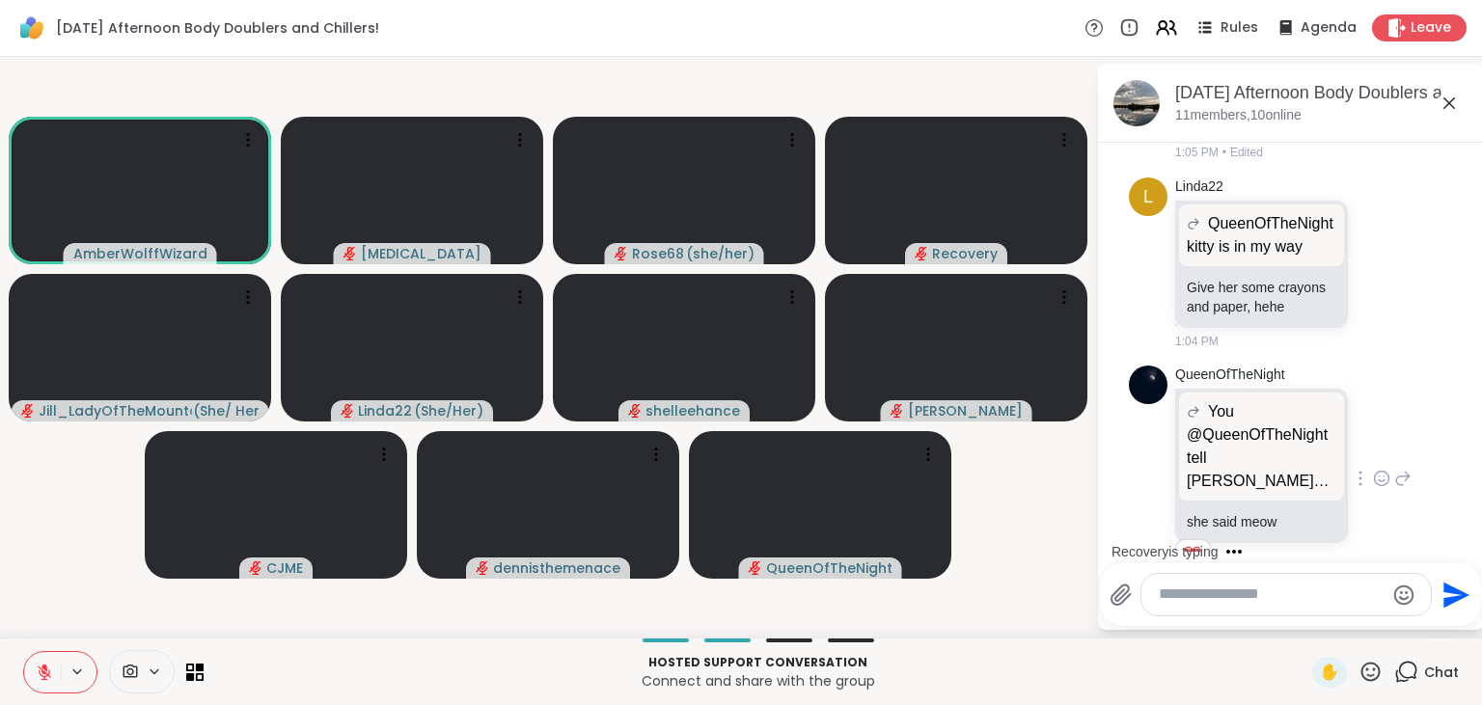
click at [1375, 469] on icon at bounding box center [1381, 478] width 17 height 19
click at [1219, 428] on button "Select Reaction: Heart" at bounding box center [1228, 447] width 39 height 39
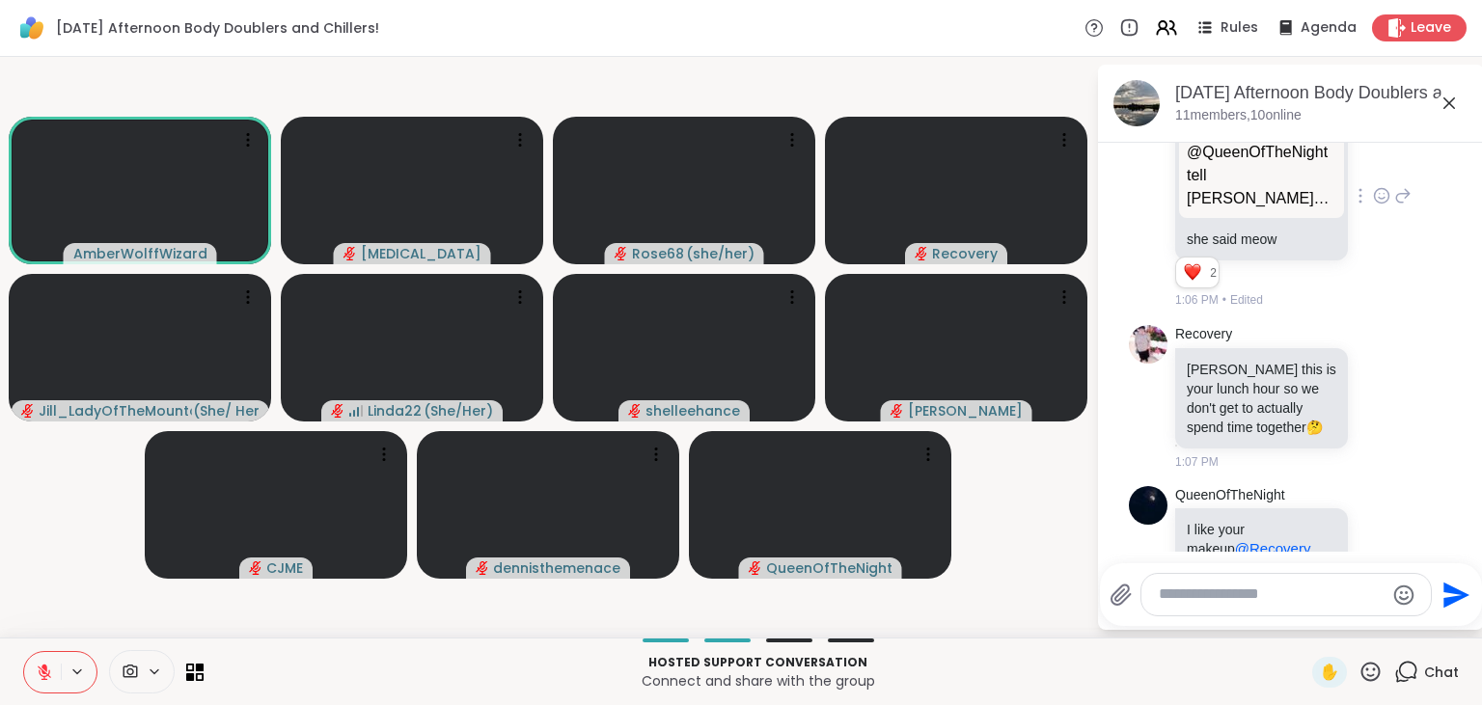
scroll to position [1616, 0]
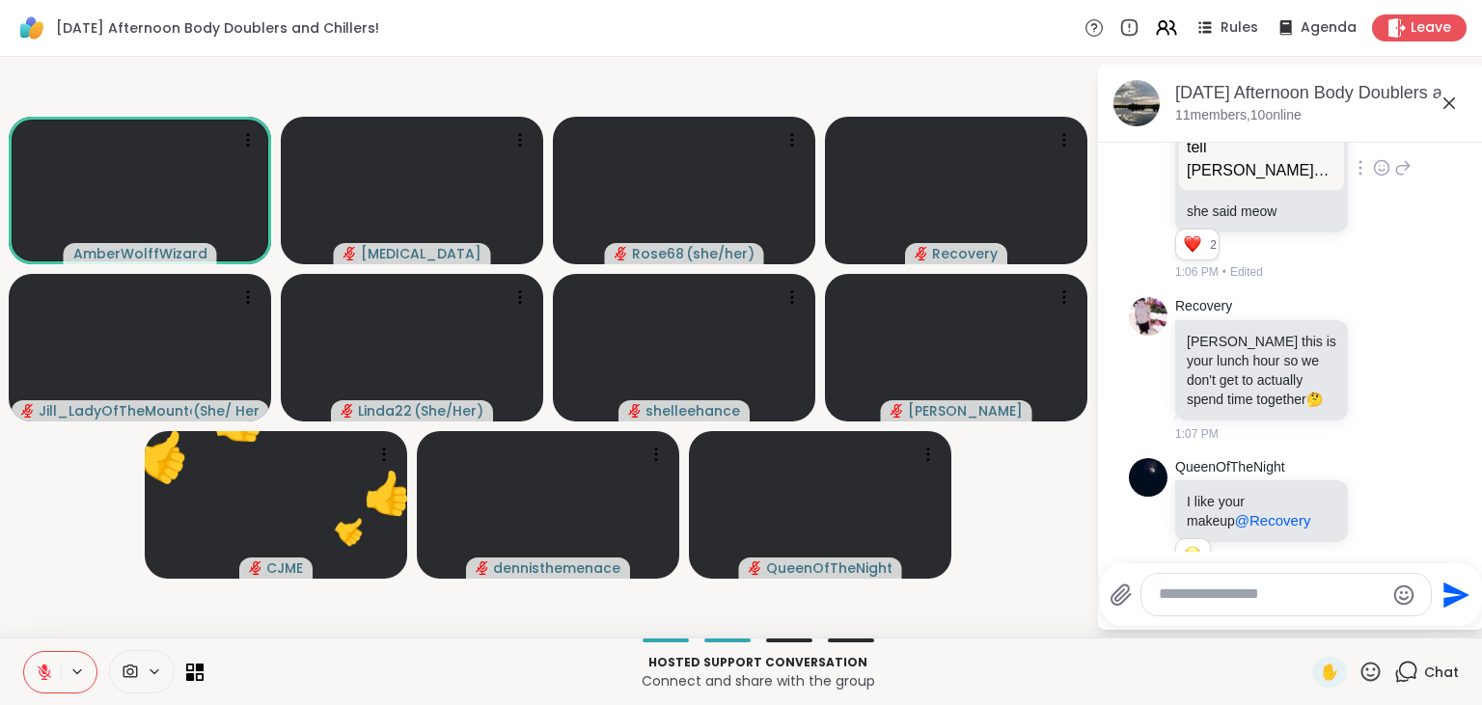
click at [1364, 673] on icon at bounding box center [1370, 672] width 24 height 24
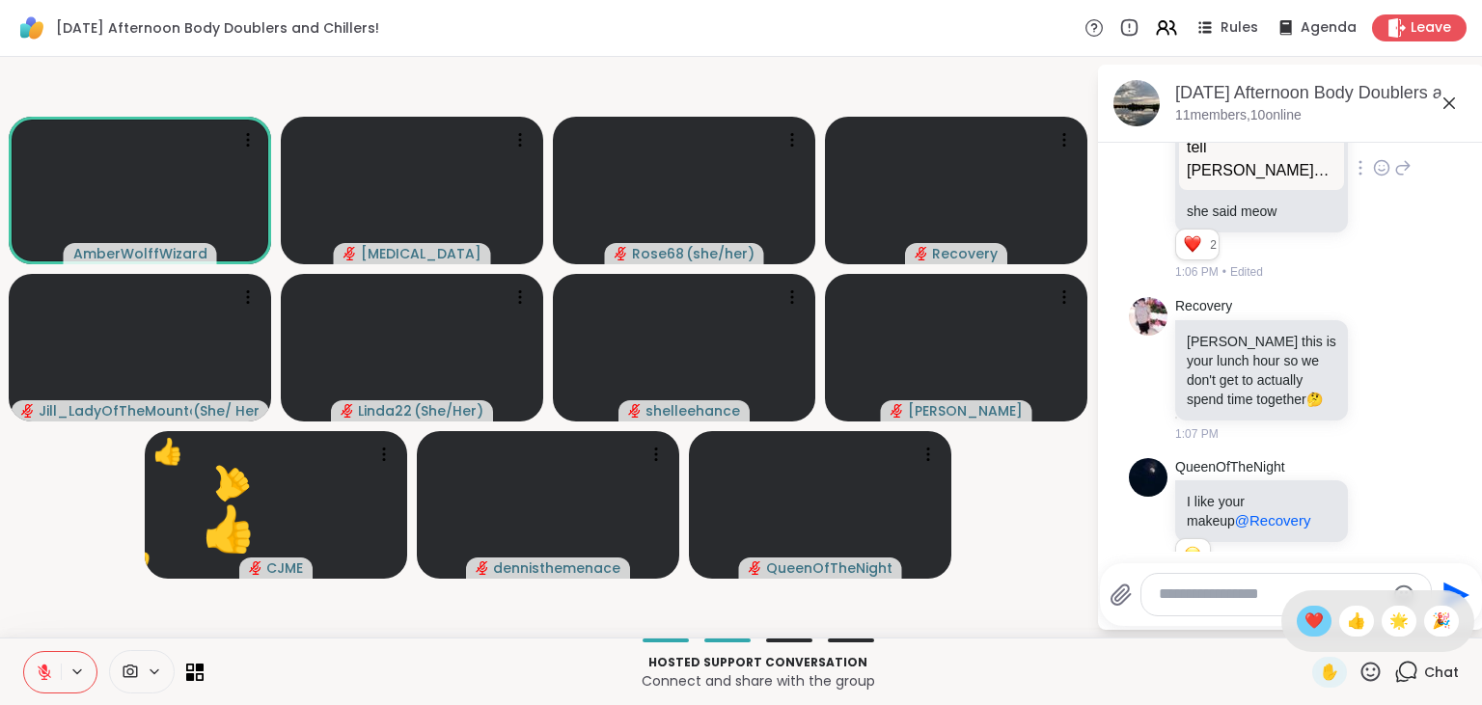
click at [1317, 633] on span "❤️" at bounding box center [1313, 621] width 19 height 23
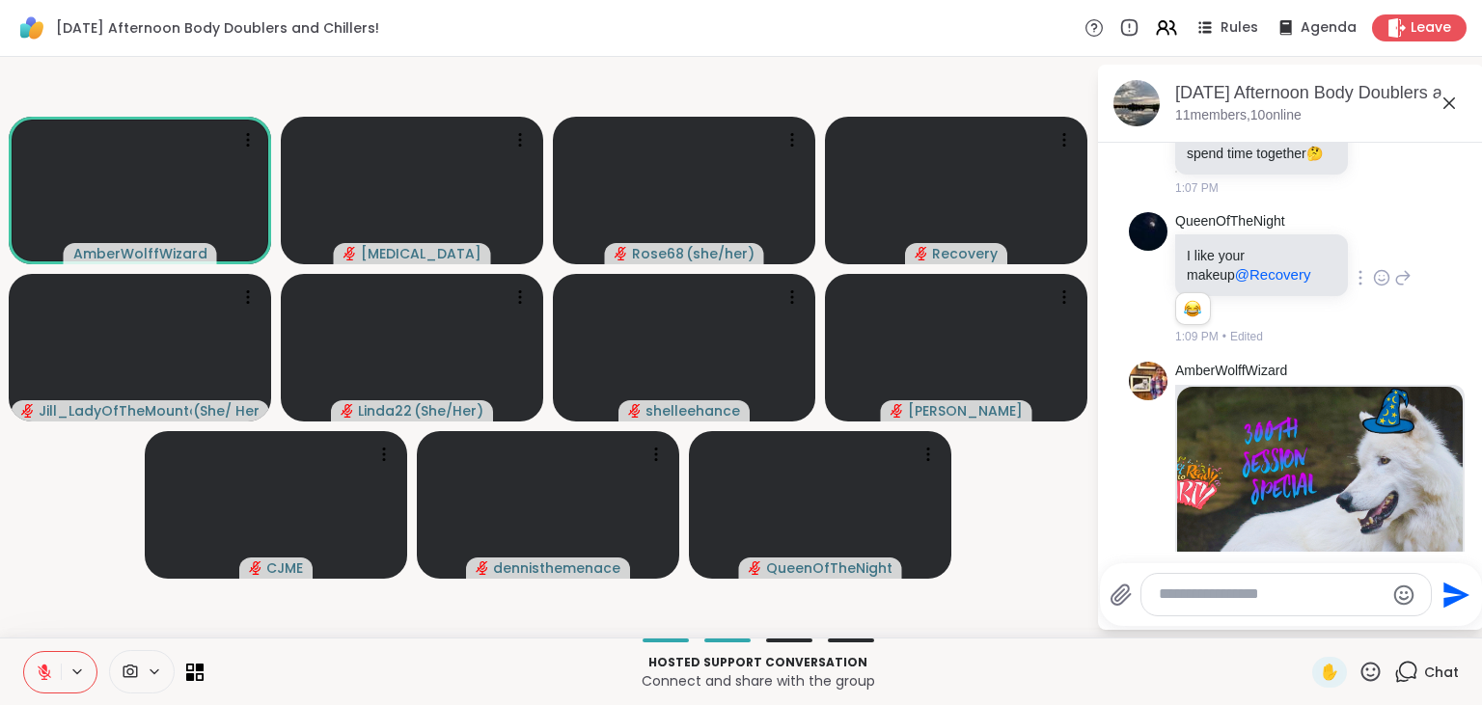
scroll to position [2092, 0]
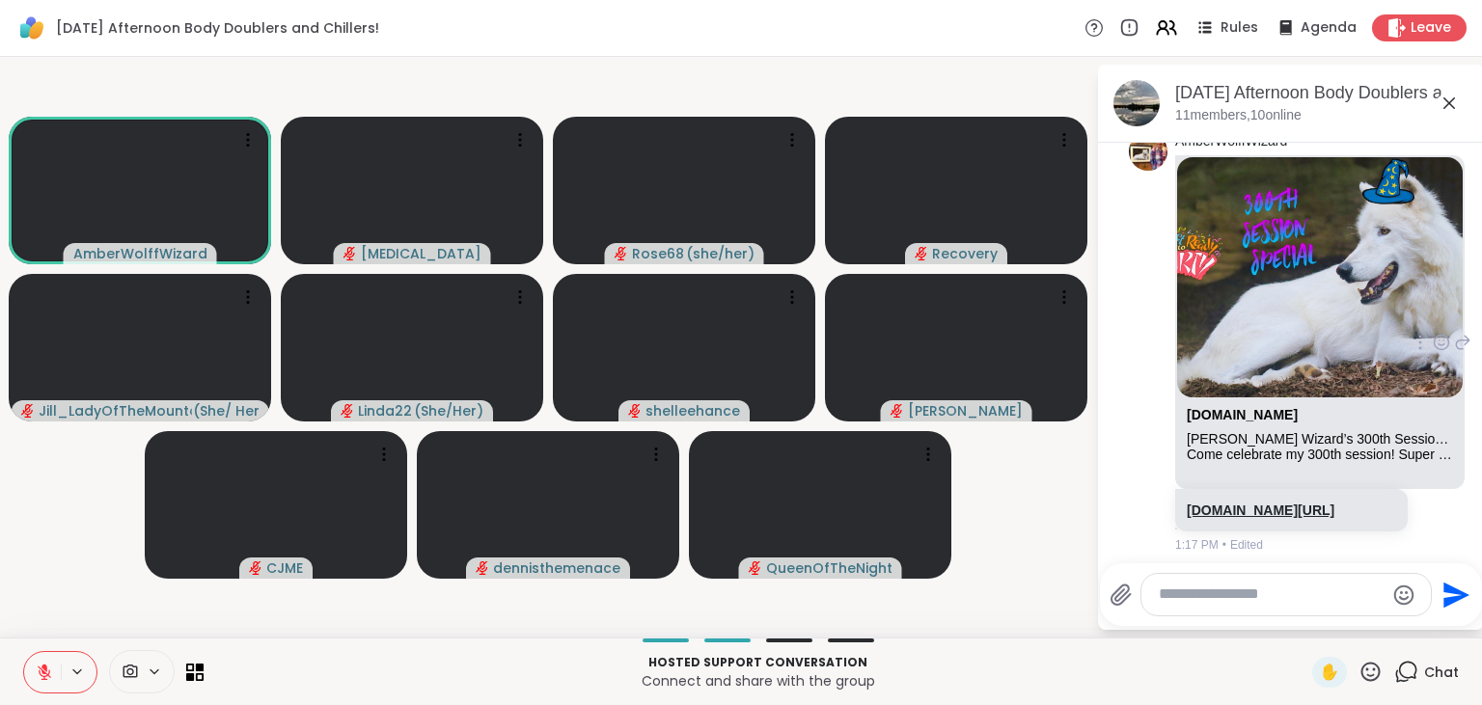
click at [1254, 503] on link "sharewellnow.com/session/f241e9bd-0591-43e5-8d43-d2415d78045a" at bounding box center [1261, 510] width 148 height 15
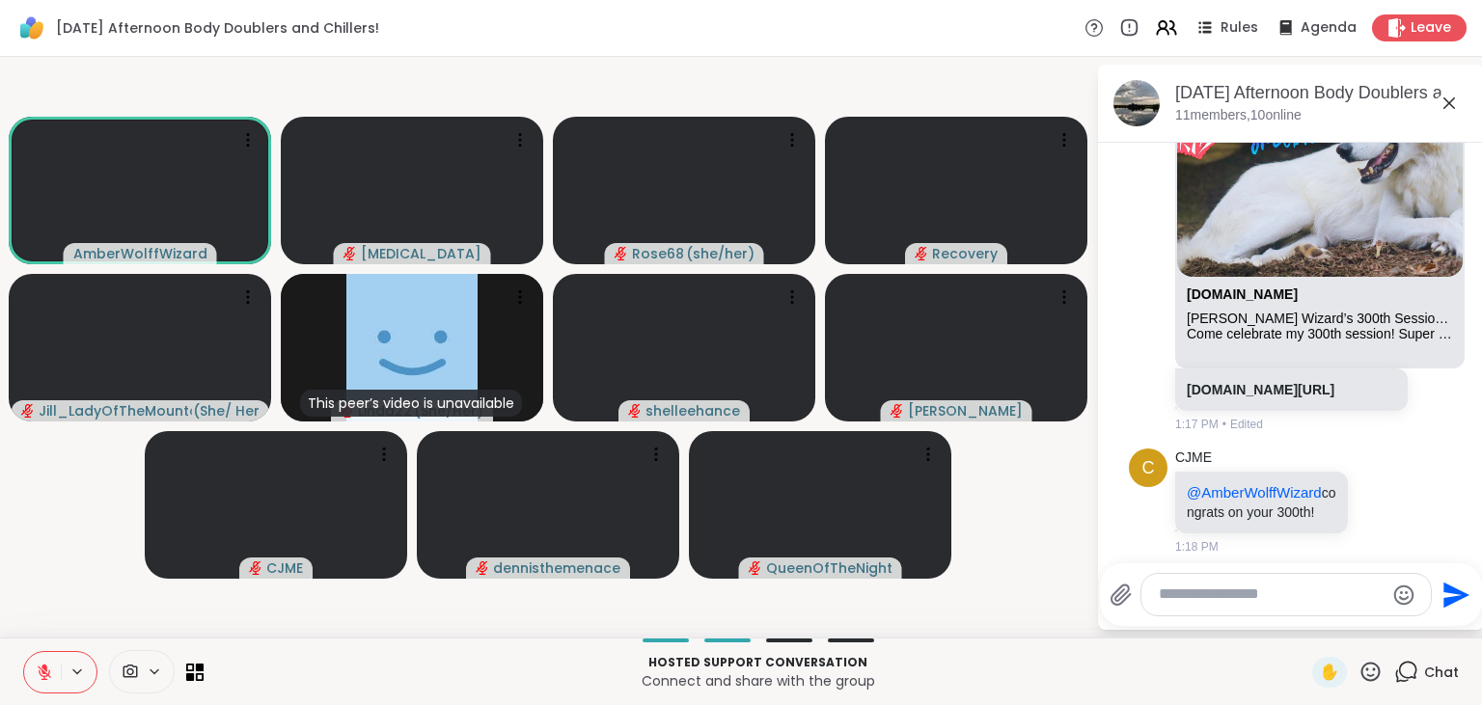
scroll to position [2240, 0]
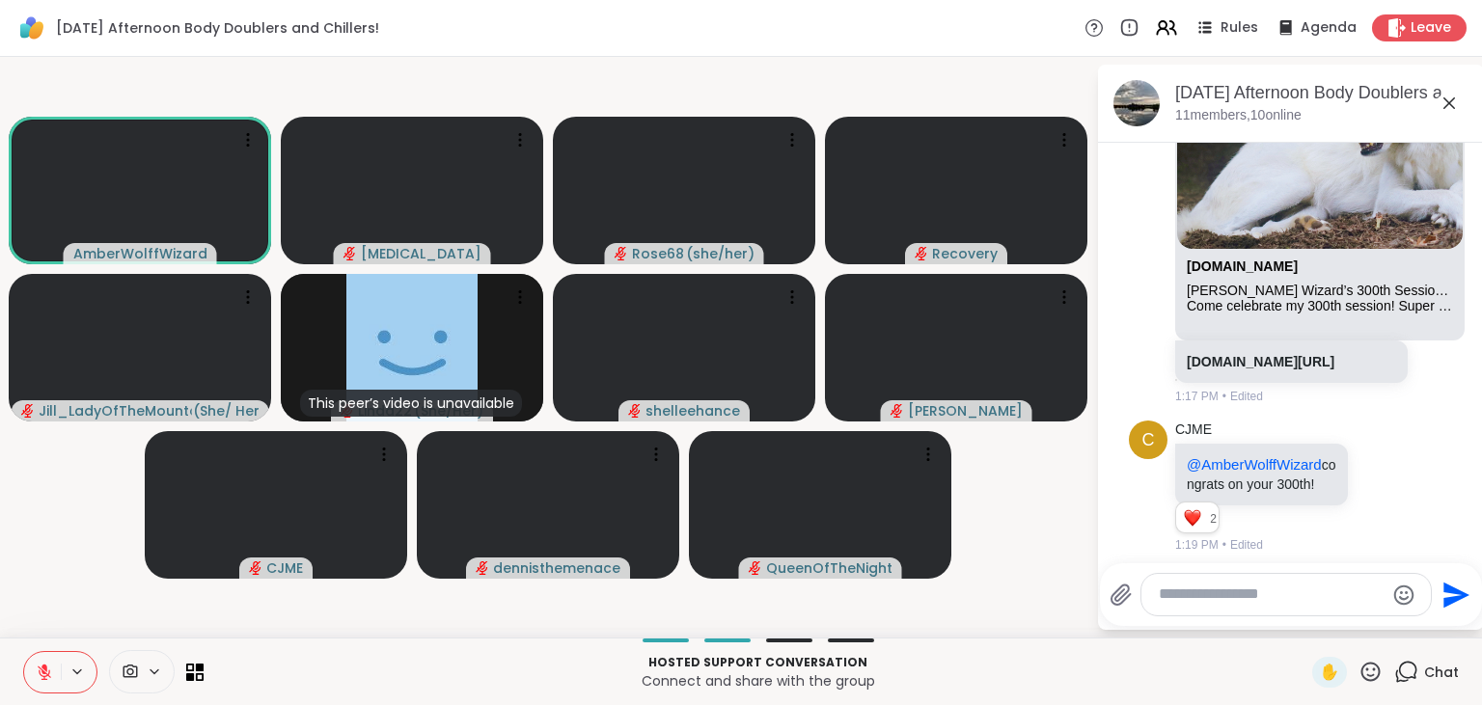
click at [1267, 594] on textarea "Type your message" at bounding box center [1271, 595] width 225 height 20
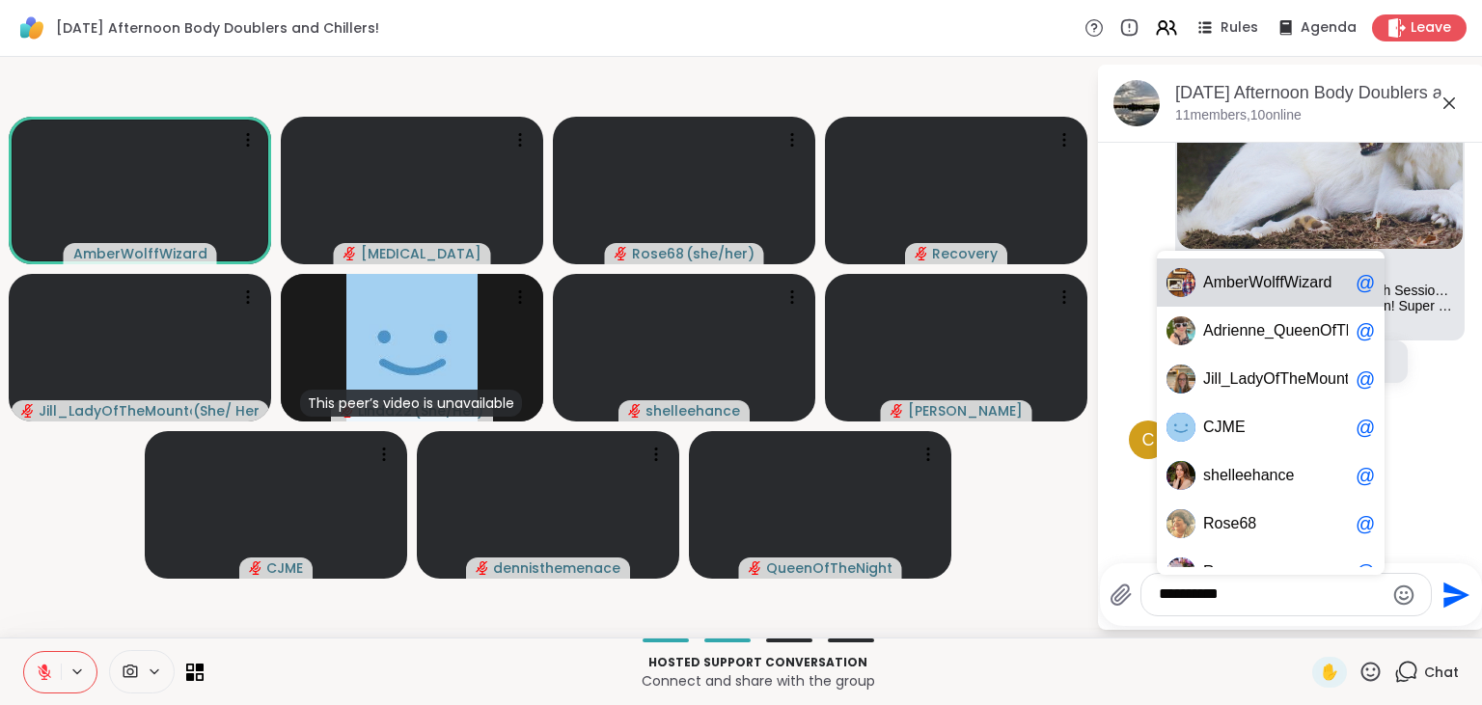
click at [1259, 284] on span "W" at bounding box center [1255, 282] width 14 height 19
type textarea "**********"
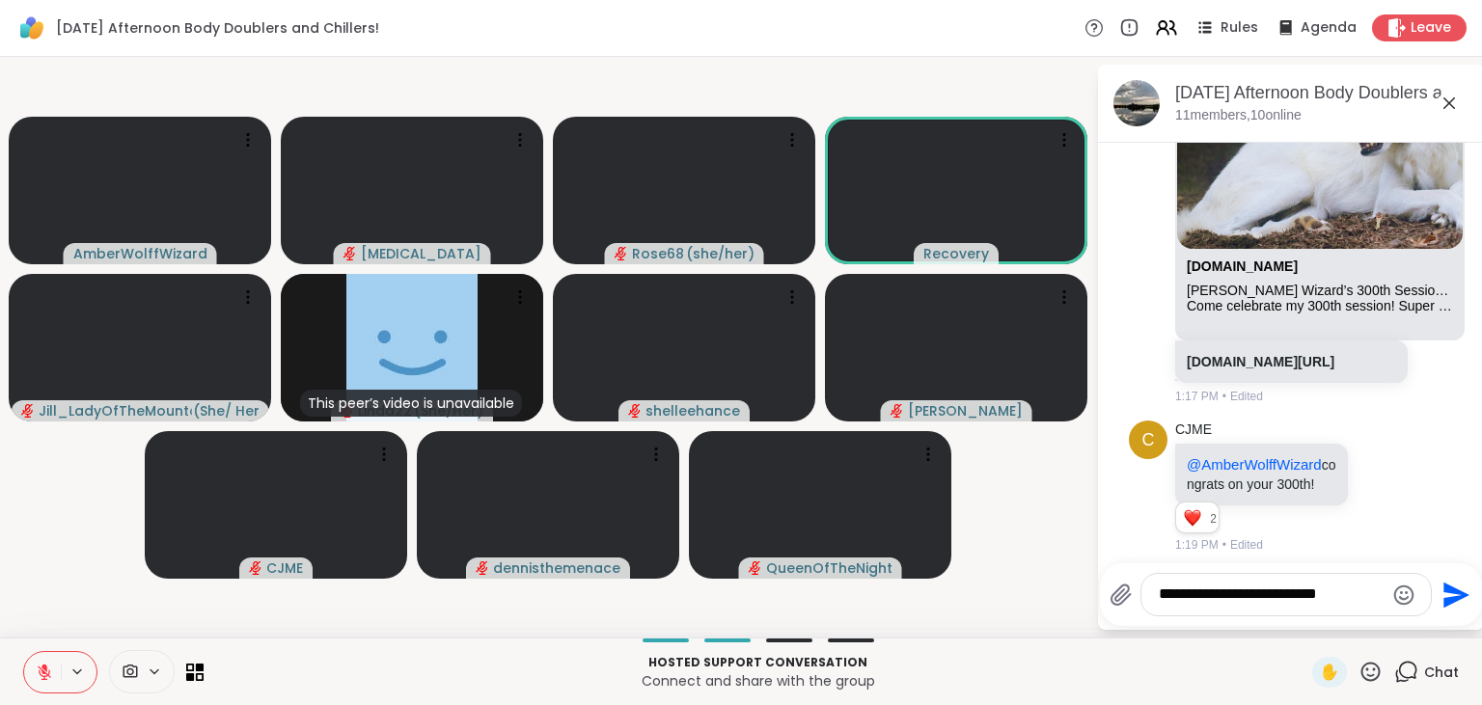
click at [1375, 594] on textarea "**********" at bounding box center [1271, 595] width 225 height 20
click at [1399, 597] on icon "Emoji picker" at bounding box center [1404, 595] width 20 height 20
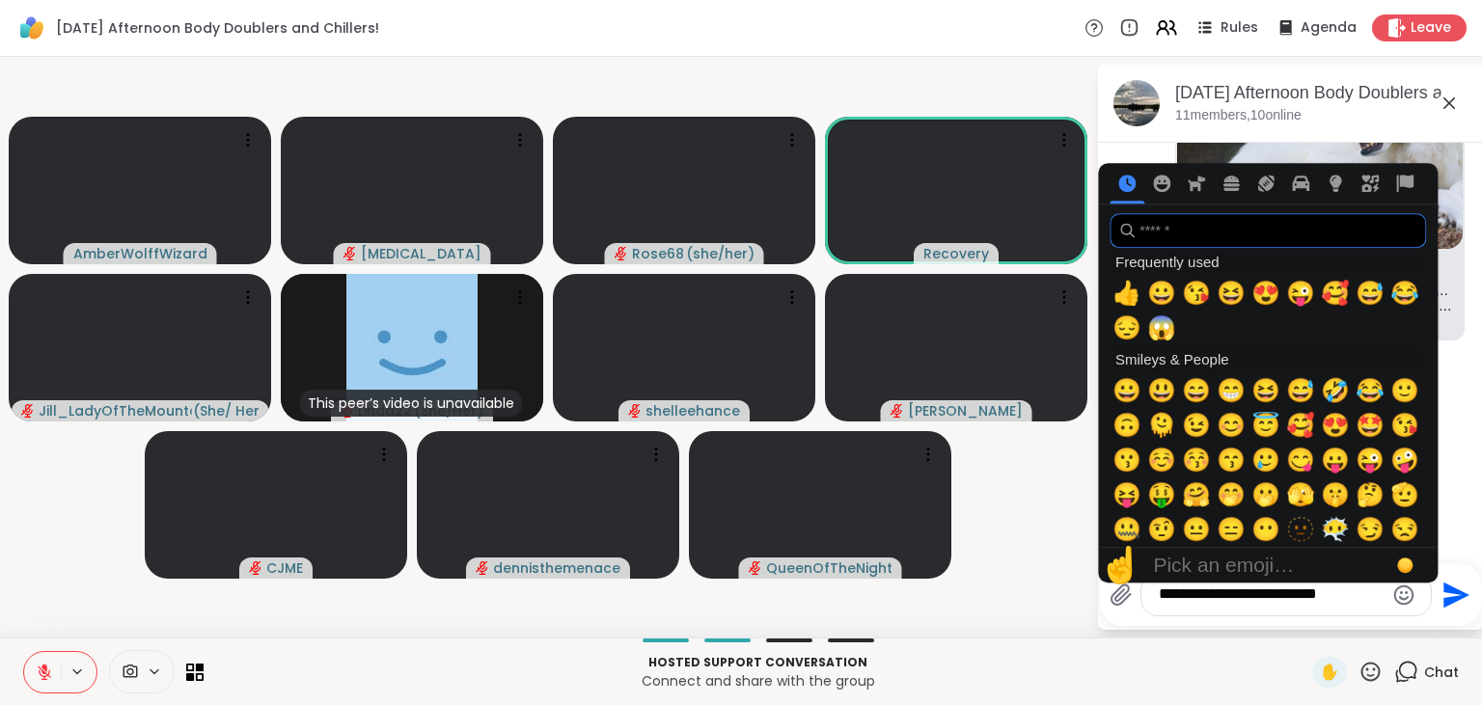
click at [1247, 237] on input "search" at bounding box center [1268, 230] width 316 height 35
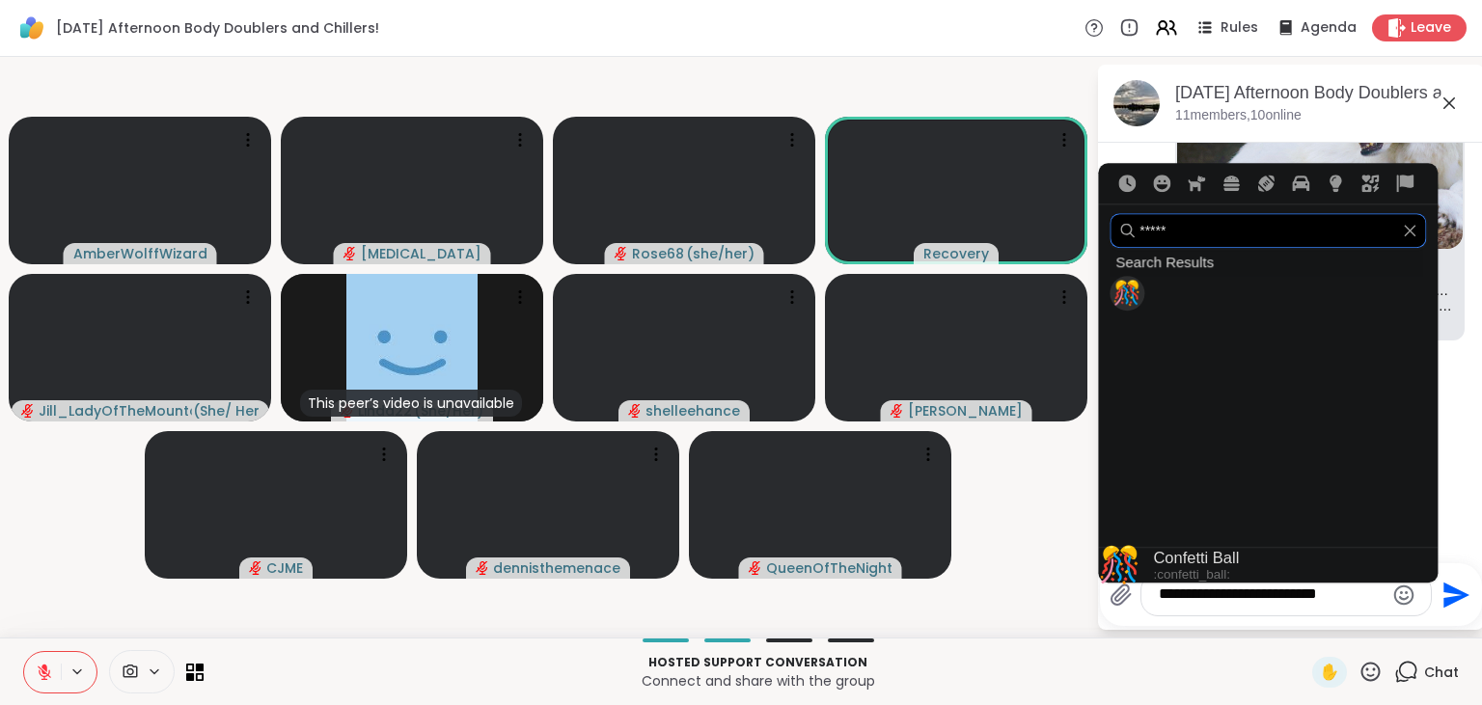
click at [1197, 233] on input "*****" at bounding box center [1268, 230] width 316 height 35
type input "****"
click at [1302, 289] on span "🎉" at bounding box center [1300, 293] width 29 height 27
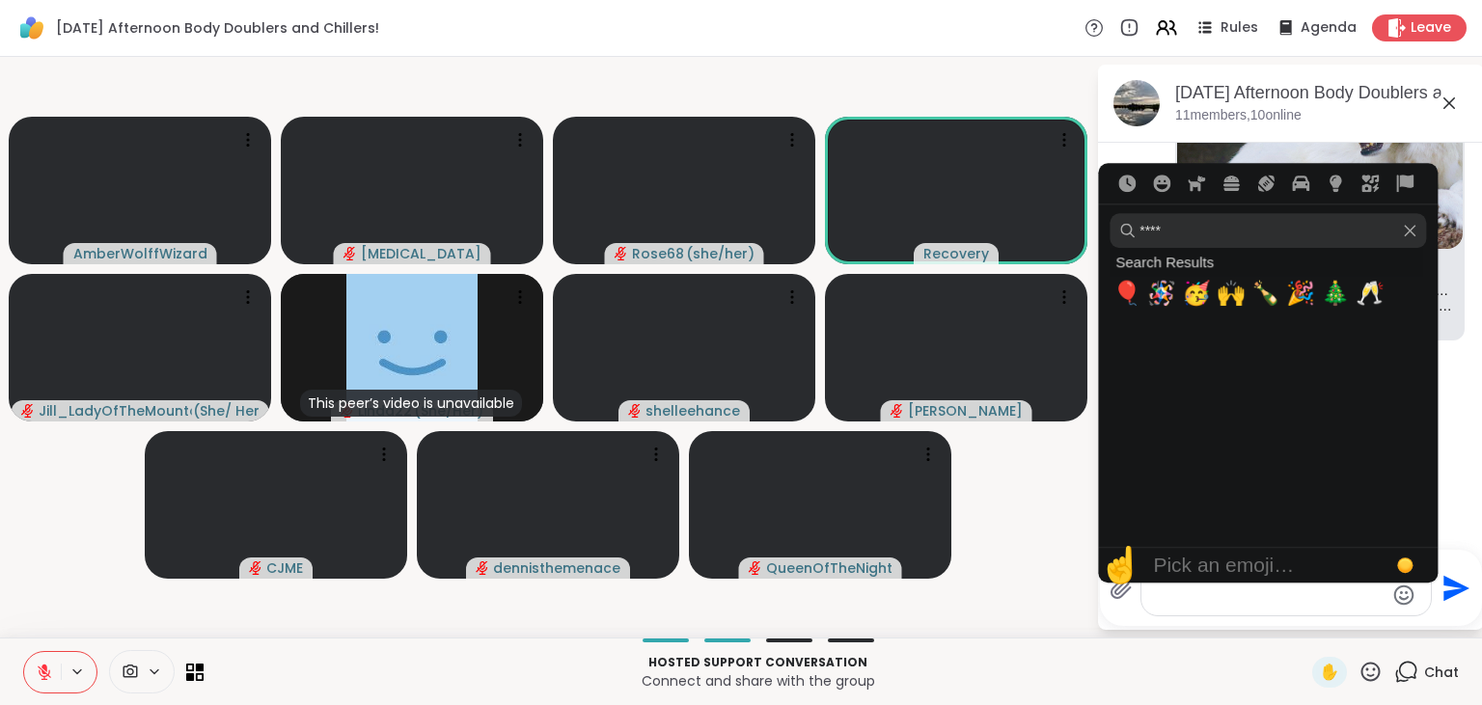
click at [1279, 599] on textarea "**********" at bounding box center [1271, 588] width 225 height 40
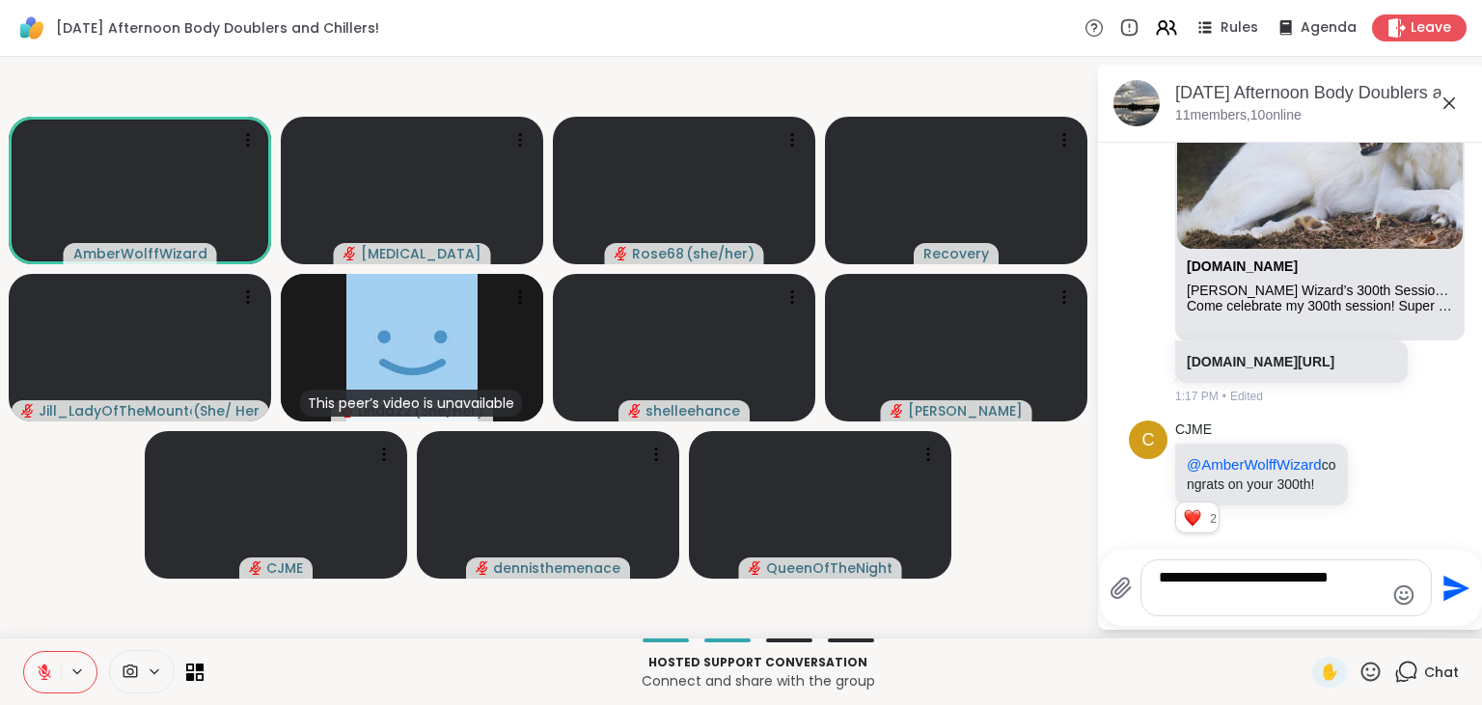
click at [1220, 604] on textarea "**********" at bounding box center [1271, 588] width 225 height 40
click at [1191, 608] on textarea "**********" at bounding box center [1271, 588] width 225 height 40
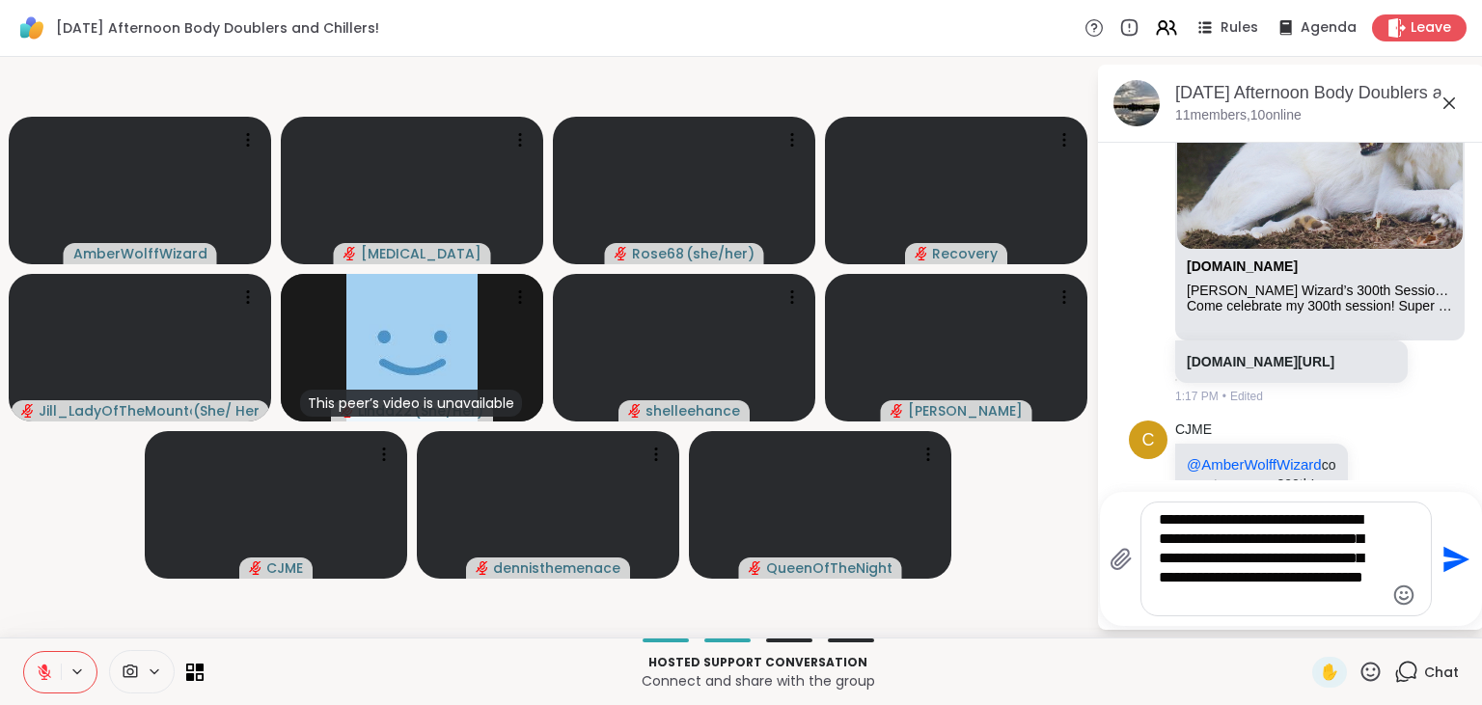
type textarea "**********"
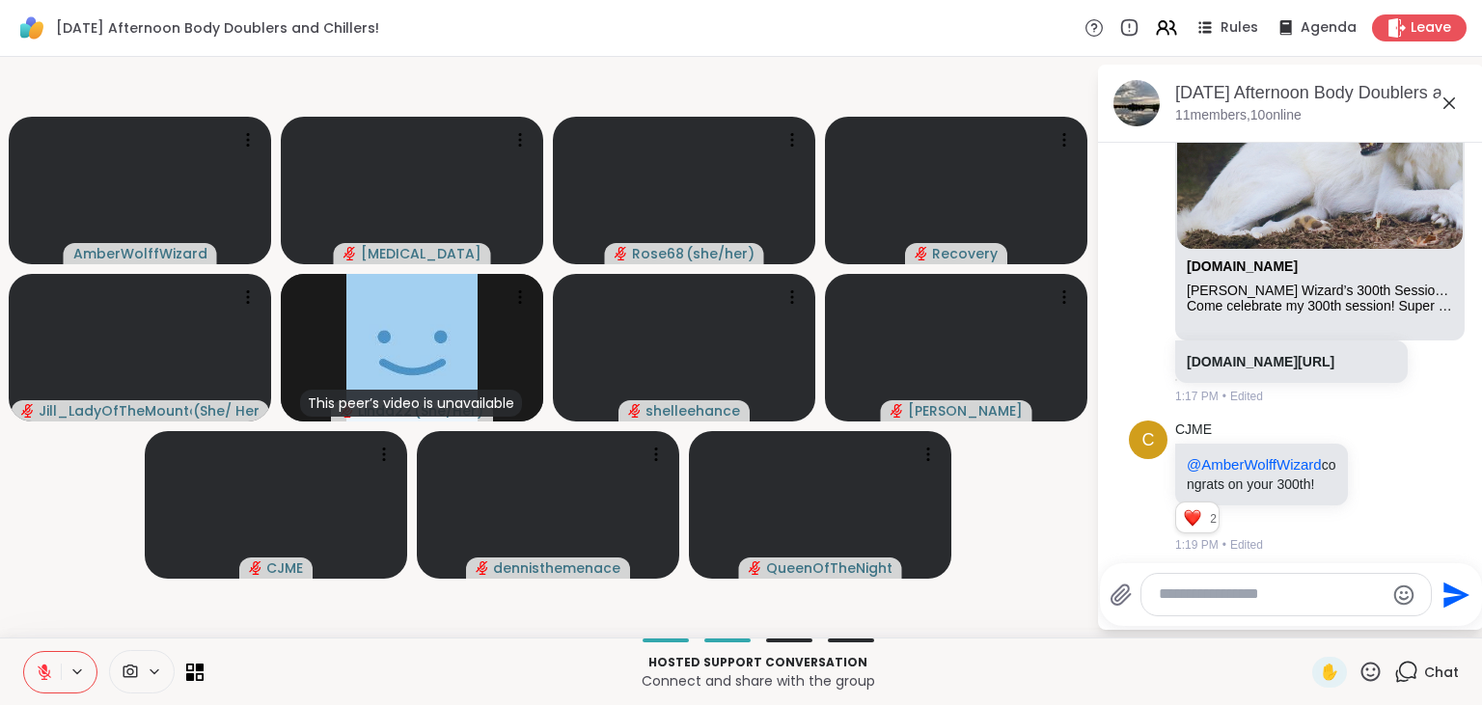
scroll to position [2478, 0]
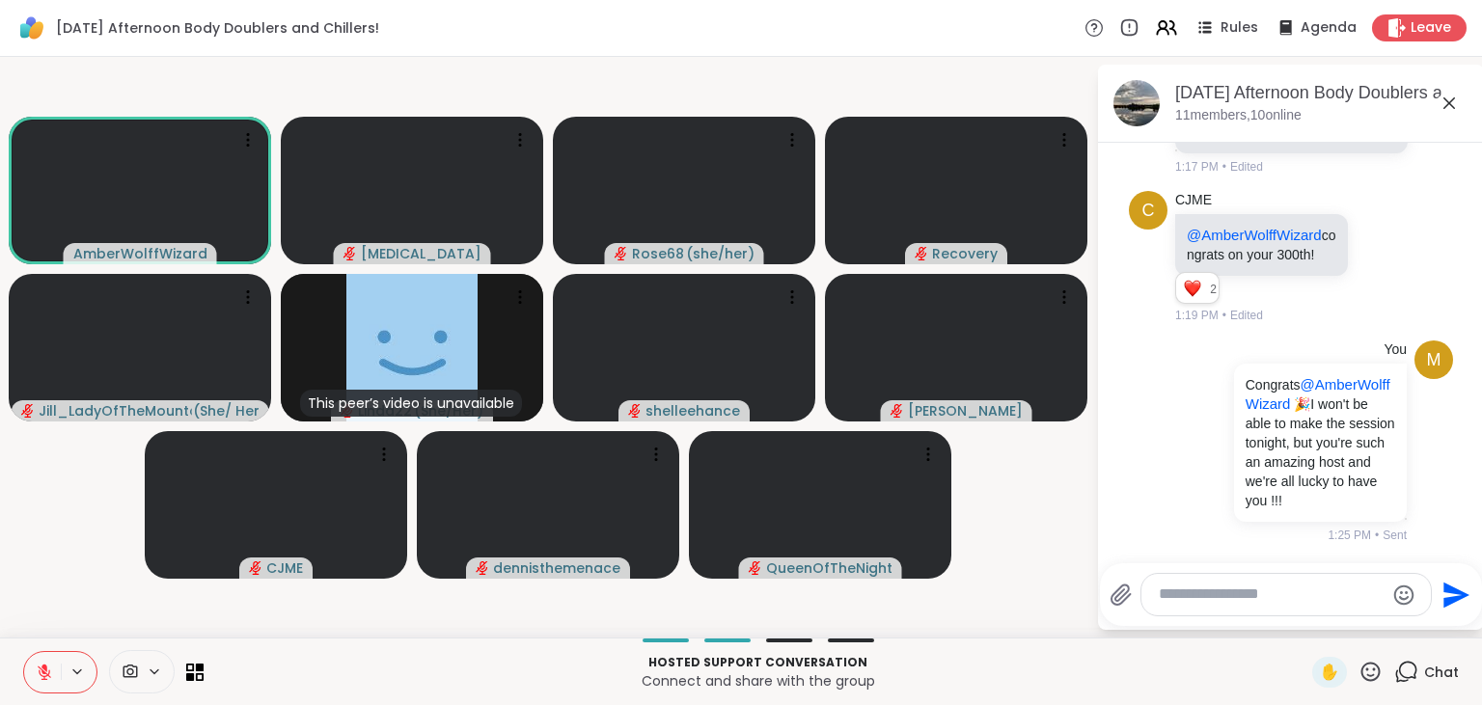
click at [1371, 670] on icon at bounding box center [1370, 672] width 24 height 24
drag, startPoint x: 1301, startPoint y: 619, endPoint x: 1311, endPoint y: 620, distance: 10.7
click at [1304, 620] on span "❤️" at bounding box center [1313, 621] width 19 height 23
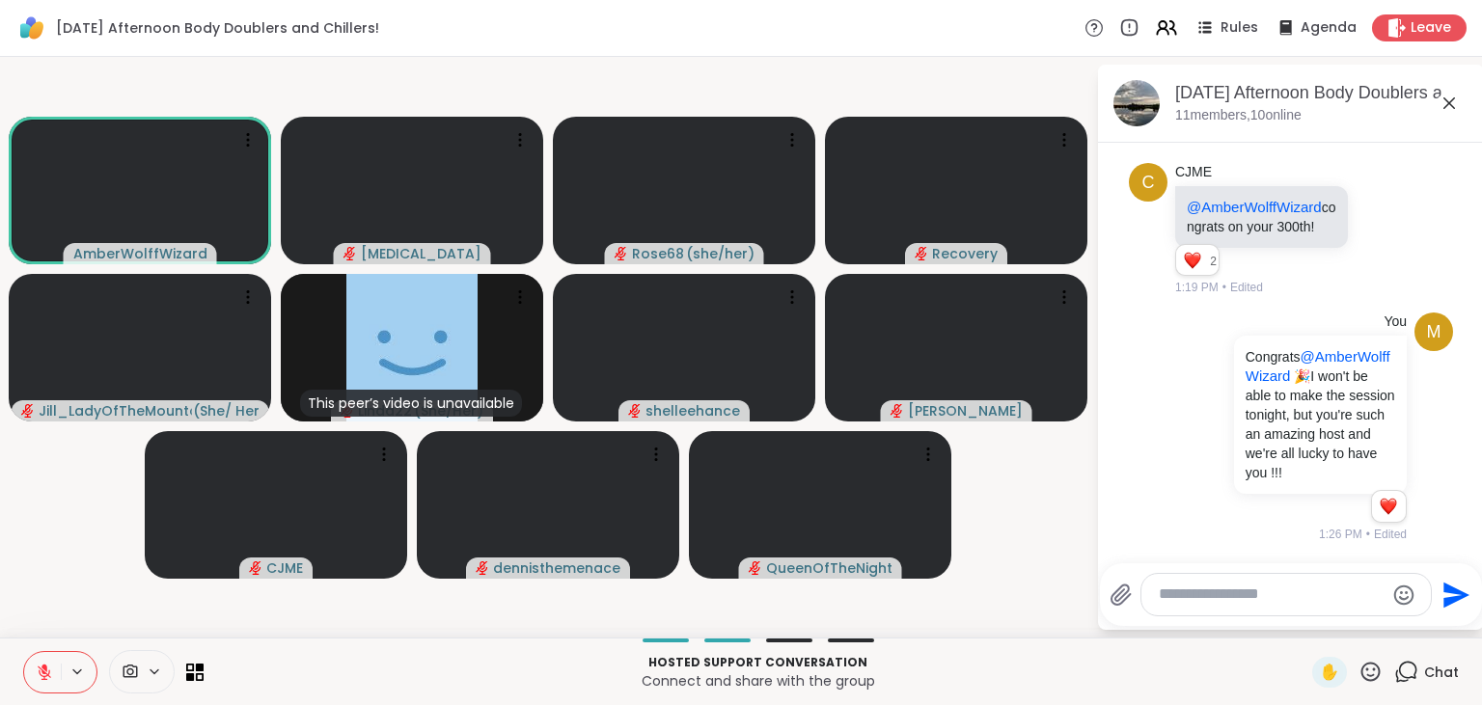
click at [1375, 670] on icon at bounding box center [1370, 671] width 19 height 19
click at [1432, 622] on span "🎉" at bounding box center [1441, 621] width 19 height 23
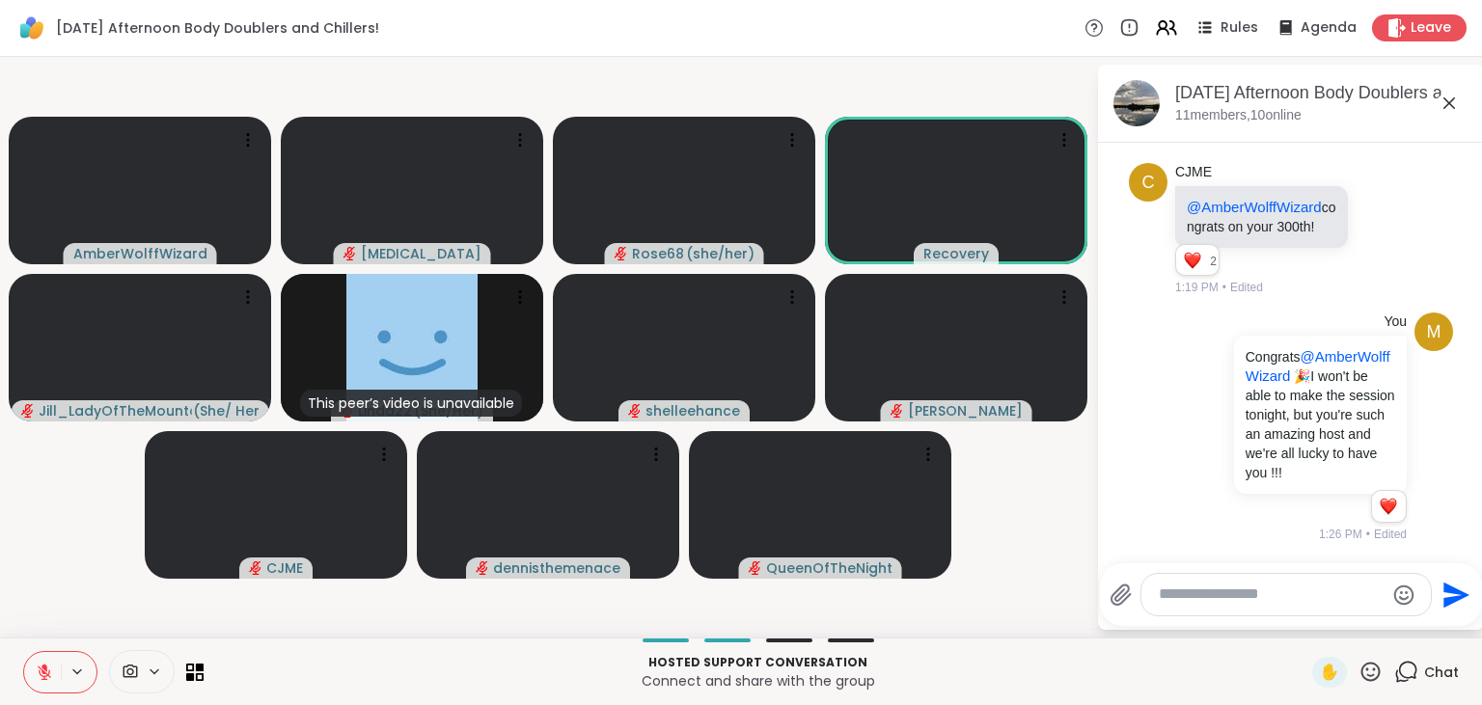
click at [1181, 600] on textarea "Type your message" at bounding box center [1271, 595] width 225 height 20
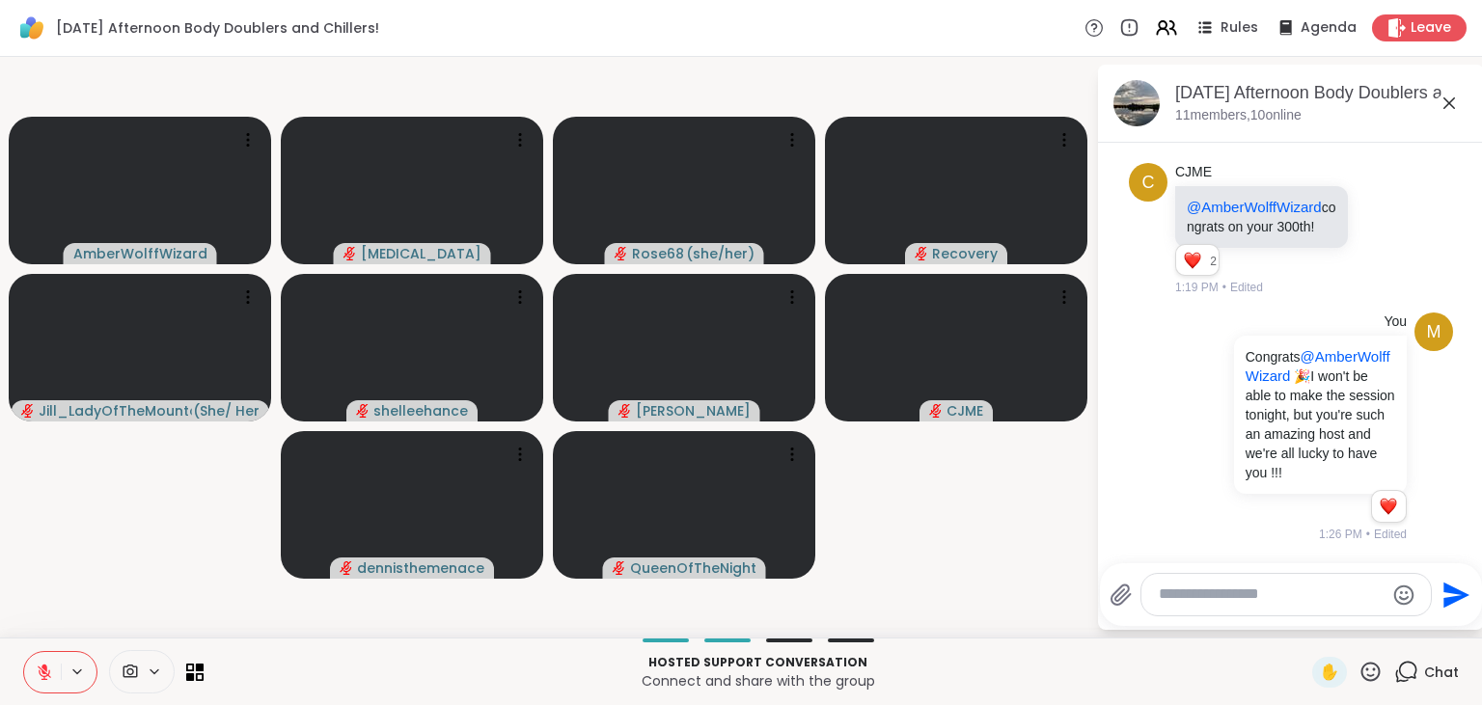
click at [1272, 600] on textarea "Type your message" at bounding box center [1271, 595] width 225 height 20
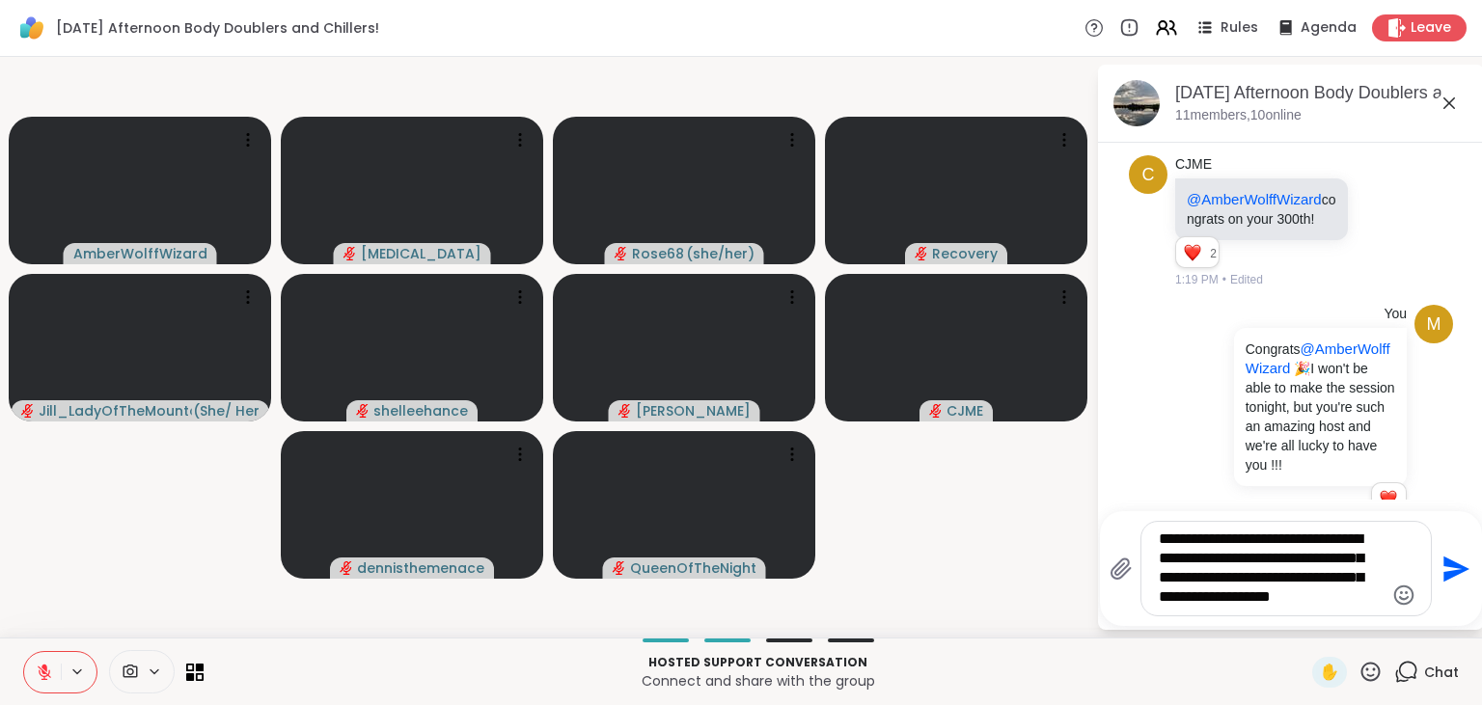
type textarea "**********"
click at [1394, 594] on icon "Emoji picker" at bounding box center [1403, 595] width 23 height 23
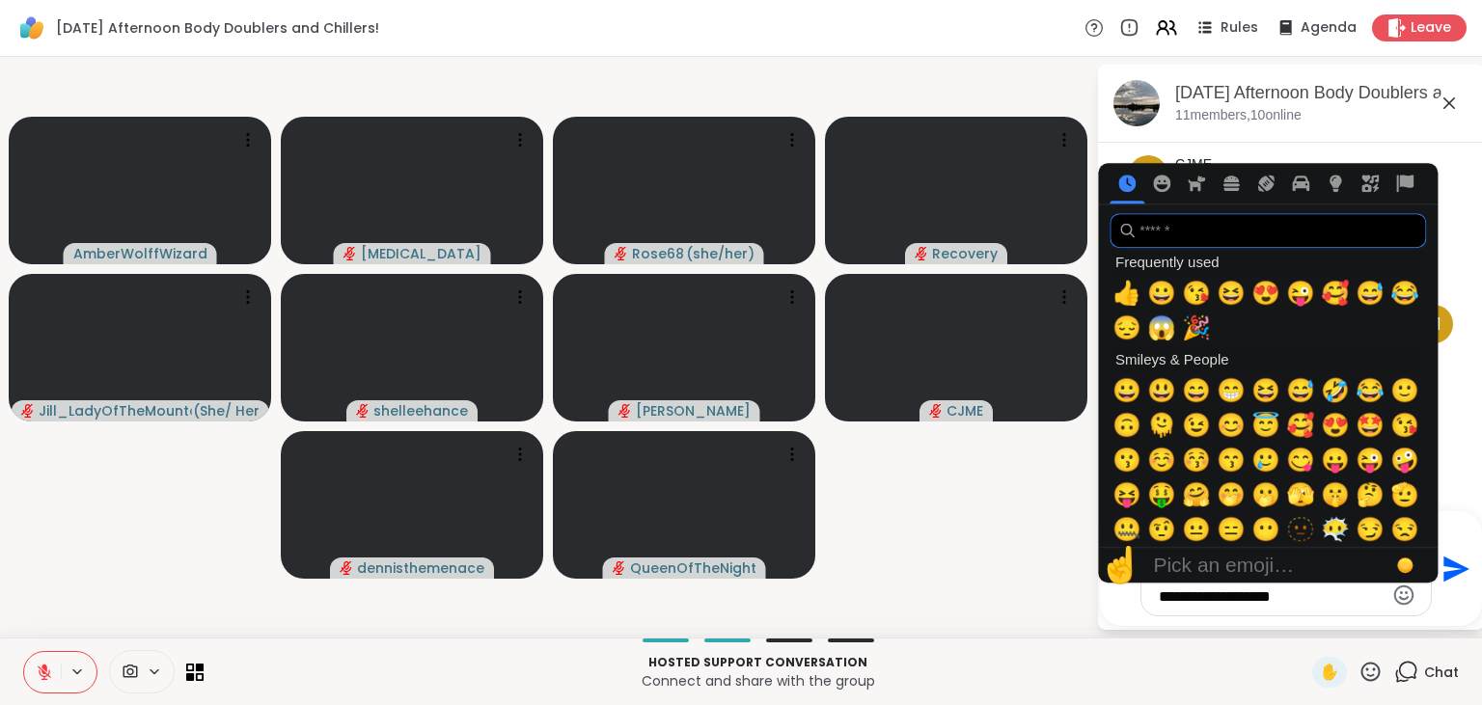
click at [1250, 230] on input "search" at bounding box center [1268, 230] width 316 height 35
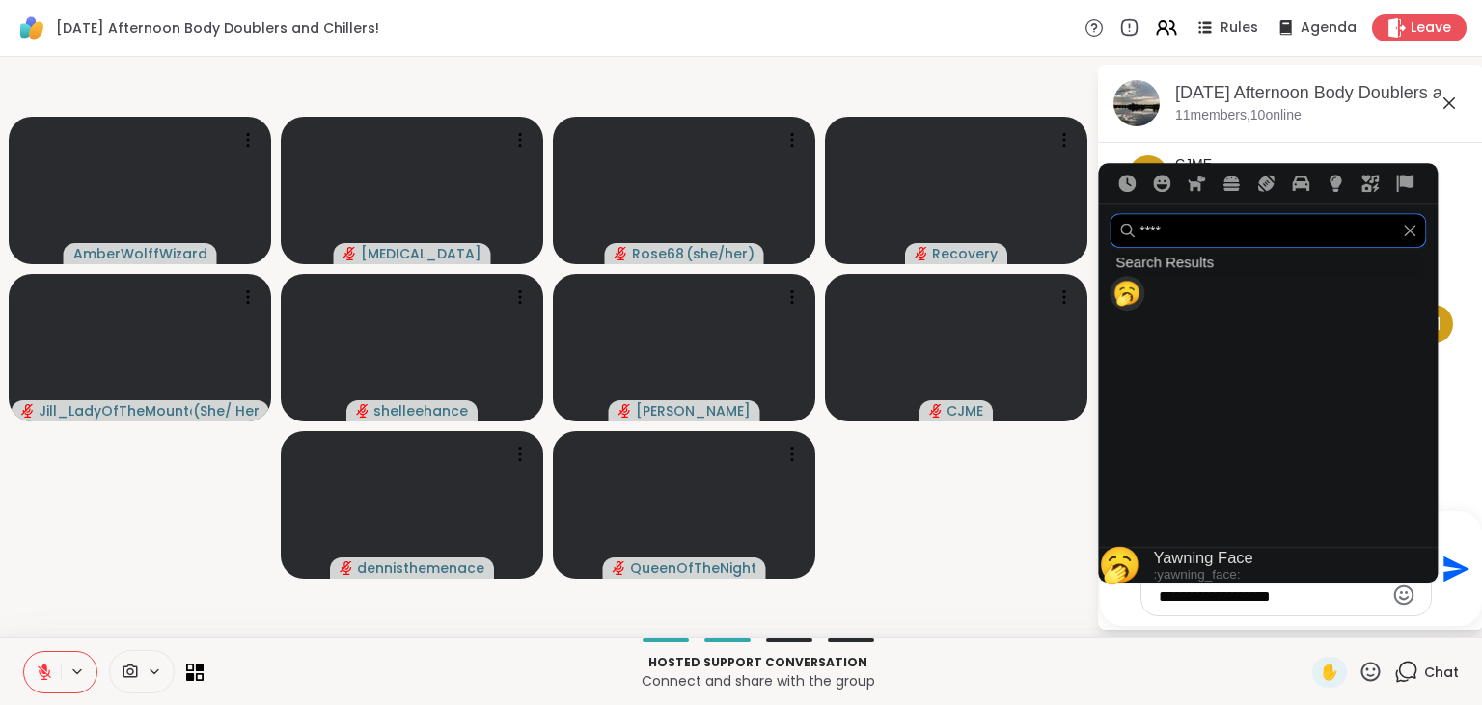
type input "****"
click at [1133, 303] on span "🥱" at bounding box center [1126, 293] width 29 height 27
type textarea "**********"
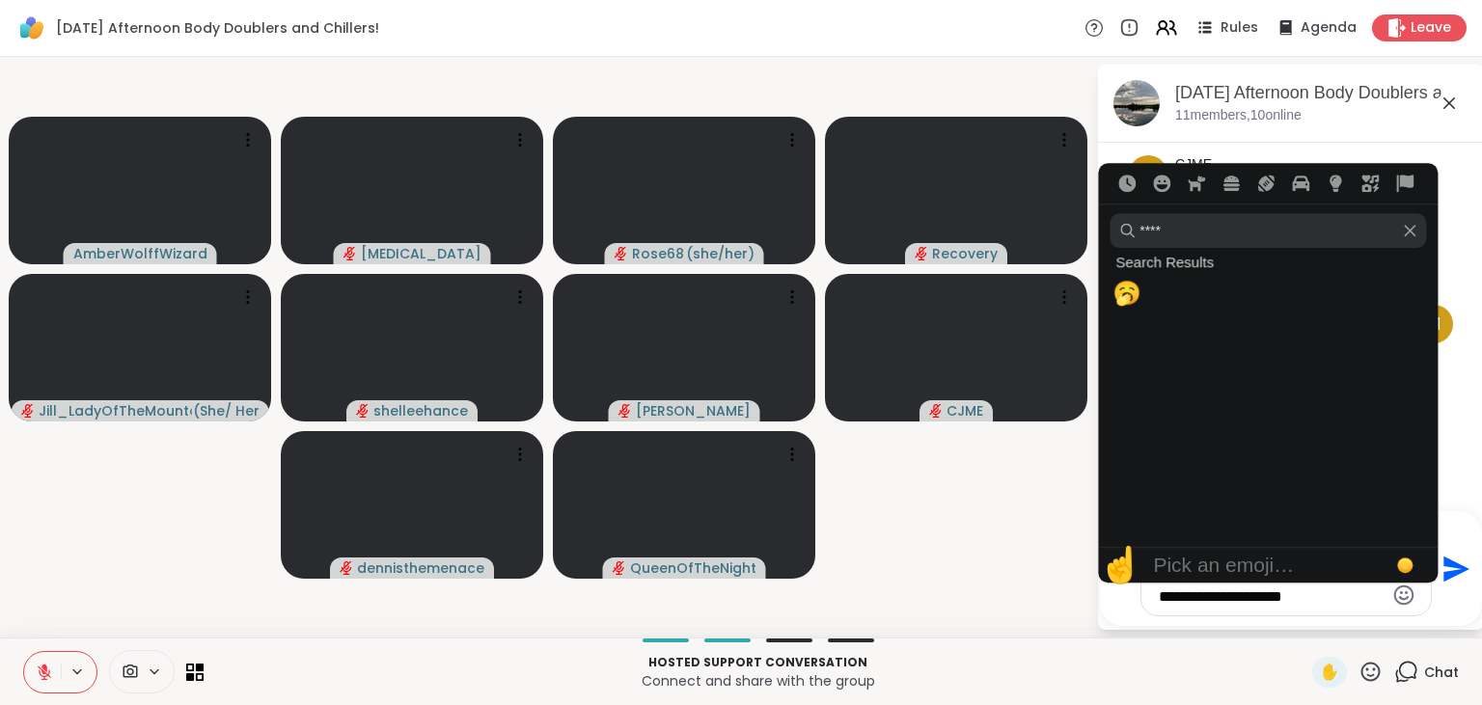
click at [1356, 606] on textarea "**********" at bounding box center [1271, 569] width 225 height 78
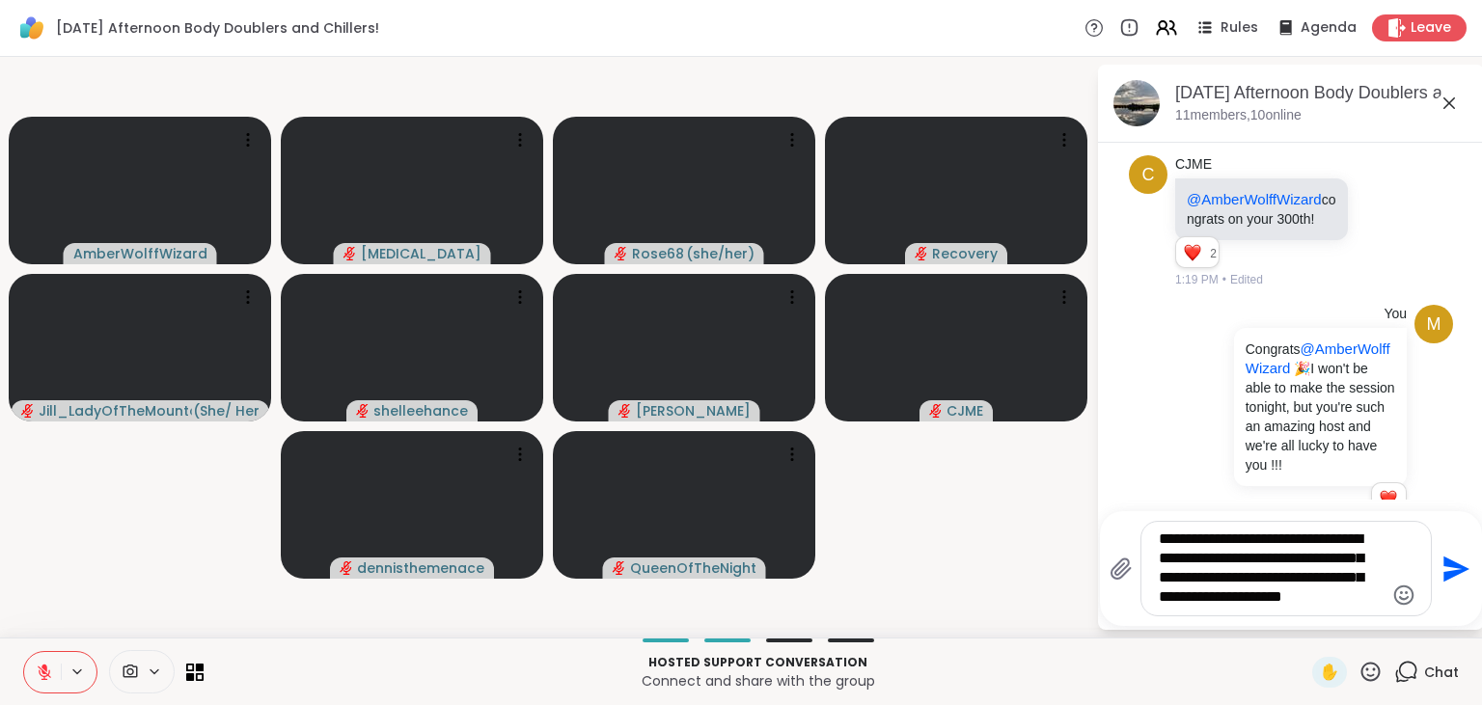
click at [1368, 606] on textarea "**********" at bounding box center [1271, 569] width 225 height 78
click at [1449, 573] on icon "Send" at bounding box center [1456, 569] width 26 height 26
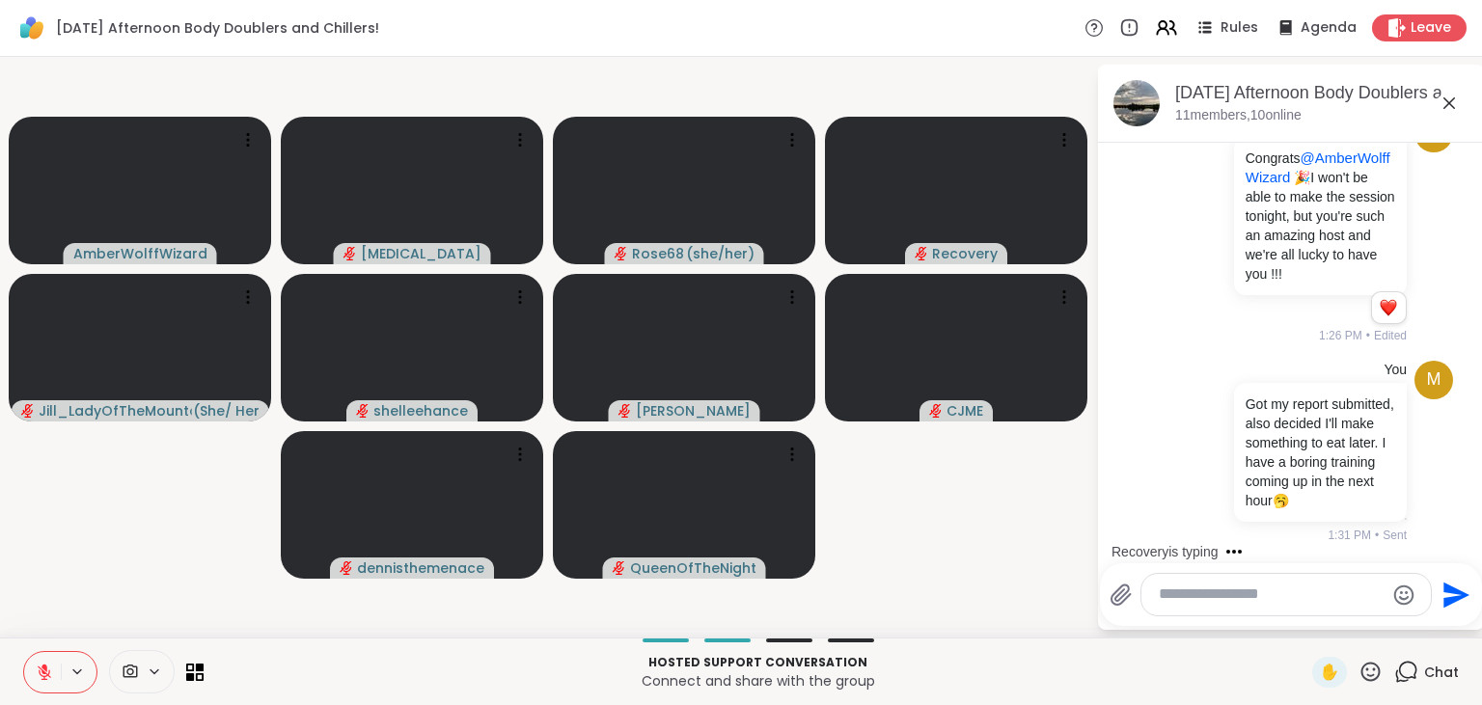
scroll to position [2807, 0]
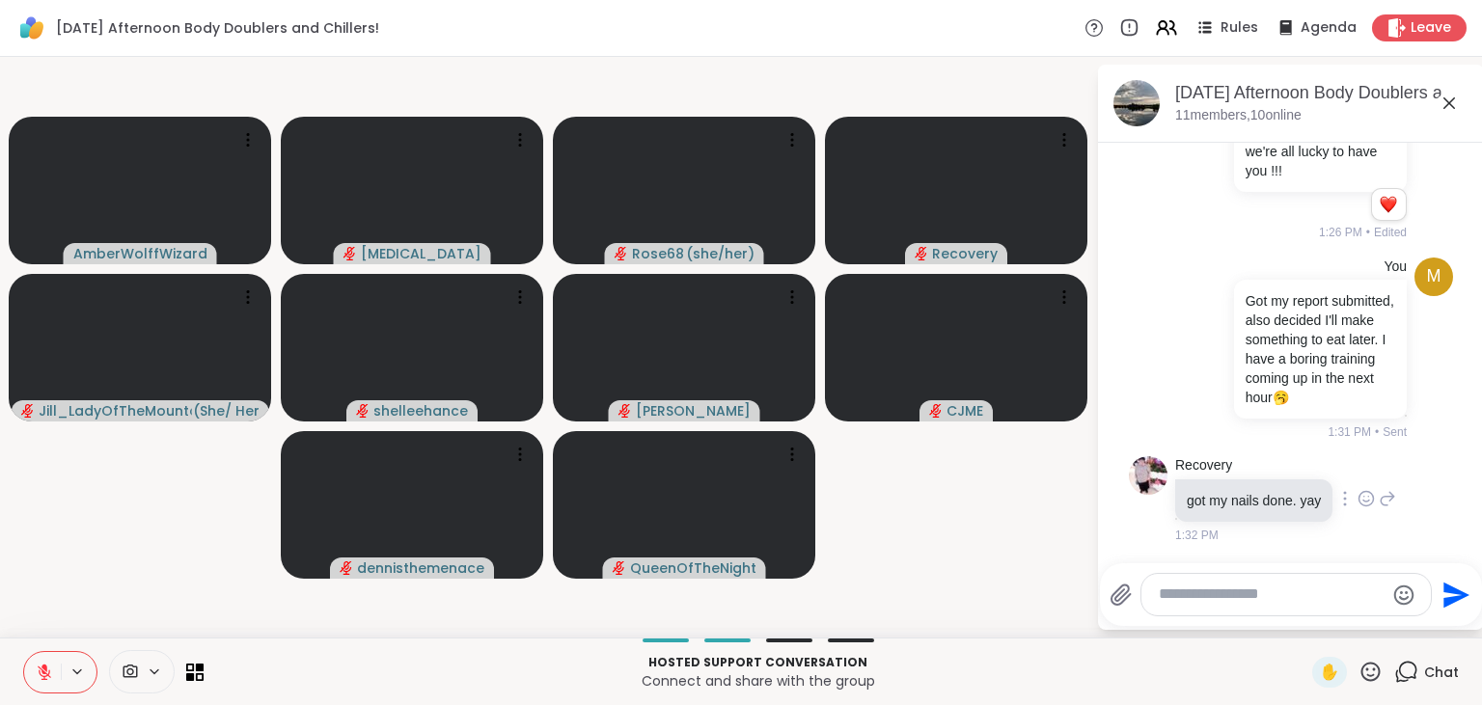
click at [1359, 500] on icon at bounding box center [1366, 499] width 14 height 14
click at [1360, 469] on div "Select Reaction: Heart" at bounding box center [1365, 467] width 17 height 17
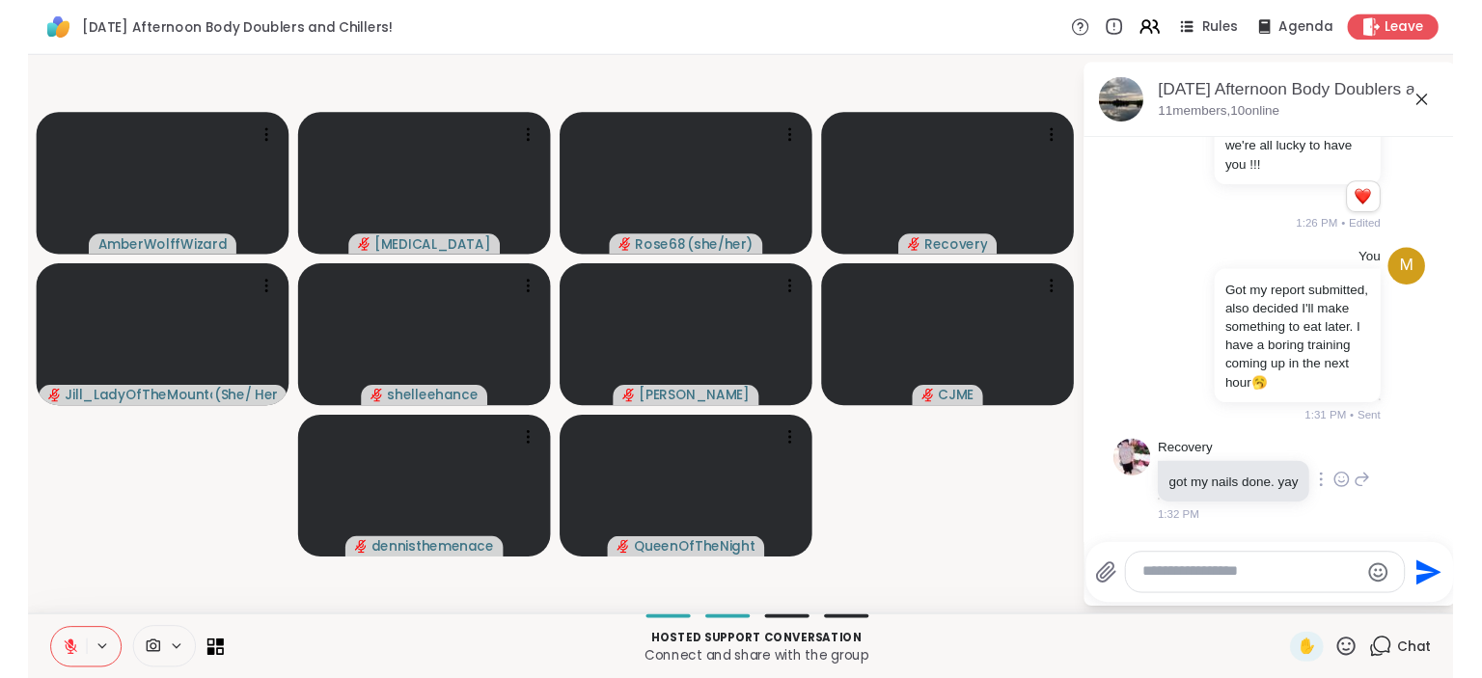
scroll to position [2835, 0]
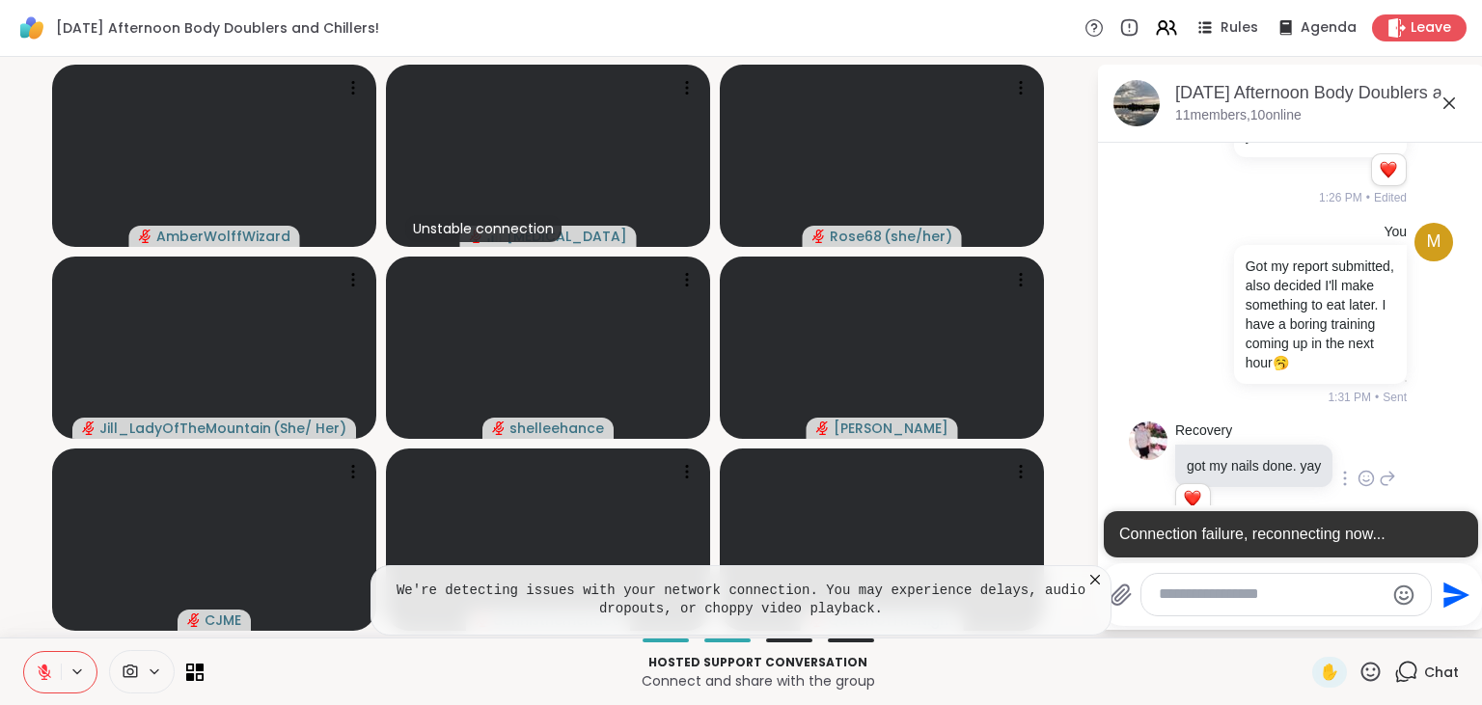
click at [1271, 598] on textarea "Type your message" at bounding box center [1271, 595] width 225 height 20
click at [1090, 585] on icon at bounding box center [1094, 579] width 19 height 19
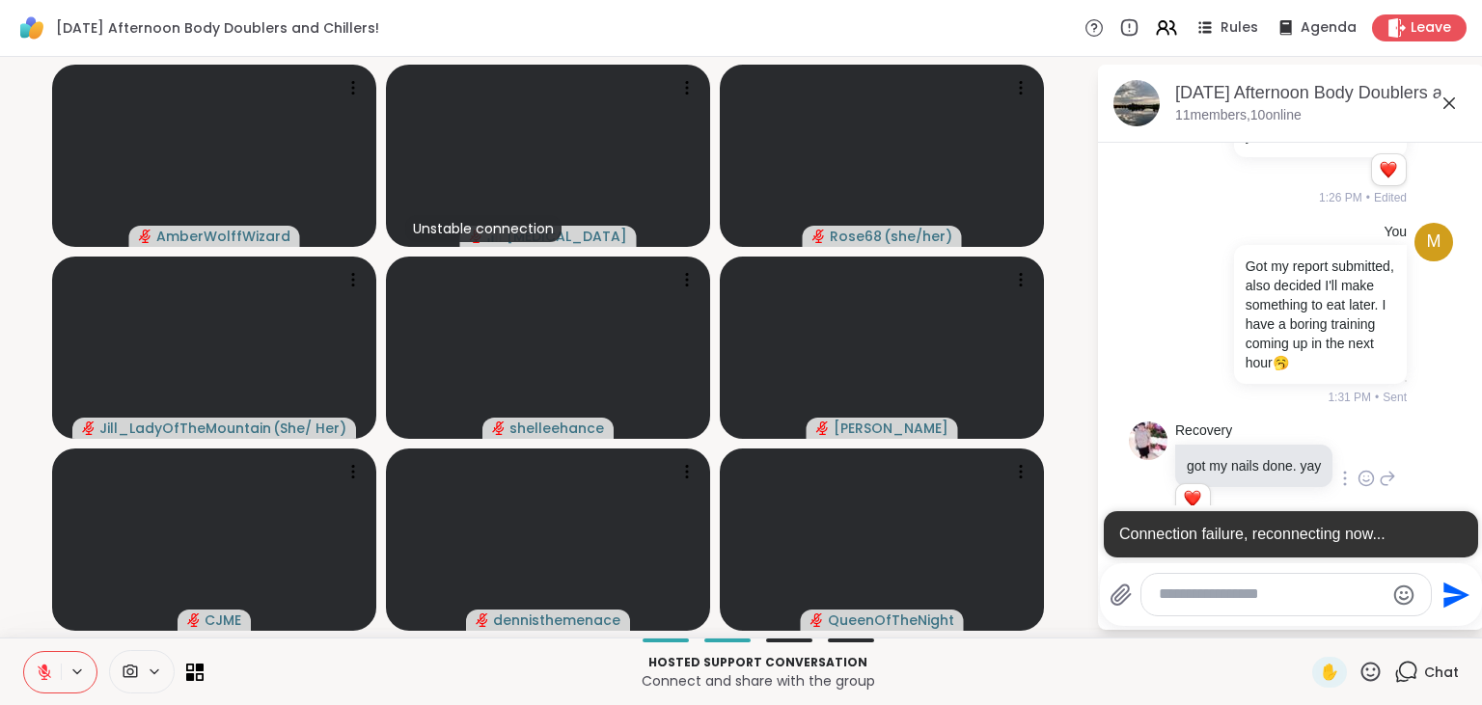
click at [1214, 600] on textarea "Type your message" at bounding box center [1271, 595] width 225 height 20
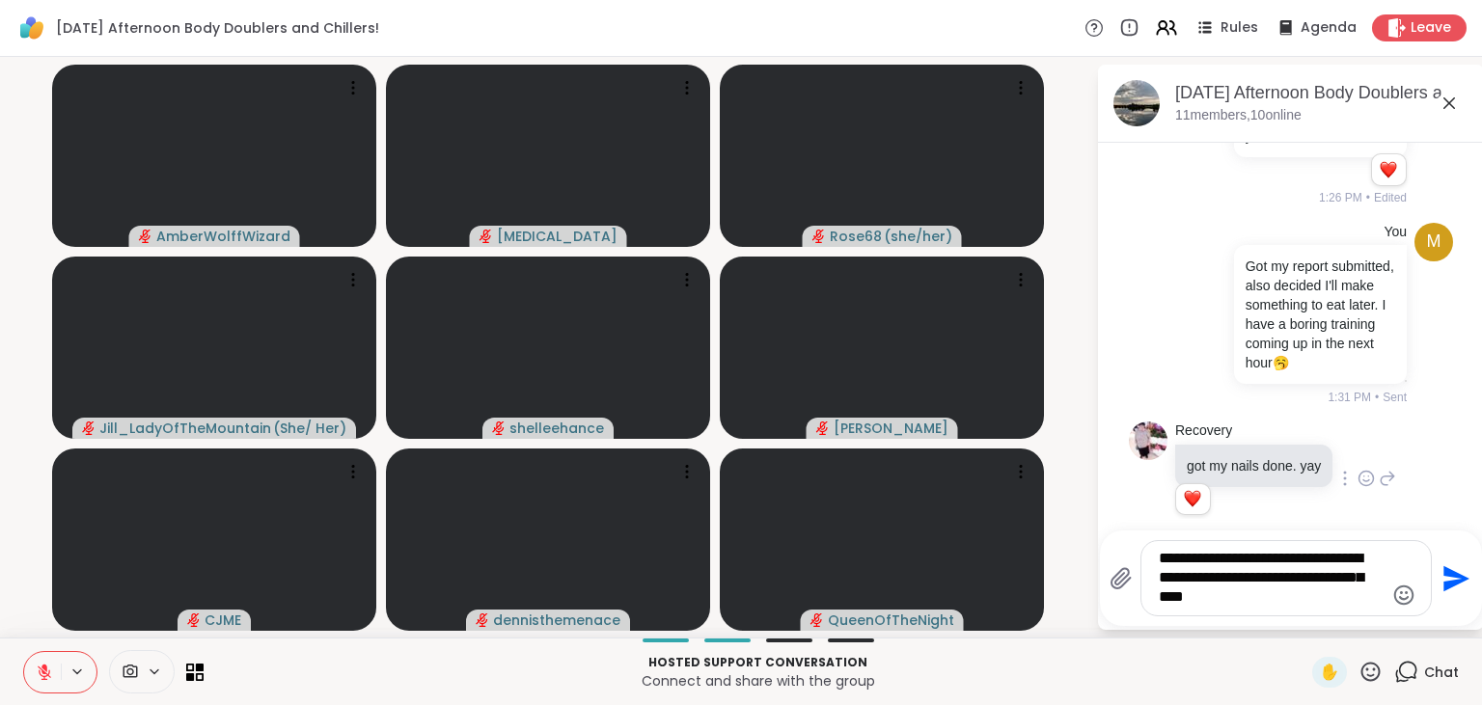
type textarea "**********"
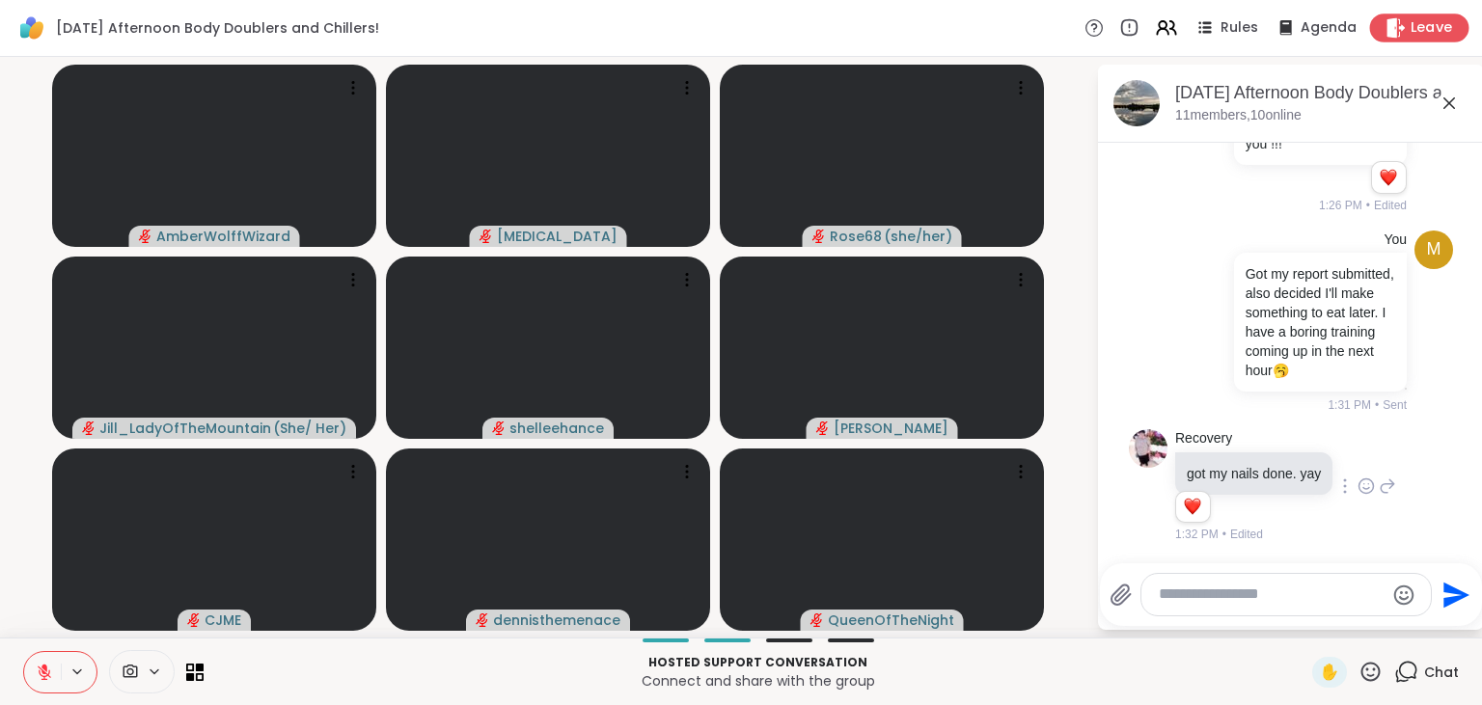
click at [1399, 21] on icon at bounding box center [1395, 27] width 20 height 20
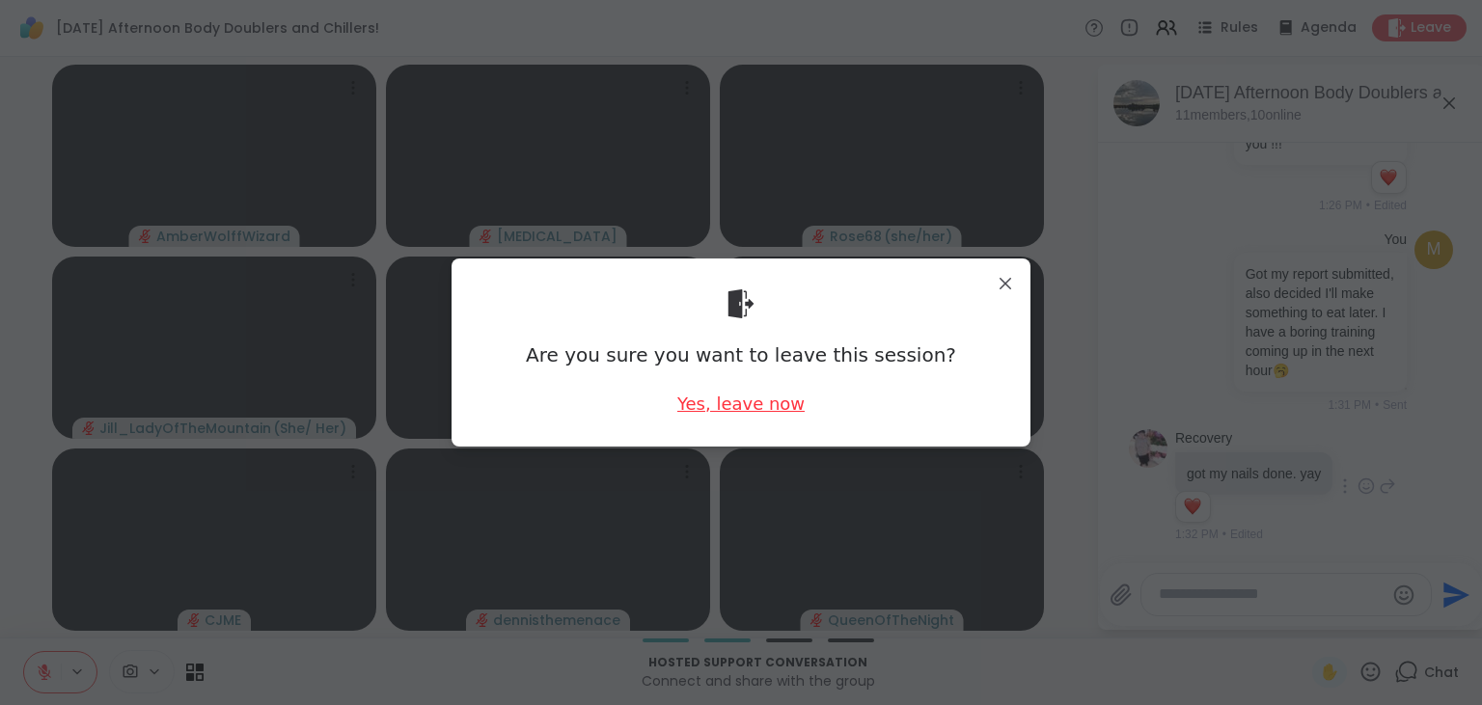
click at [742, 407] on div "Yes, leave now" at bounding box center [740, 404] width 127 height 24
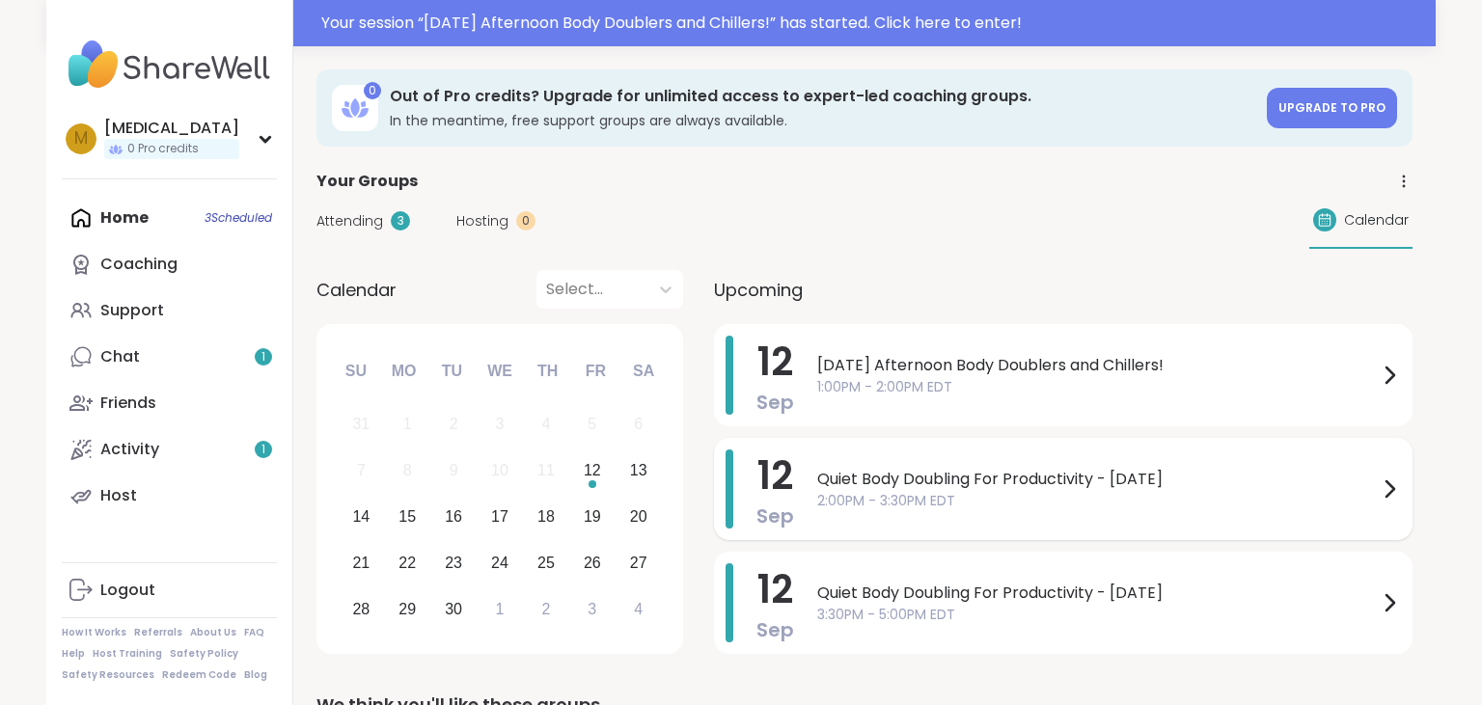
click at [1036, 497] on span "2:00PM - 3:30PM EDT" at bounding box center [1097, 501] width 561 height 20
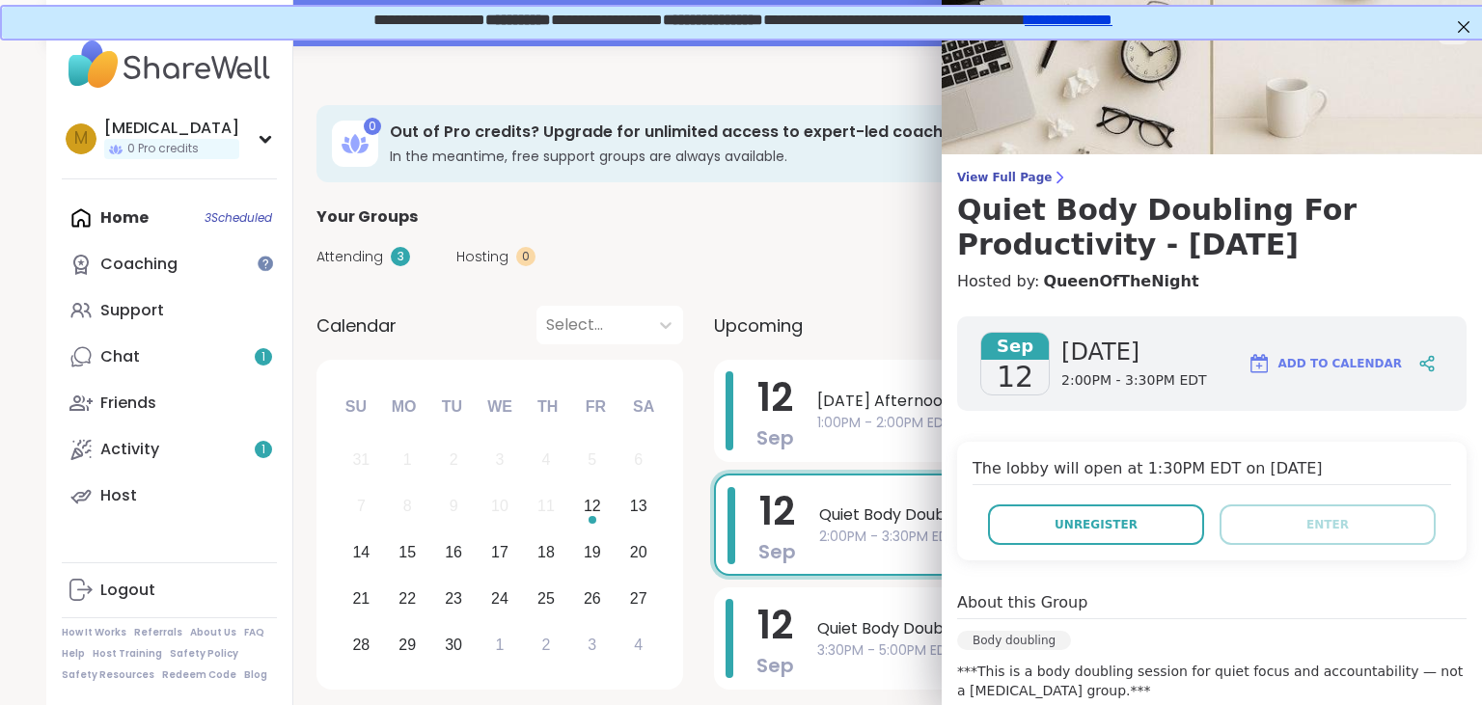
click at [1289, 288] on h4 "Hosted by: QueenOfTheNight" at bounding box center [1211, 281] width 509 height 23
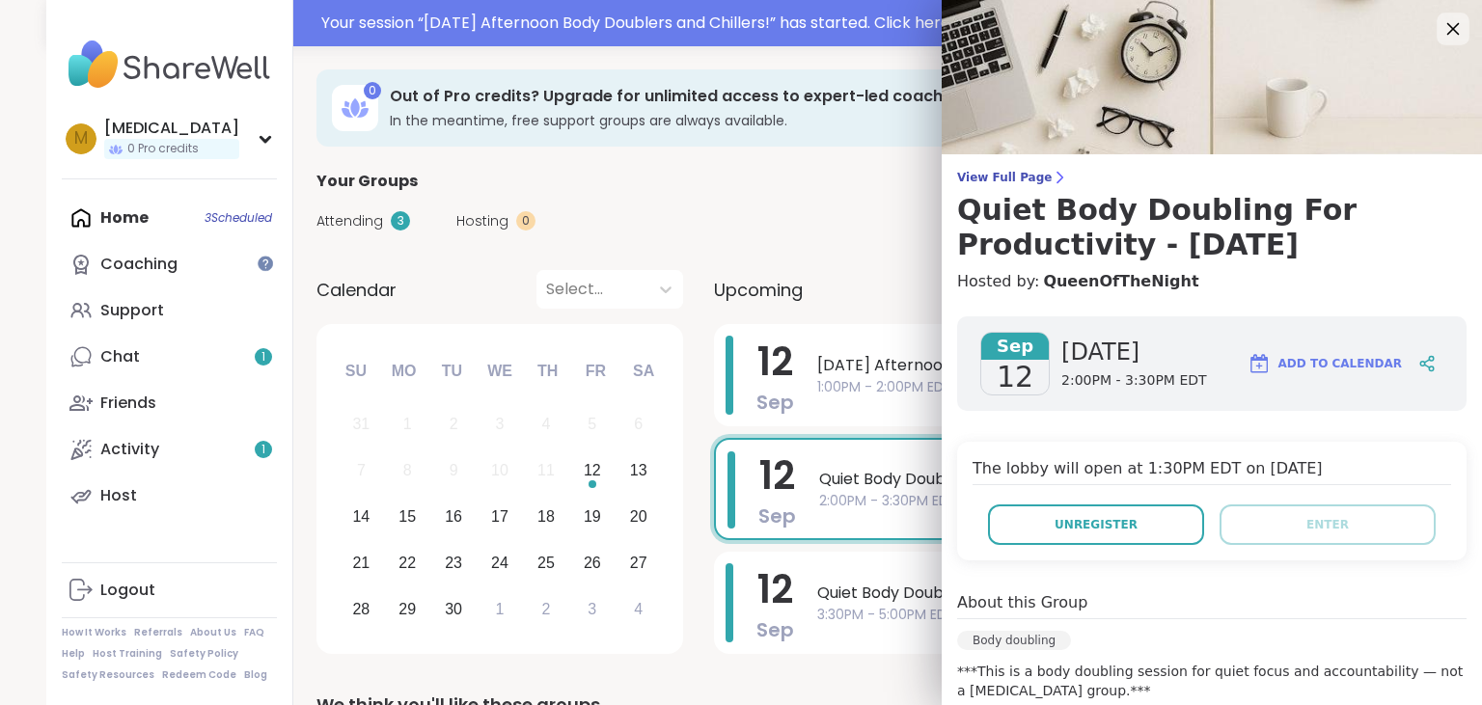
click at [1453, 39] on icon at bounding box center [1452, 28] width 24 height 24
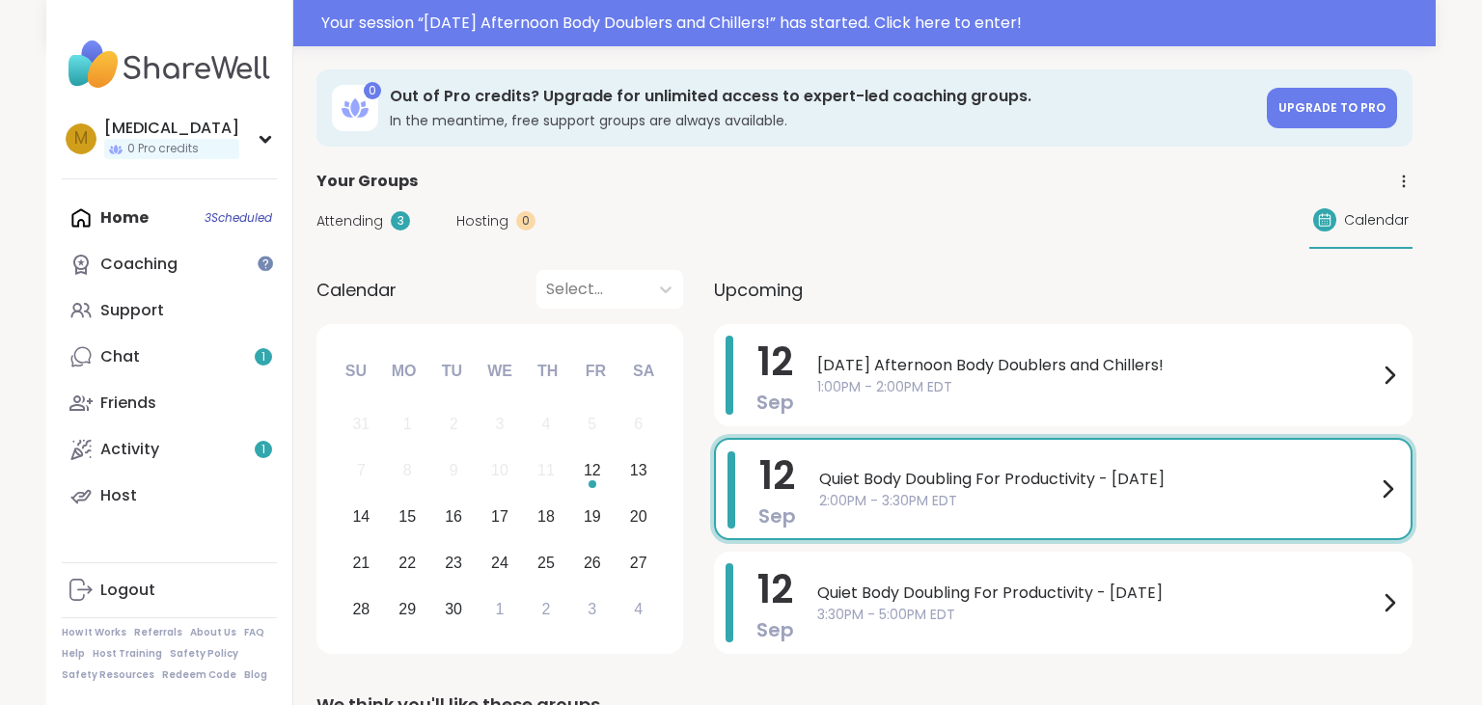
click at [1015, 493] on span "2:00PM - 3:30PM EDT" at bounding box center [1097, 501] width 557 height 20
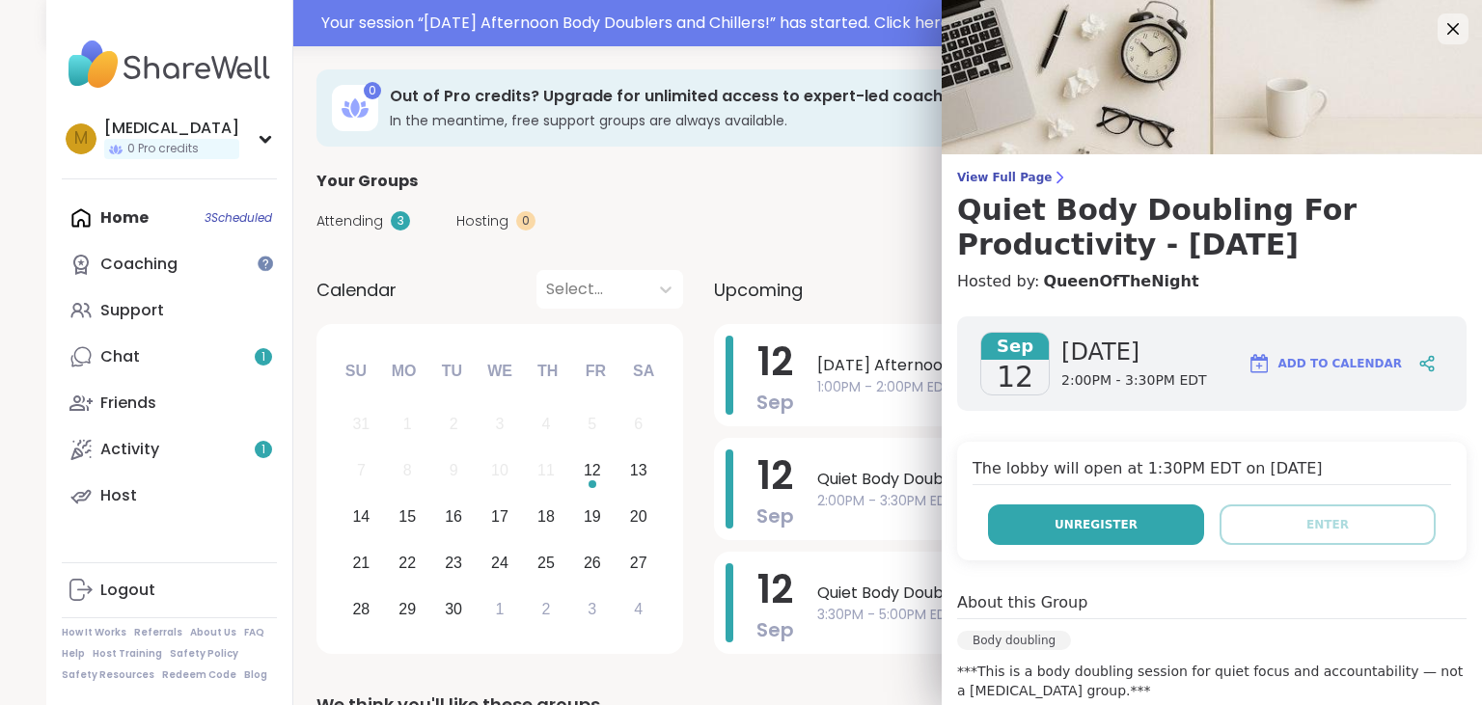
click at [1082, 512] on button "Unregister" at bounding box center [1096, 525] width 216 height 41
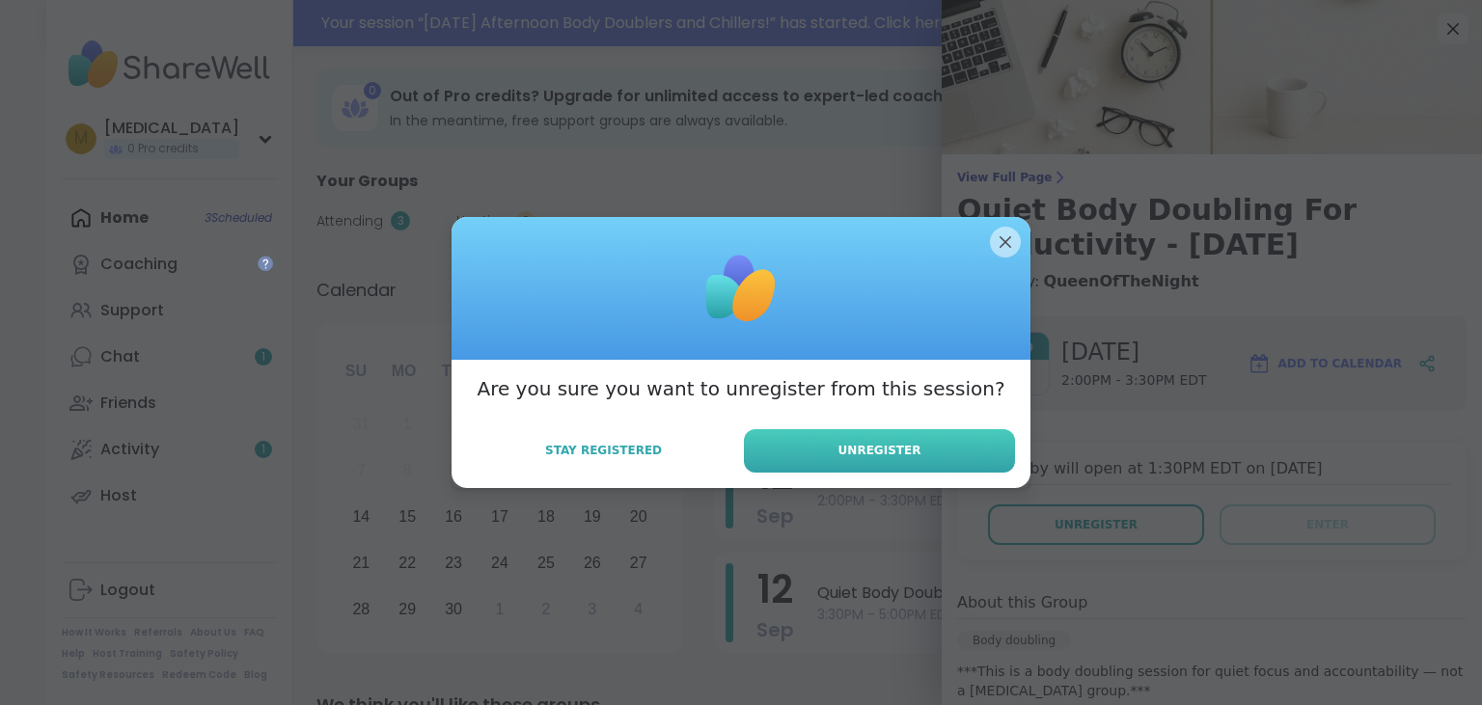
click at [866, 434] on button "Unregister" at bounding box center [879, 450] width 271 height 43
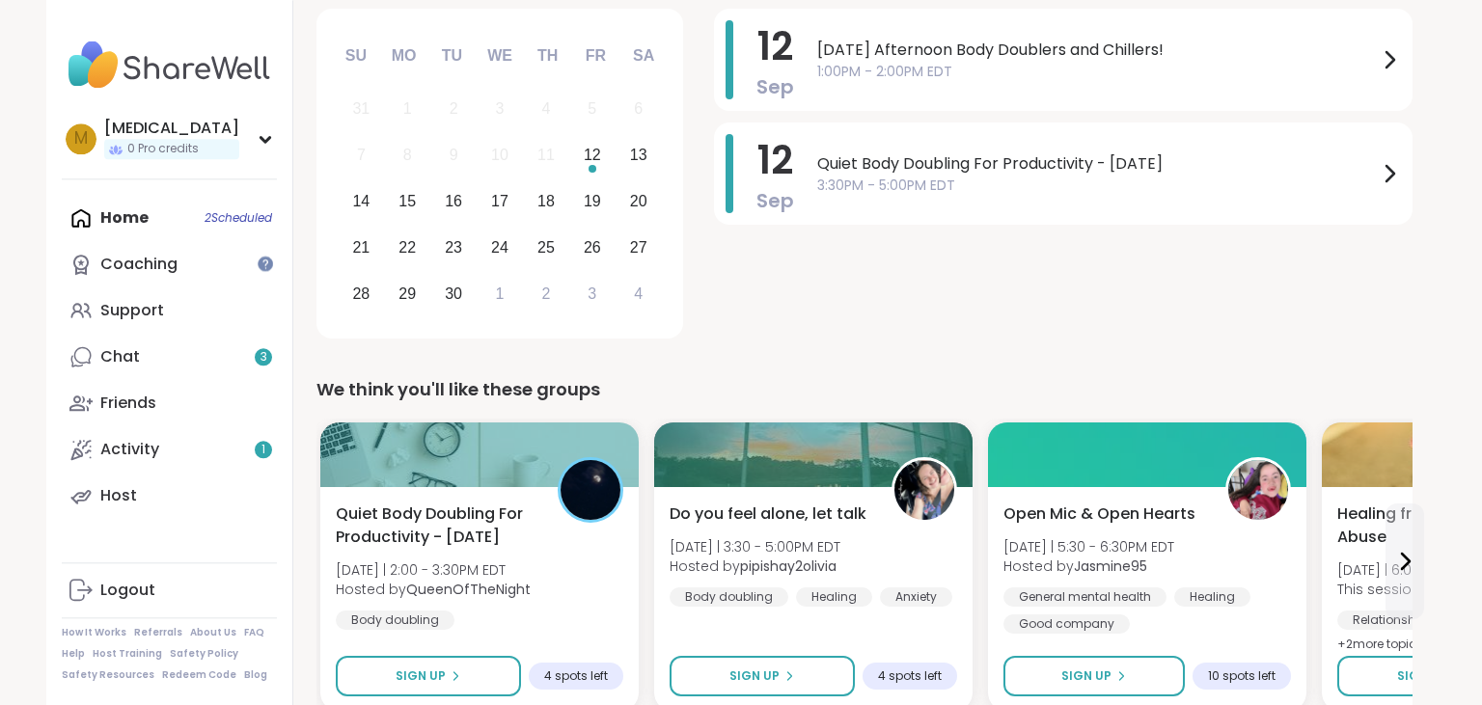
scroll to position [305, 0]
click at [96, 581] on link "Logout" at bounding box center [169, 590] width 215 height 46
